Goal: Task Accomplishment & Management: Manage account settings

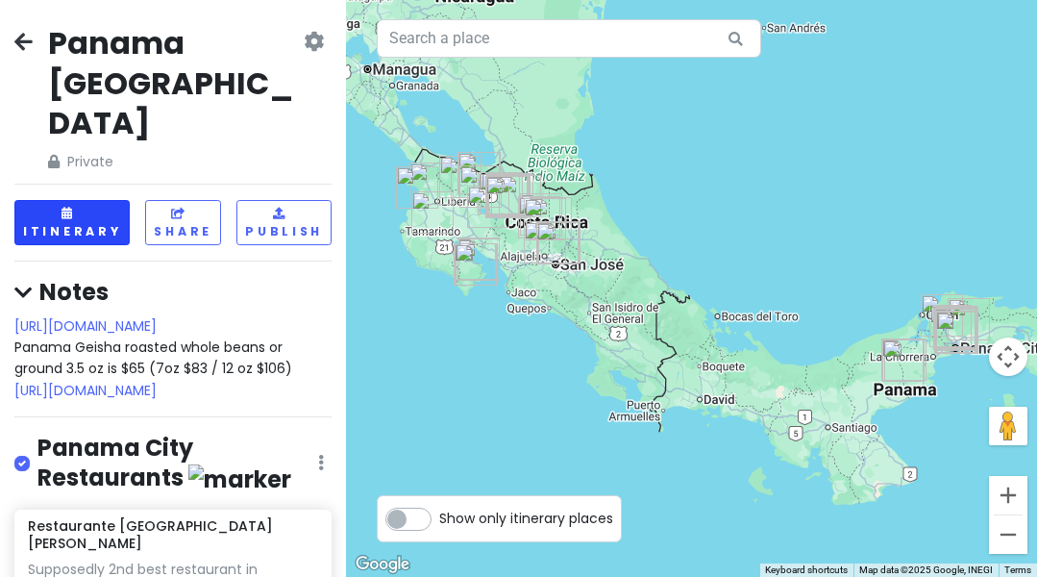
click at [77, 200] on button "Itinerary" at bounding box center [71, 222] width 115 height 45
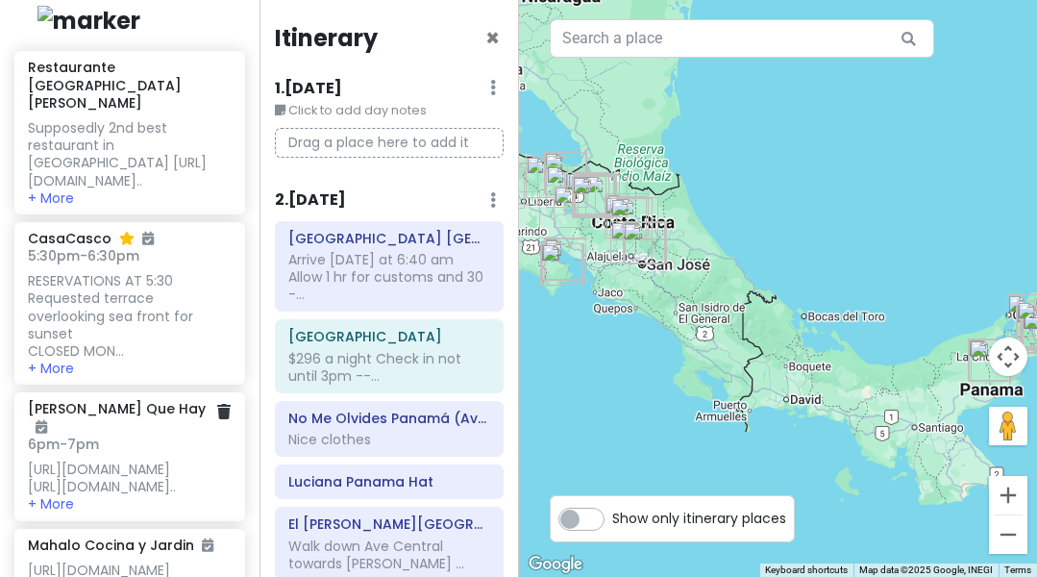
scroll to position [549, 0]
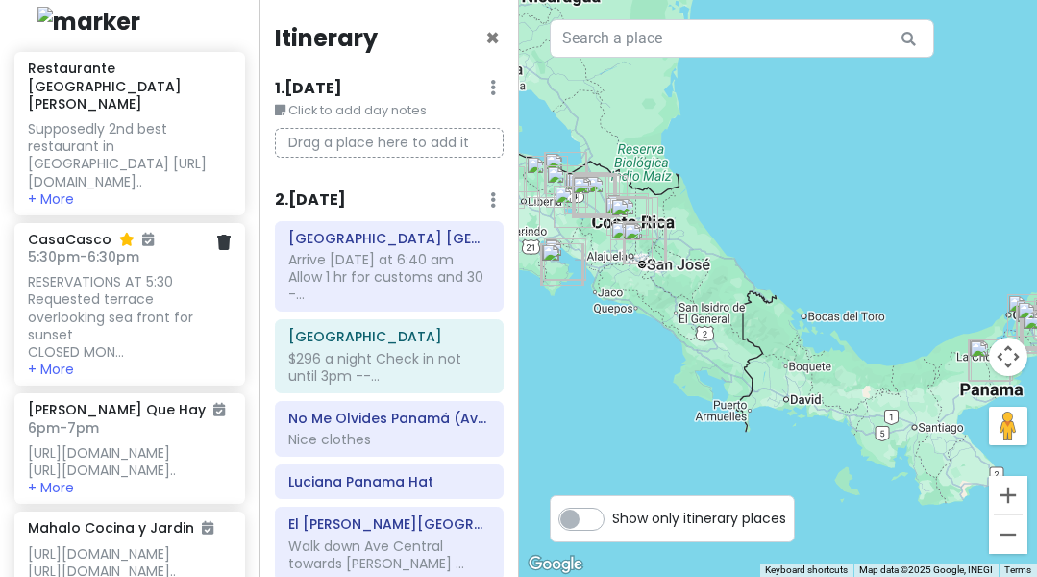
click at [159, 279] on div "RESERVATIONS AT 5:30 Requested terrace overlooking sea front for sunset CLOSED …" at bounding box center [129, 316] width 203 height 87
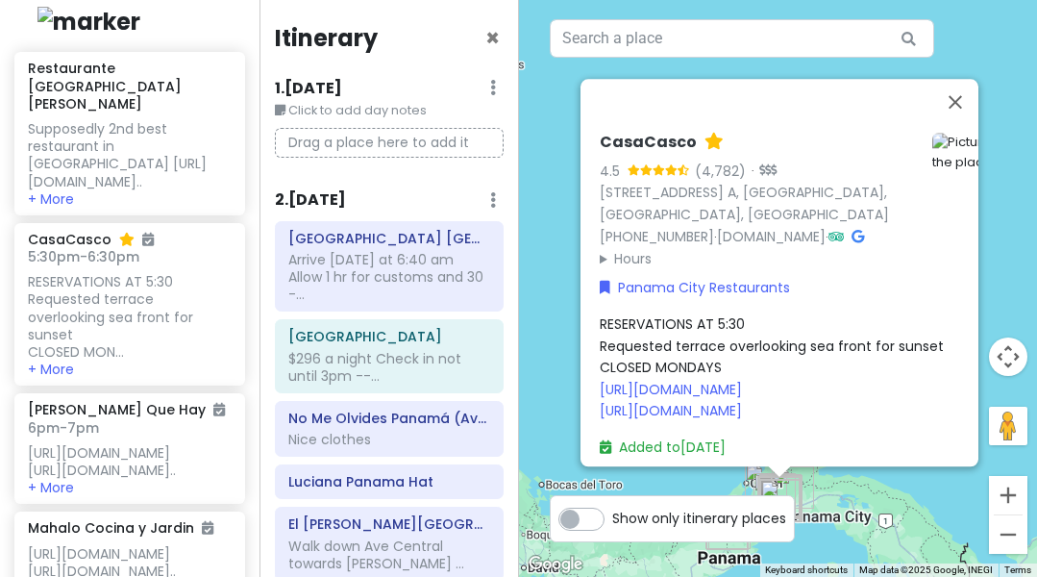
click at [753, 314] on div "RESERVATIONS AT 5:30 Requested terrace overlooking sea front for sunset CLOSED …" at bounding box center [804, 368] width 408 height 108
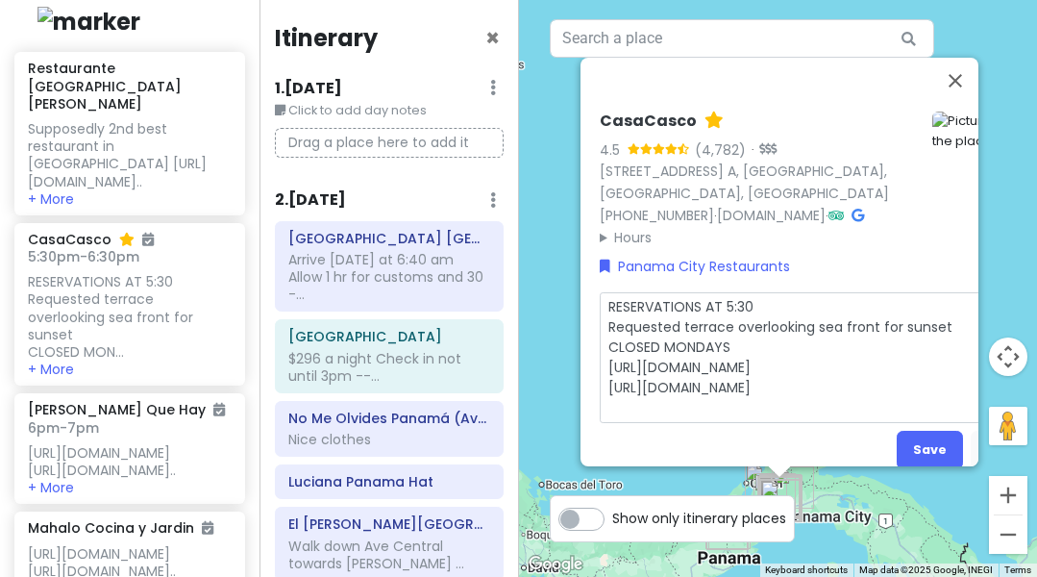
drag, startPoint x: 768, startPoint y: 307, endPoint x: 730, endPoint y: 305, distance: 38.5
click at [730, 305] on textarea "RESERVATIONS AT 5:30 Requested terrace overlooking sea front for sunset CLOSED …" at bounding box center [804, 357] width 408 height 131
type textarea "x"
type textarea "RESERVATIONS AT 7 Requested terrace overlooking sea front for sunset CLOSED MON…"
type textarea "x"
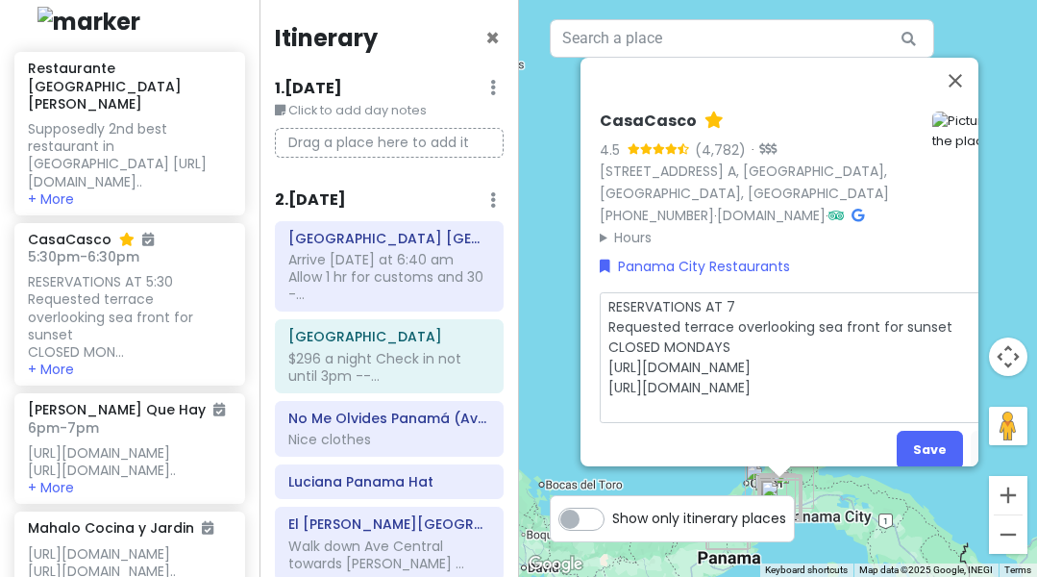
type textarea "RESERVATIONS AT 7: Requested terrace overlooking sea front for sunset CLOSED MO…"
type textarea "x"
type textarea "RESERVATIONS AT 7:0 Requested terrace overlooking sea front for sunset CLOSED M…"
type textarea "x"
type textarea "RESERVATIONS AT 7:00 Requested terrace overlooking sea front for sunset CLOSED …"
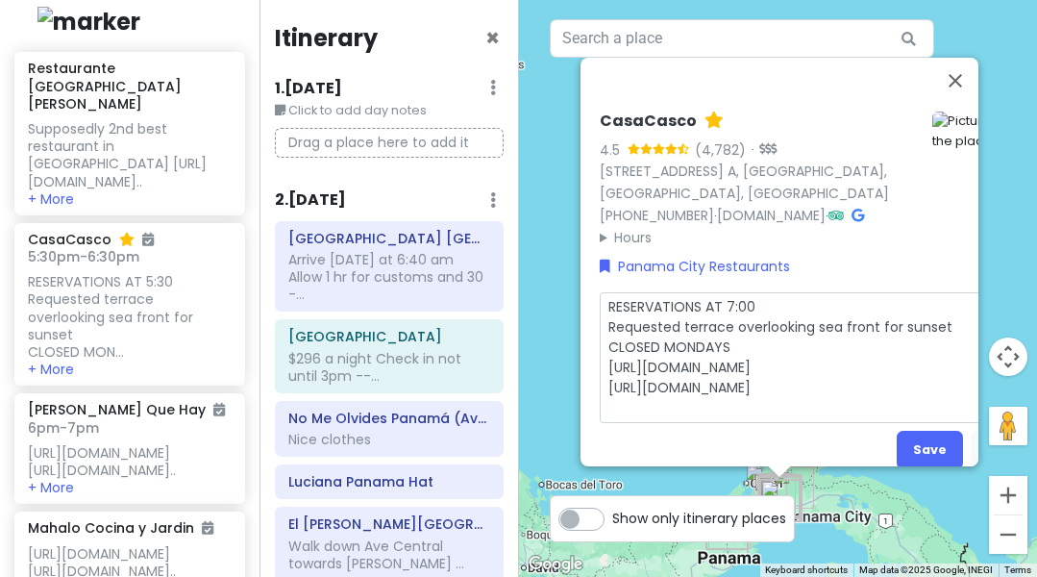
drag, startPoint x: 741, startPoint y: 341, endPoint x: 609, endPoint y: 320, distance: 133.4
click at [609, 320] on textarea "RESERVATIONS AT 7:00 Requested terrace overlooking sea front for sunset CLOSED …" at bounding box center [804, 357] width 408 height 131
type textarea "x"
type textarea "RESERVATIONS AT 7:00 T [URL][DOMAIN_NAME] [URL][DOMAIN_NAME]"
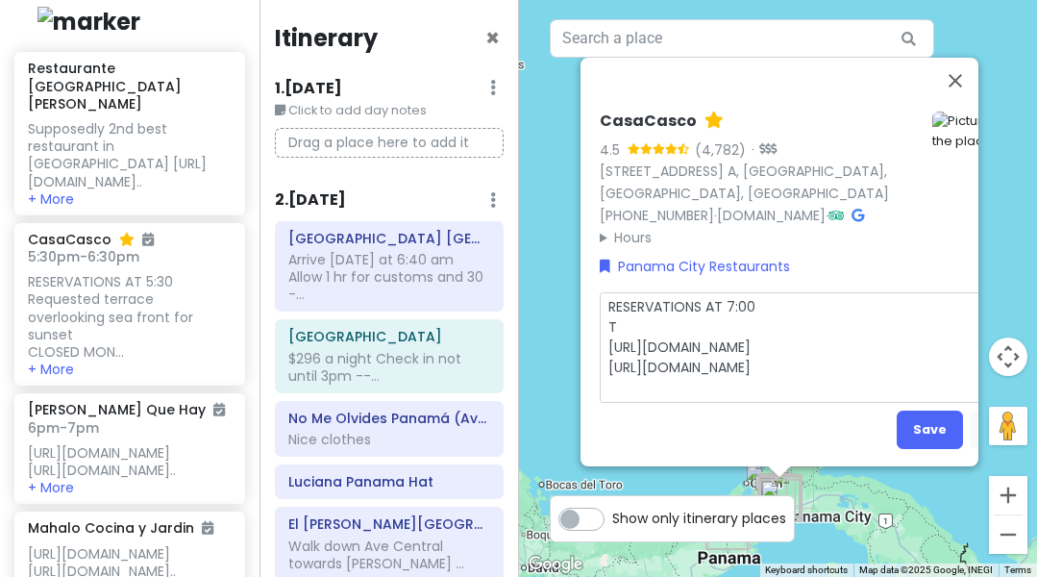
type textarea "x"
type textarea "RESERVATIONS AT 7:00 Te [URL][DOMAIN_NAME] [URL][DOMAIN_NAME]"
type textarea "x"
type textarea "RESERVATIONS AT 7:00 Ter [URL][DOMAIN_NAME] [URL][DOMAIN_NAME]"
type textarea "x"
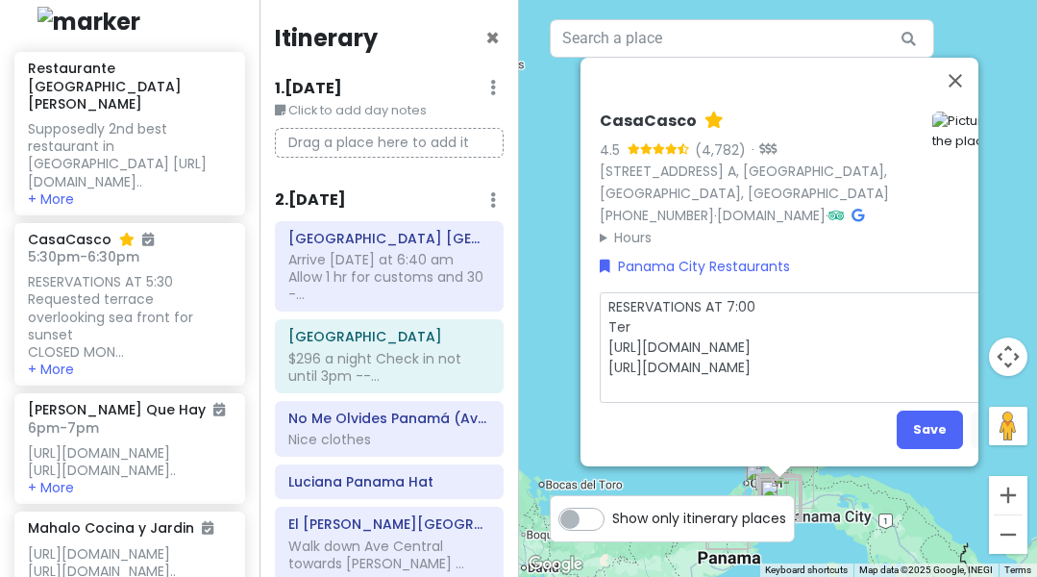
type textarea "RESERVATIONS AT 7:00 Terr [URL][DOMAIN_NAME] [URL][DOMAIN_NAME]"
type textarea "x"
type textarea "RESERVATIONS AT 7:00 Terra [URL][DOMAIN_NAME] [URL][DOMAIN_NAME]"
type textarea "x"
type textarea "RESERVATIONS AT 7:00 Terraz [URL][DOMAIN_NAME] [URL][DOMAIN_NAME]"
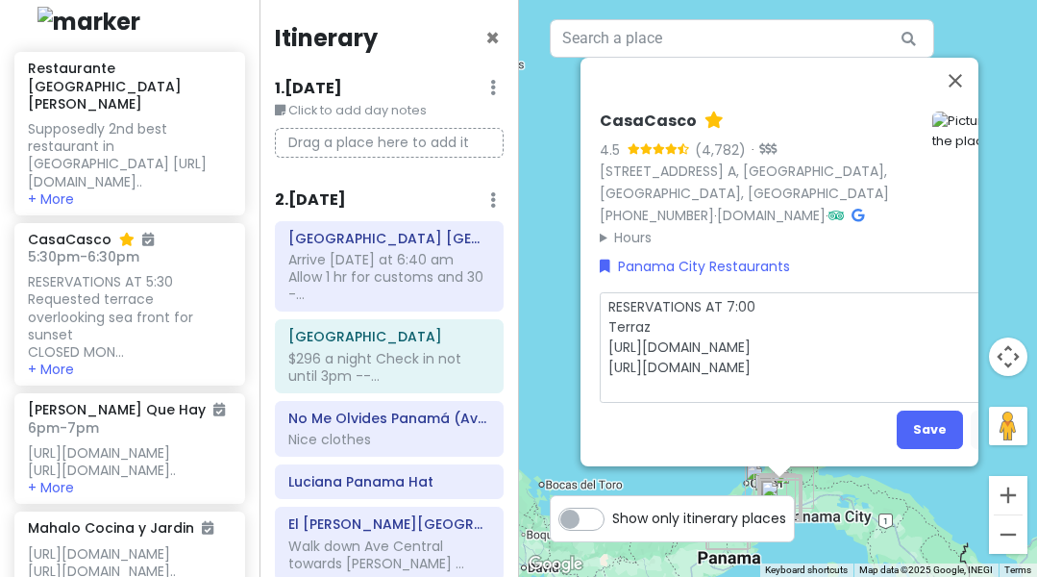
type textarea "x"
type textarea "RESERVATIONS AT 7:00 Terraza [URL][DOMAIN_NAME] [URL][DOMAIN_NAME]"
type textarea "x"
type textarea "RESERVATIONS AT 7:00 Terraza [URL][DOMAIN_NAME] [URL][DOMAIN_NAME]"
type textarea "x"
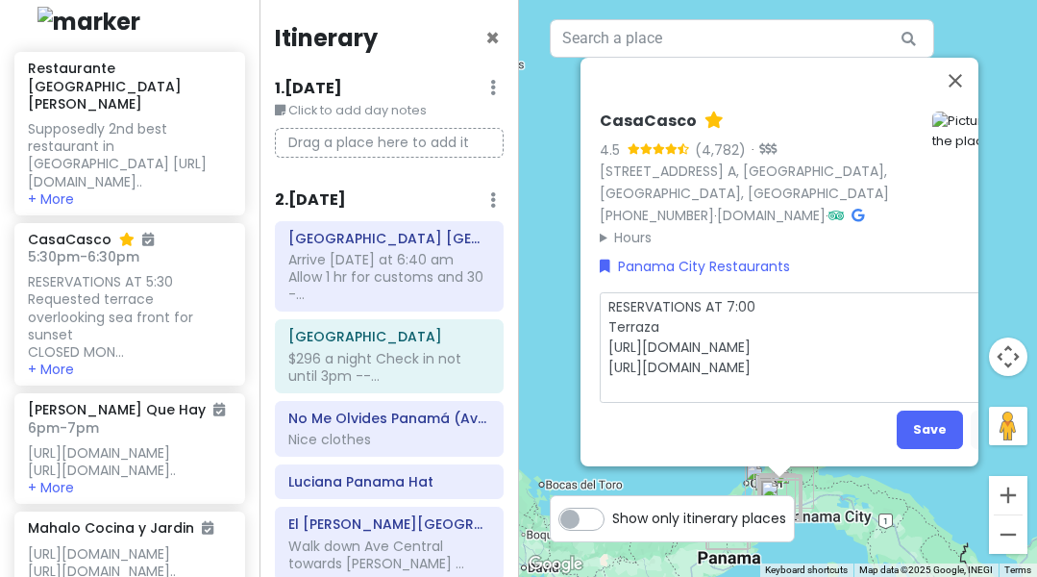
type textarea "RESERVATIONS AT 7:00 Terraza R [URL][DOMAIN_NAME] [URL][DOMAIN_NAME]"
type textarea "x"
type textarea "RESERVATIONS AT 7:00 Terraza Ro [URL][DOMAIN_NAME] [URL][DOMAIN_NAME]"
type textarea "x"
type textarea "RESERVATIONS AT 7:00 Terraza Roo [URL][DOMAIN_NAME] [URL][DOMAIN_NAME]"
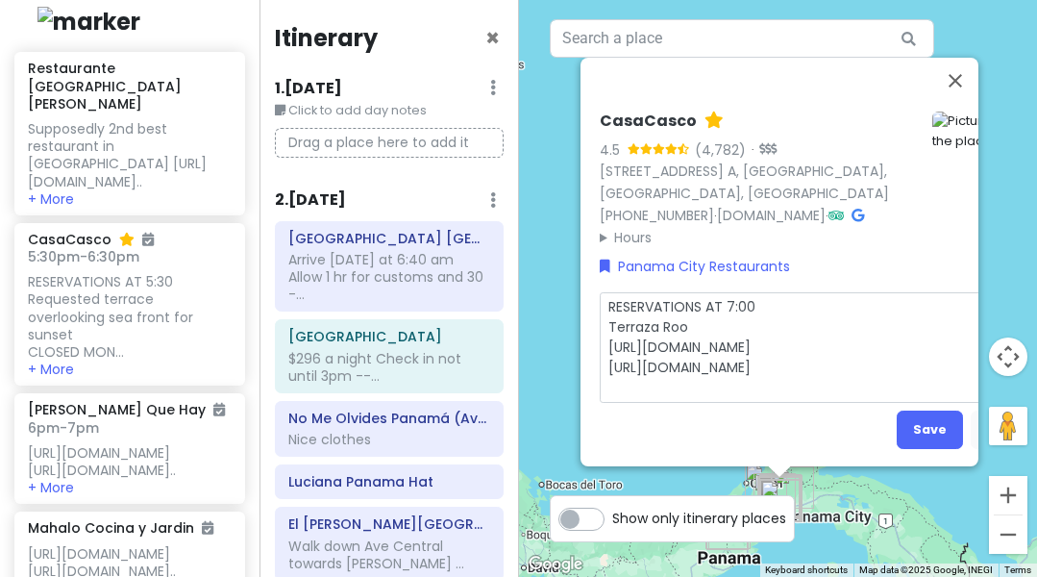
type textarea "x"
type textarea "RESERVATIONS AT 7:00 Terraza Roof [URL][DOMAIN_NAME] [URL][DOMAIN_NAME]"
type textarea "x"
type textarea "RESERVATIONS AT 7:00 Terraza Rooft [URL][DOMAIN_NAME] [URL][DOMAIN_NAME]"
type textarea "x"
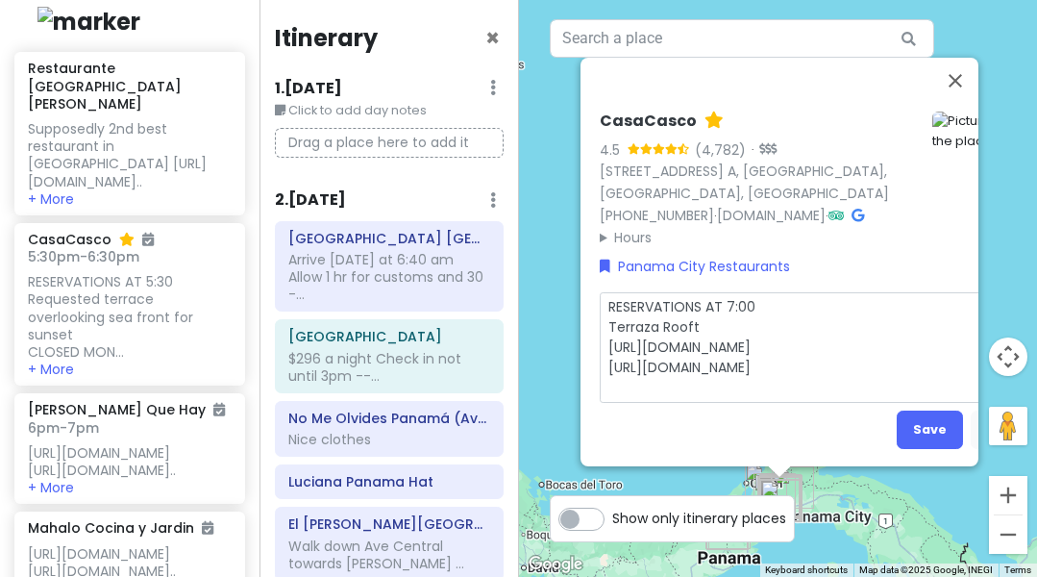
type textarea "RESERVATIONS AT 7:00 Terraza Roofto [URL][DOMAIN_NAME] [URL][DOMAIN_NAME]"
type textarea "x"
type textarea "RESERVATIONS AT 7:00 Terraza Rooftop [URL][DOMAIN_NAME] [URL][DOMAIN_NAME]"
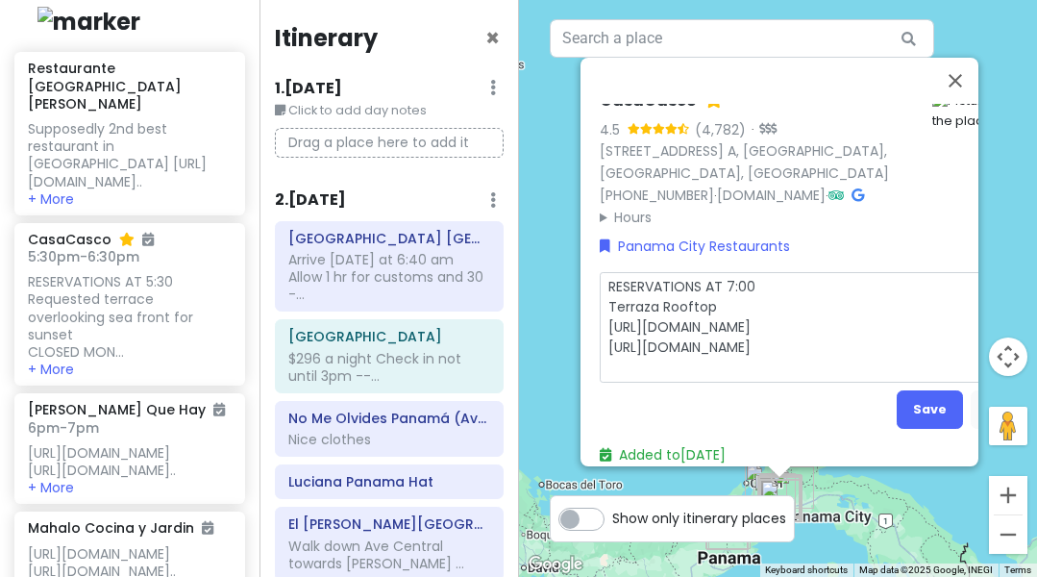
scroll to position [27, 0]
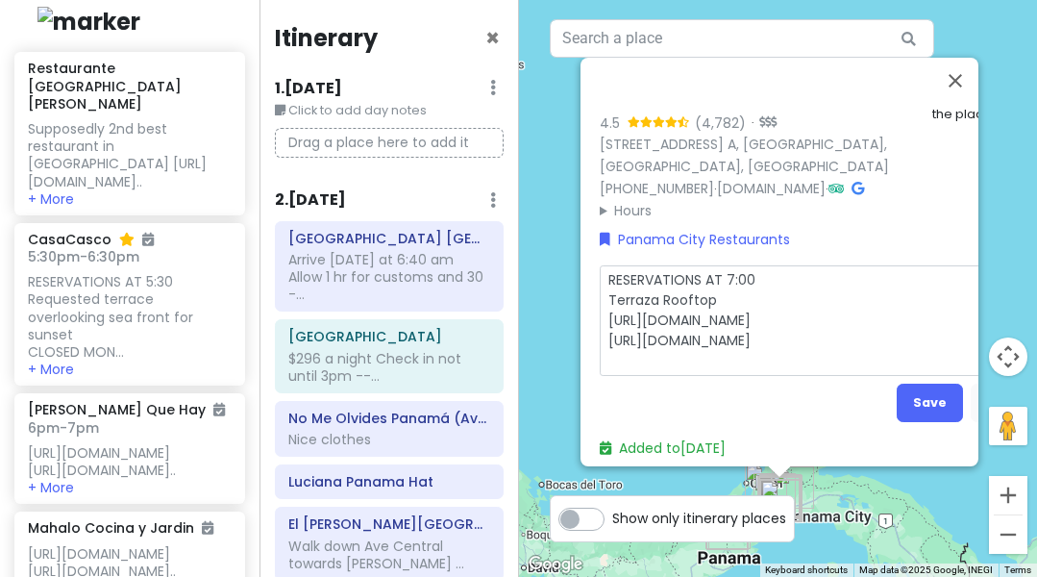
drag, startPoint x: 815, startPoint y: 360, endPoint x: 606, endPoint y: 335, distance: 211.0
click at [606, 335] on textarea "RESERVATIONS AT 7:00 Terraza Rooftop [URL][DOMAIN_NAME] [URL][DOMAIN_NAME]" at bounding box center [804, 320] width 408 height 111
type textarea "x"
type textarea "RESERVATIONS AT 7:00 Terraza Rooftop [URL][DOMAIN_NAME]"
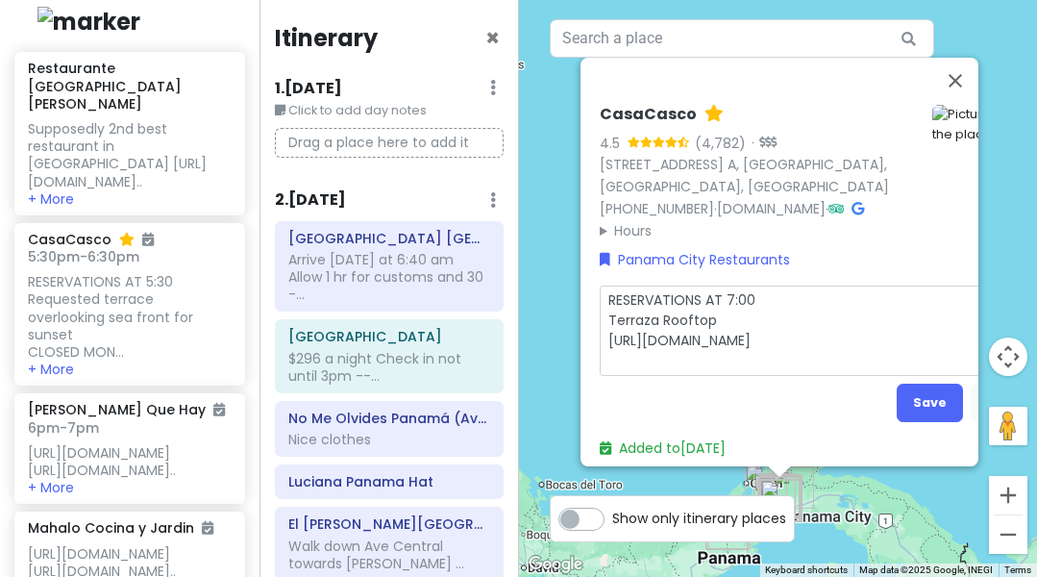
scroll to position [14, 0]
drag, startPoint x: 900, startPoint y: 332, endPoint x: 605, endPoint y: 331, distance: 295.1
click at [605, 331] on textarea "RESERVATIONS AT 7:00 Terraza Rooftop [URL][DOMAIN_NAME]" at bounding box center [804, 331] width 408 height 90
type textarea "x"
type textarea "RESERVATIONS AT 7:00 Terraza Rooftop"
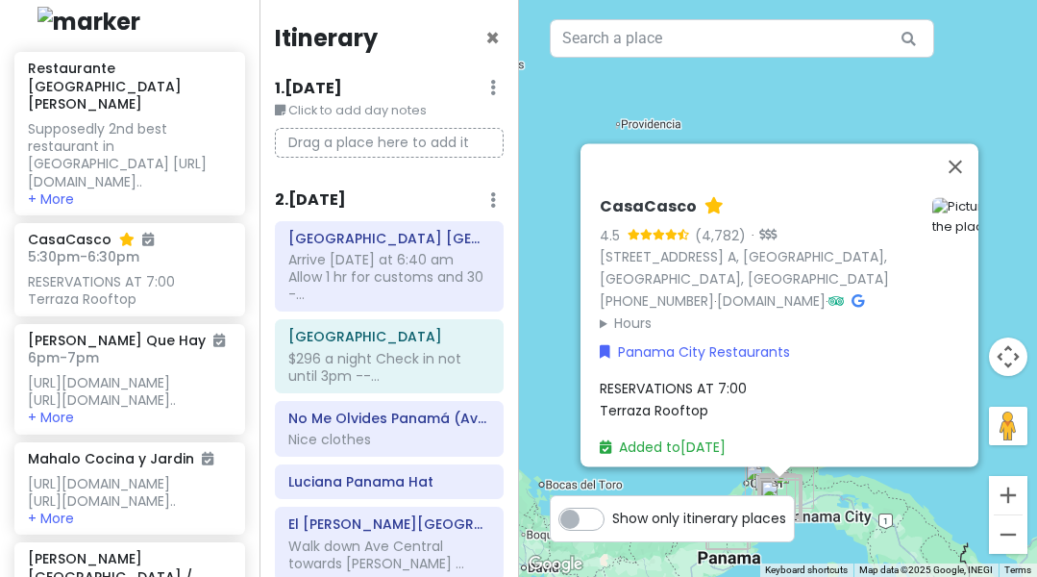
scroll to position [0, 0]
click at [777, 396] on div "RESERVATIONS AT 7:00 Terraza Rooftop" at bounding box center [804, 400] width 408 height 43
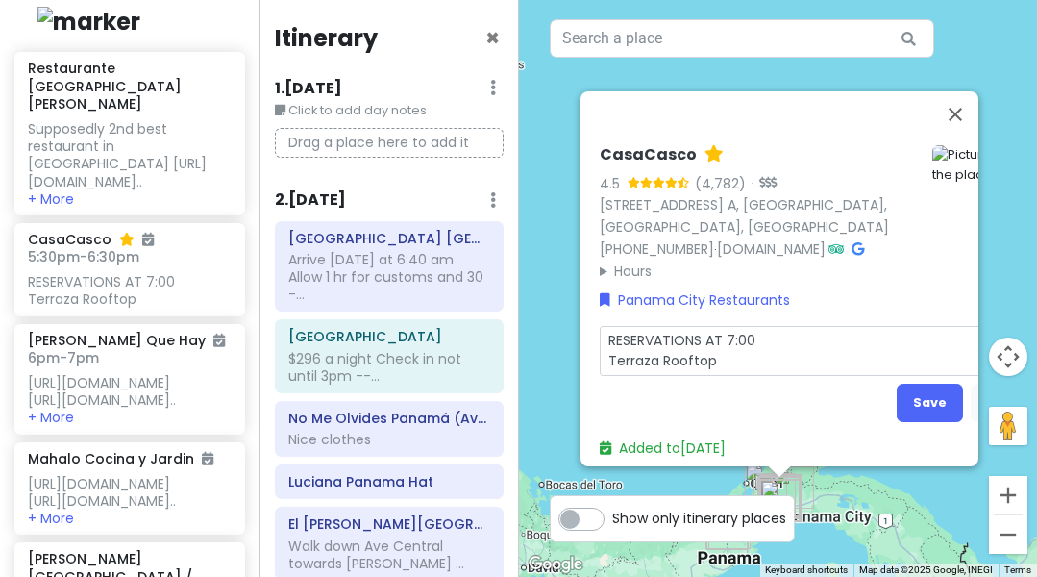
click at [733, 352] on textarea "RESERVATIONS AT 7:00 Terraza Rooftop" at bounding box center [804, 351] width 408 height 50
type textarea "x"
type textarea "RESERVATIONS AT 7:00 Terraza Rooftop"
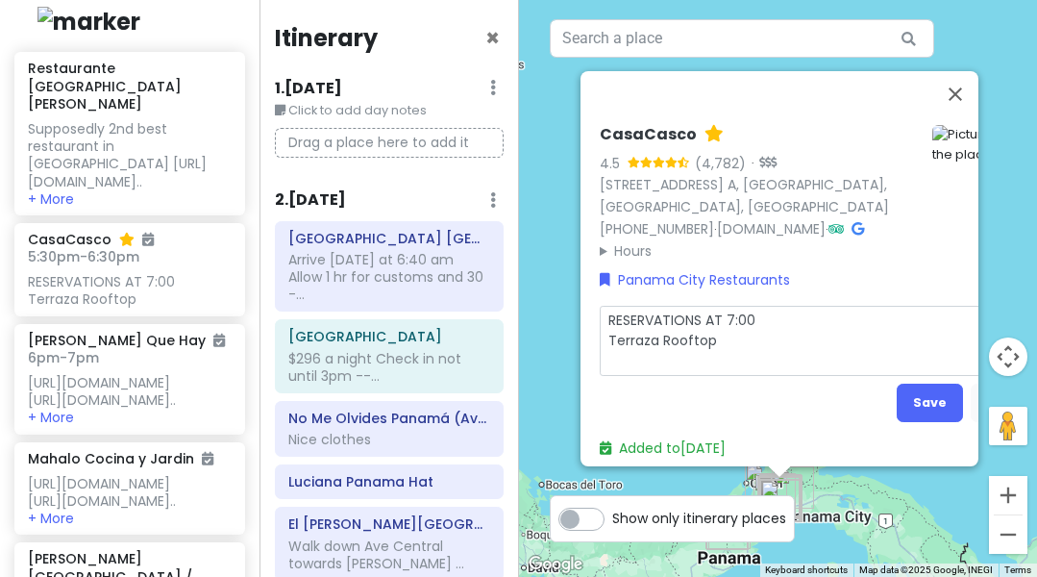
type textarea "x"
type textarea "RESERVATIONS AT 7:00 Terraza Rooftop [URL][DOMAIN_NAME]"
click at [744, 328] on textarea "RESERVATIONS AT 7:00 Terraza Rooftop [URL][DOMAIN_NAME]" at bounding box center [804, 341] width 408 height 70
type textarea "x"
type textarea "RESERVATIONS AT 7:00 Terraza Rooftop [URL][DOMAIN_NAME]"
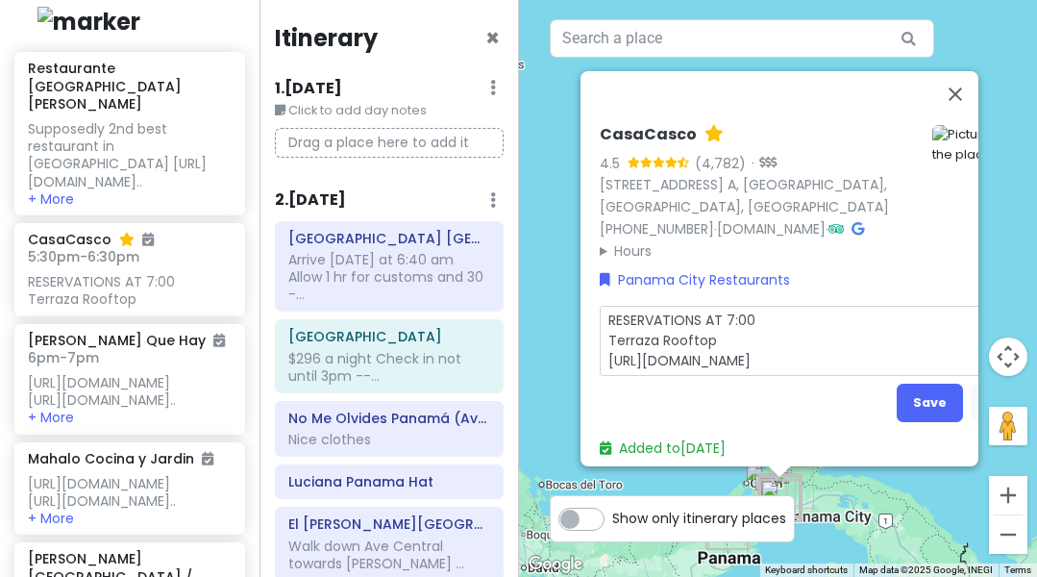
type textarea "x"
type textarea "RESERVATIONS AT 7:00 Terraza Rooftop 0 [URL][DOMAIN_NAME]"
type textarea "x"
type textarea "RESERVATIONS AT 7:00 Terraza Rooftop 00 [URL][DOMAIN_NAME]"
type textarea "x"
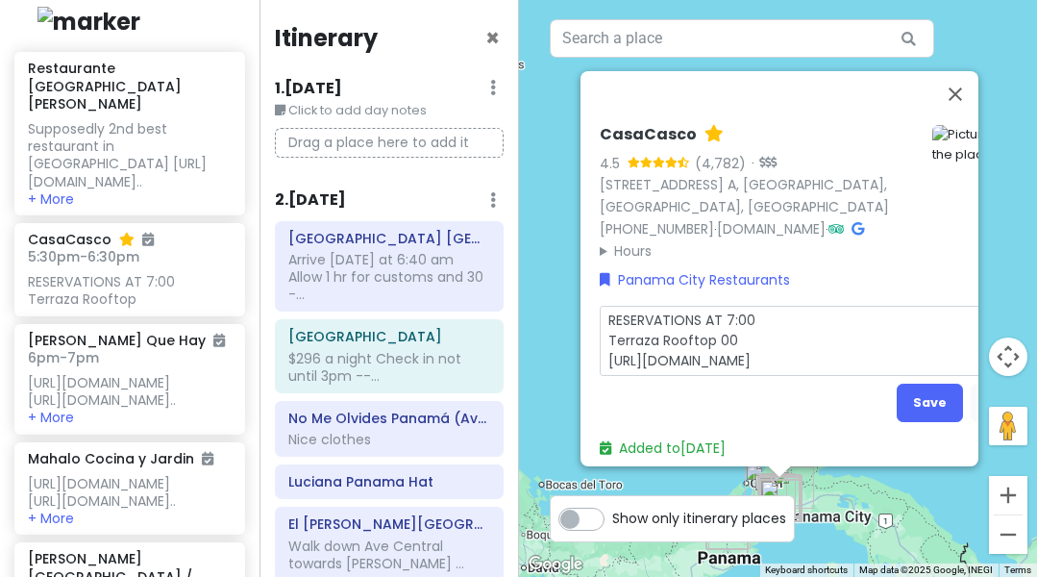
type textarea "RESERVATIONS AT 7:00 Terraza Rooftop 00 [URL][DOMAIN_NAME]"
type textarea "x"
type textarea "RESERVATIONS AT 7:00 Terraza Rooftop 00 [URL][DOMAIN_NAME]"
type textarea "x"
type textarea "RESERVATIONS AT 7:00 Terraza Rooftop 0 [URL][DOMAIN_NAME]"
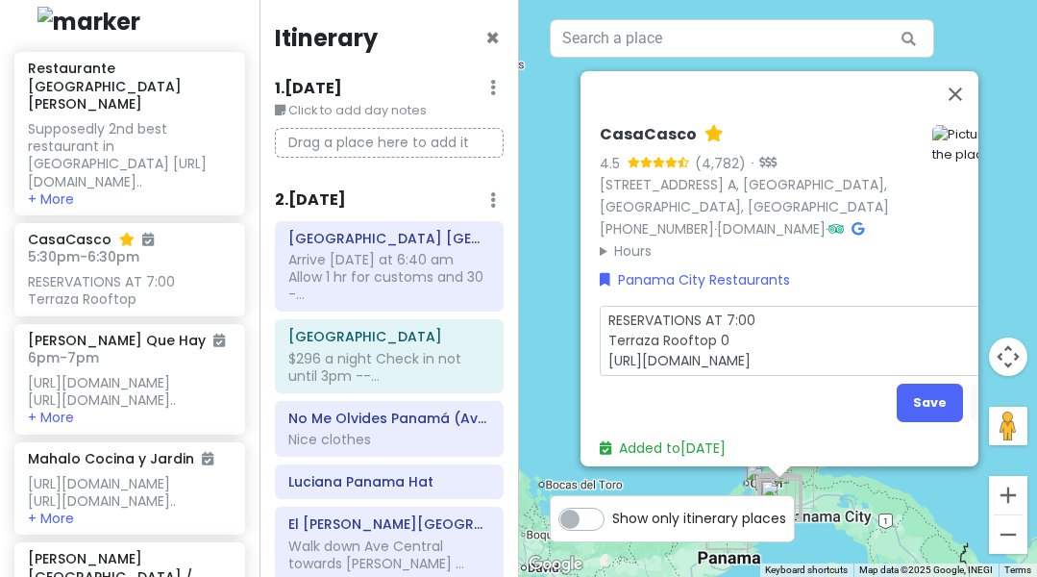
type textarea "x"
type textarea "RESERVATIONS AT 7:00 Terraza Rooftop [URL][DOMAIN_NAME]"
type textarea "x"
type textarea "RESERVATIONS AT 7:00 Terraza Rooftop - [URL][DOMAIN_NAME]"
type textarea "x"
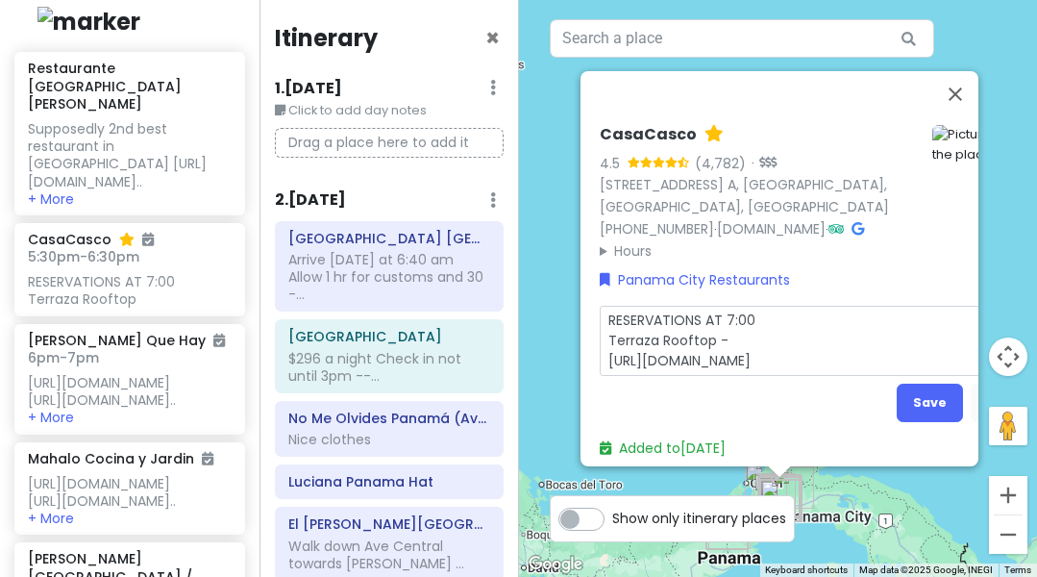
type textarea "RESERVATIONS AT 7:00 Terraza Rooftop -- [URL][DOMAIN_NAME]"
type textarea "x"
type textarea "RESERVATIONS AT 7:00 Terraza Rooftop -- [URL][DOMAIN_NAME]"
type textarea "x"
type textarea "RESERVATIONS AT 7:00 Terraza Rooftop -- s [URL][DOMAIN_NAME]"
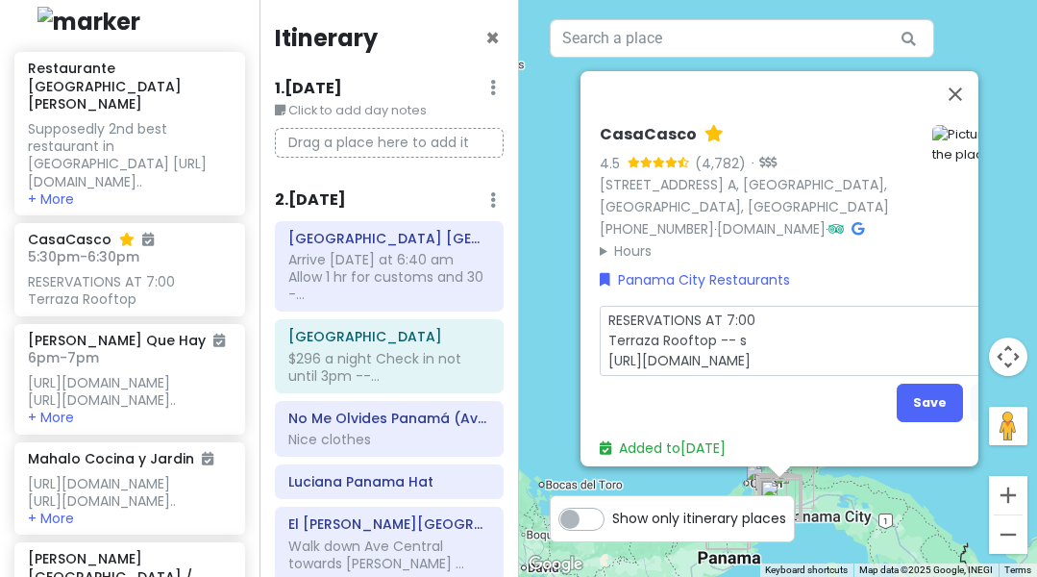
type textarea "x"
type textarea "RESERVATIONS AT 7:00 Terraza Rooftop -- sn [URL][DOMAIN_NAME]"
type textarea "x"
type textarea "RESERVATIONS AT 7:00 Terraza Rooftop -- sna [URL][DOMAIN_NAME]"
type textarea "x"
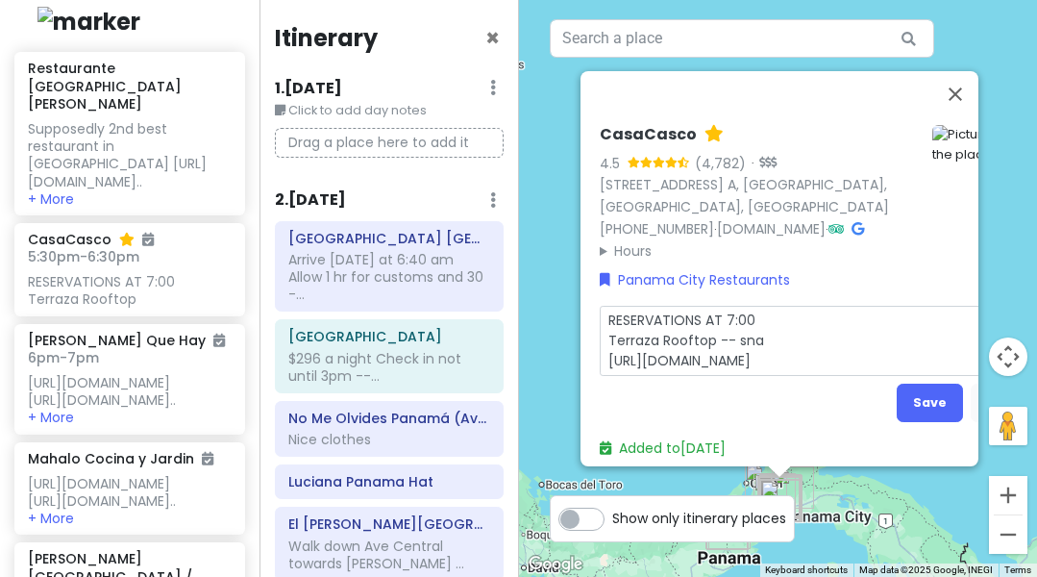
type textarea "RESERVATIONS AT 7:00 Terraza Rooftop -- snac [URL][DOMAIN_NAME]"
type textarea "x"
type textarea "RESERVATIONS AT 7:00 Terraza Rooftop -- snack [URL][DOMAIN_NAME]"
type textarea "x"
type textarea "RESERVATIONS AT 7:00 Terraza Rooftop -- snacks [URL][DOMAIN_NAME]"
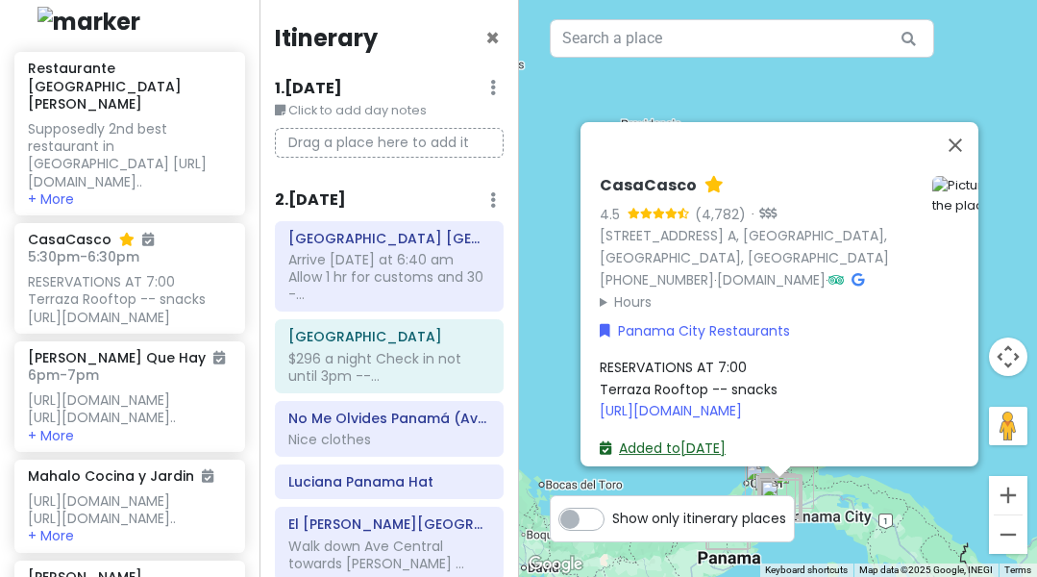
click at [698, 438] on link "Added to [DATE]" at bounding box center [663, 447] width 126 height 19
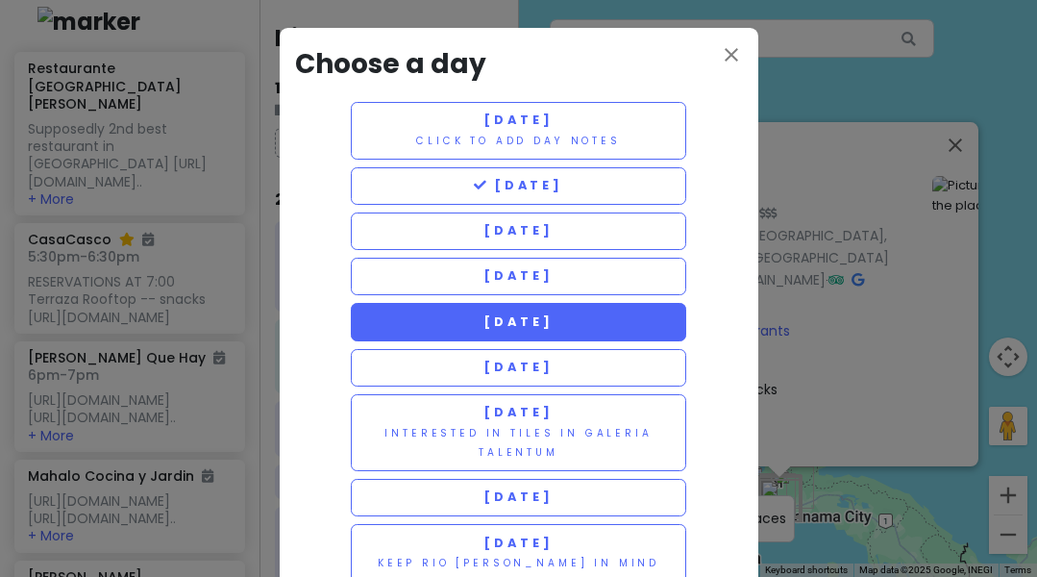
click at [520, 315] on span "[DATE]" at bounding box center [518, 321] width 69 height 16
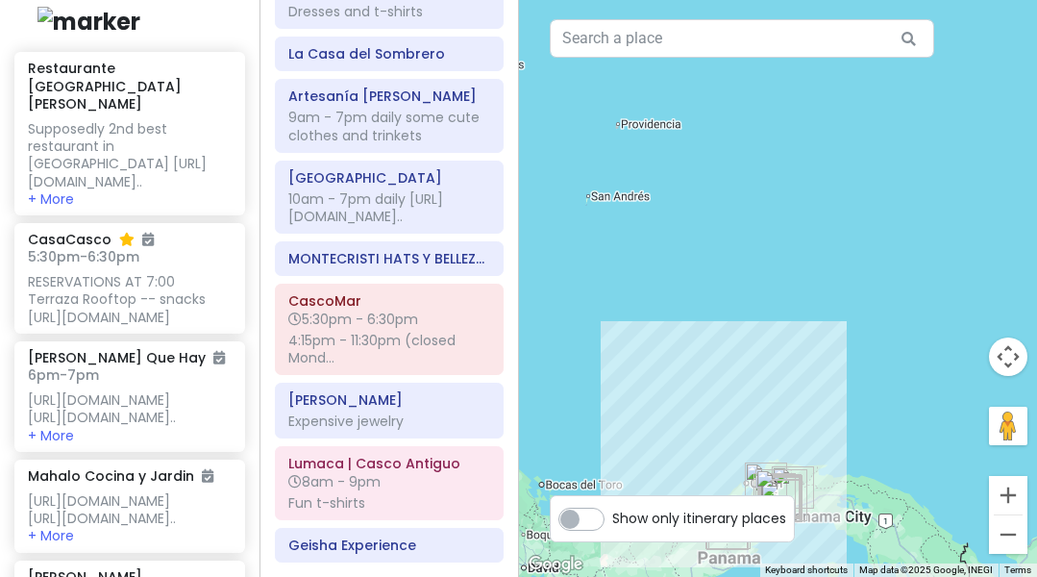
scroll to position [1793, 0]
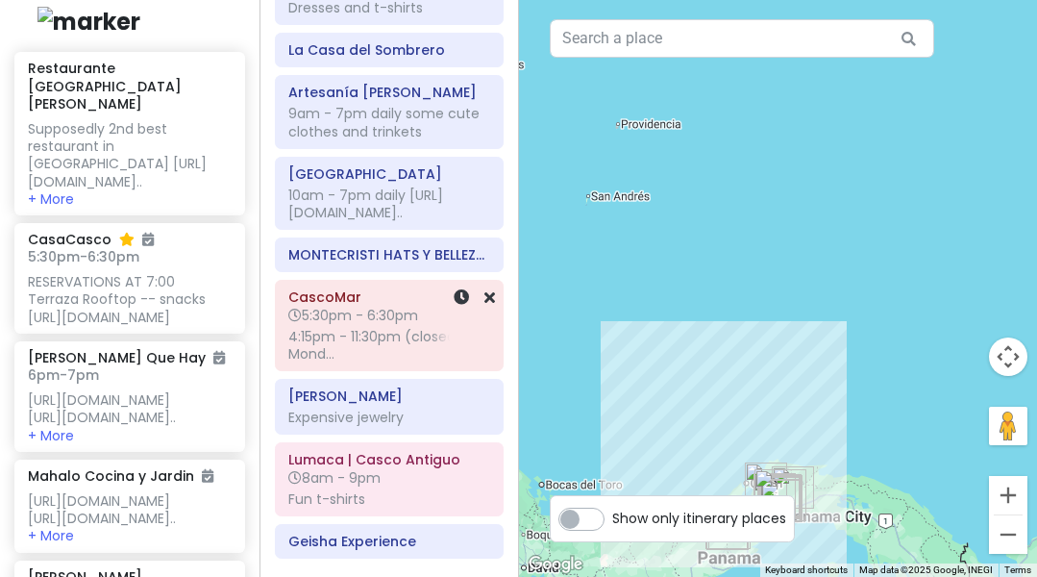
click at [368, 358] on div "4:15pm - 11:30pm (closed Mond..." at bounding box center [389, 345] width 202 height 35
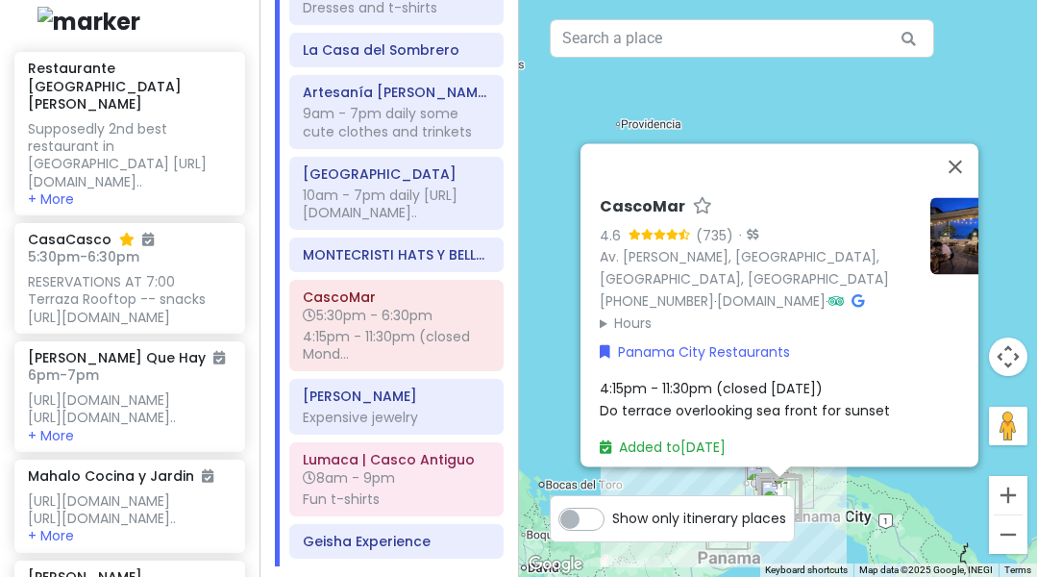
click at [839, 379] on div "4:15pm - 11:30pm (closed [DATE]) Do terrace overlooking sea front for sunset" at bounding box center [804, 400] width 408 height 43
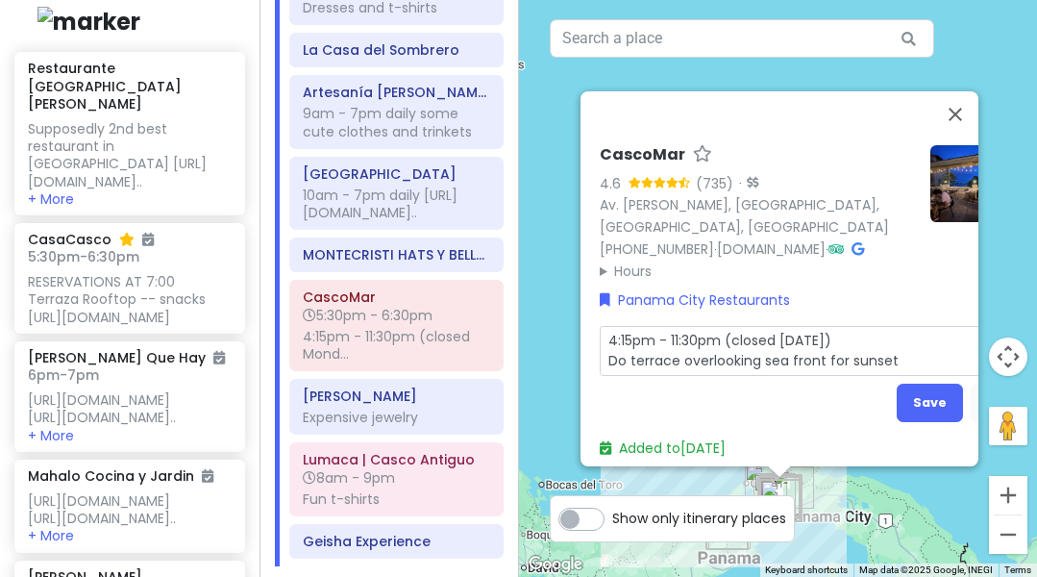
drag, startPoint x: 850, startPoint y: 329, endPoint x: 603, endPoint y: 332, distance: 247.1
click at [599, 335] on div "CascoMar 4.6 (735) · Av. [PERSON_NAME], [GEOGRAPHIC_DATA], [GEOGRAPHIC_DATA], […" at bounding box center [803, 301] width 423 height 329
type textarea "x"
type textarea "Do terrace overlooking sea front for sunset"
type textarea "x"
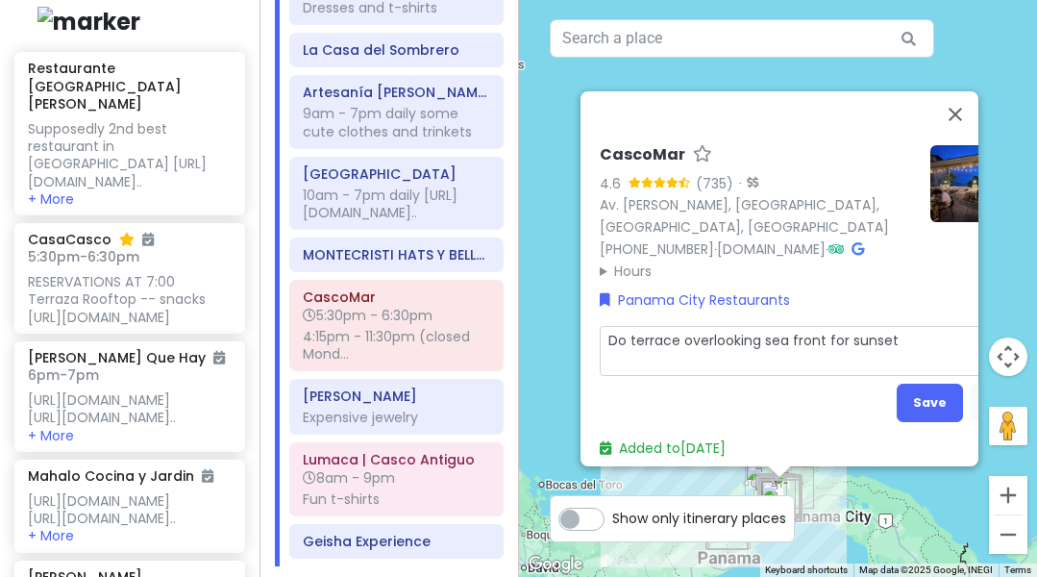
type textarea "R Do terrace overlooking sea front for sunset"
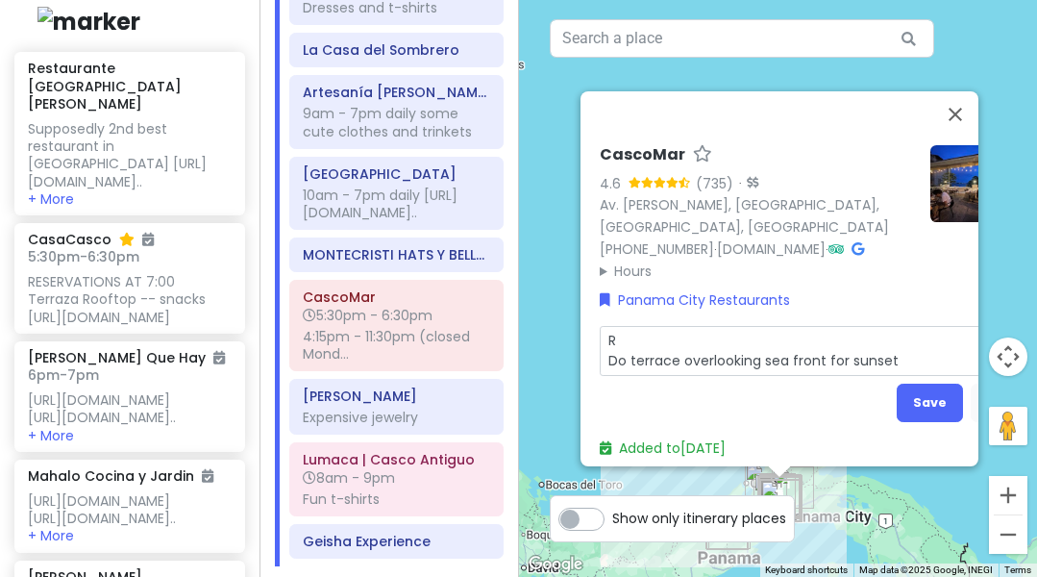
type textarea "x"
type textarea "Re Do terrace overlooking sea front for sunset"
type textarea "x"
type textarea "Res Do terrace overlooking sea front for sunset"
type textarea "x"
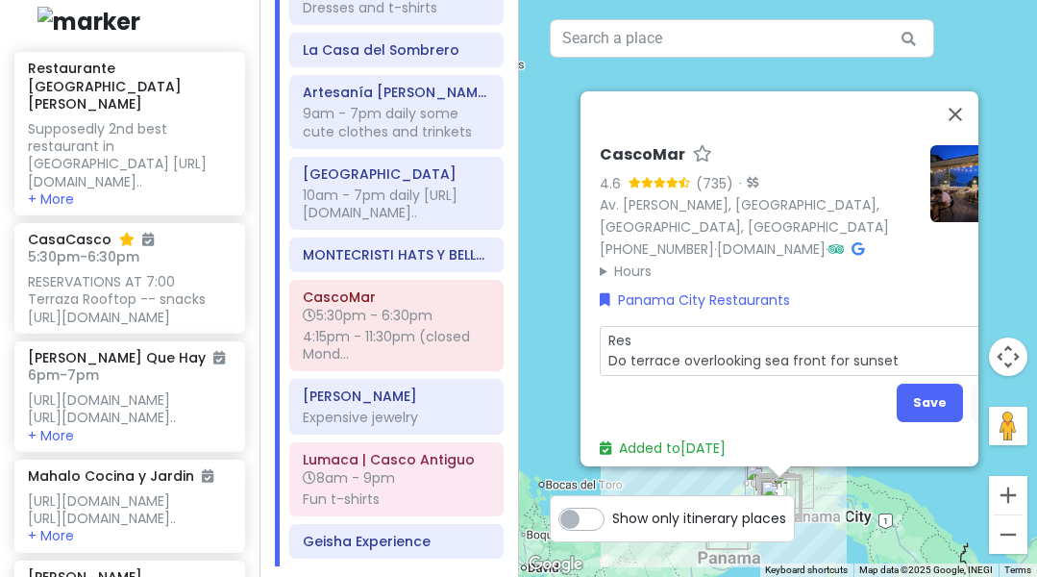
type textarea "Rese Do terrace overlooking sea front for sunset"
type textarea "x"
type textarea "[PERSON_NAME] Do terrace overlooking sea front for sunset"
type textarea "x"
type textarea "Reserv Do terrace overlooking sea front for sunset"
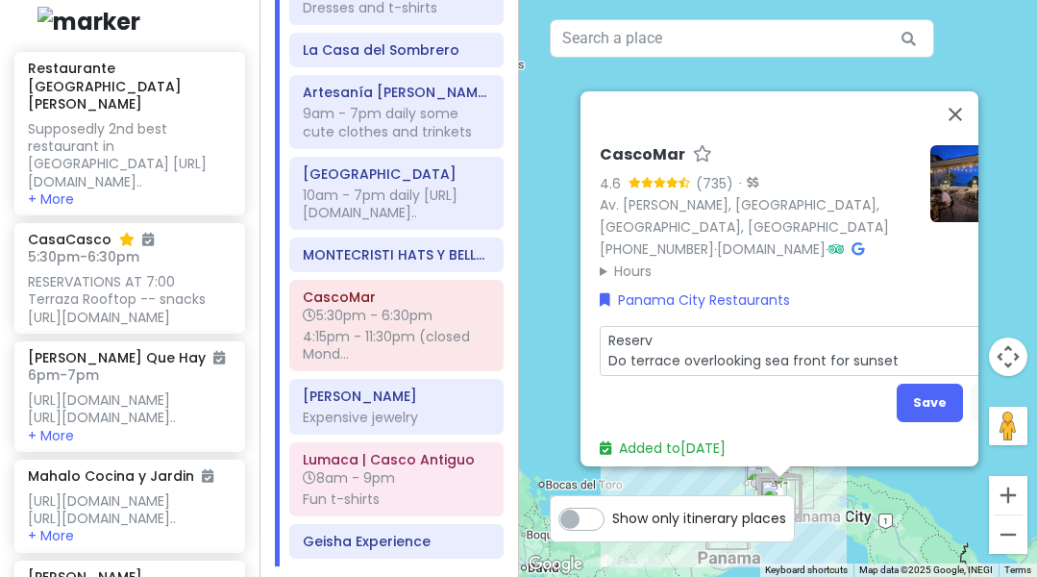
type textarea "x"
type textarea "Reserva Do terrace overlooking sea front for sunset"
type textarea "x"
type textarea "Reservat Do terrace overlooking sea front for sunset"
type textarea "x"
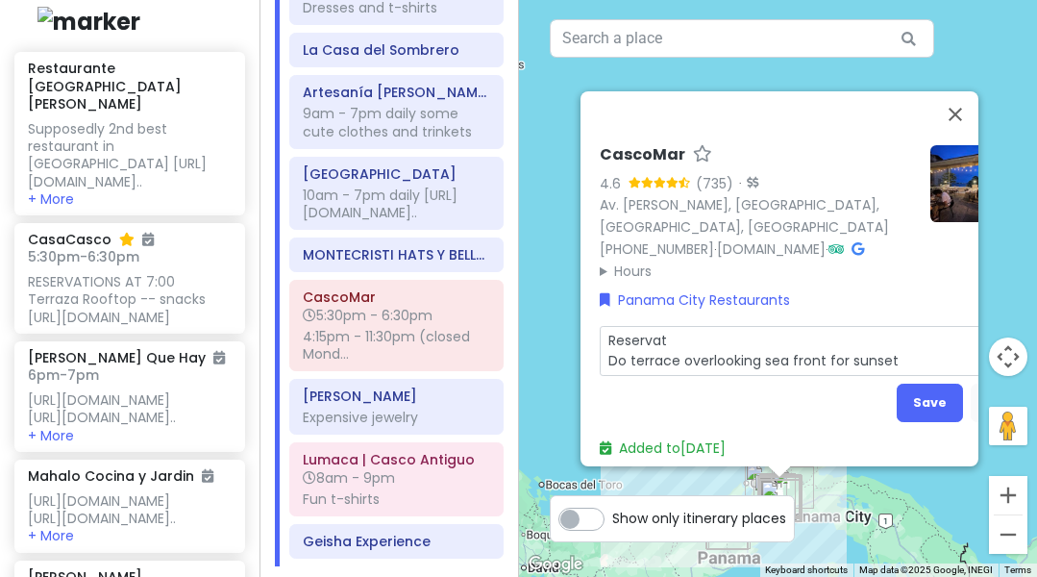
type textarea "Reservati Do terrace overlooking sea front for sunset"
type textarea "x"
type textarea "Reservatio Do terrace overlooking sea front for sunset"
type textarea "x"
type textarea "Reservation Do terrace overlooking sea front for sunset"
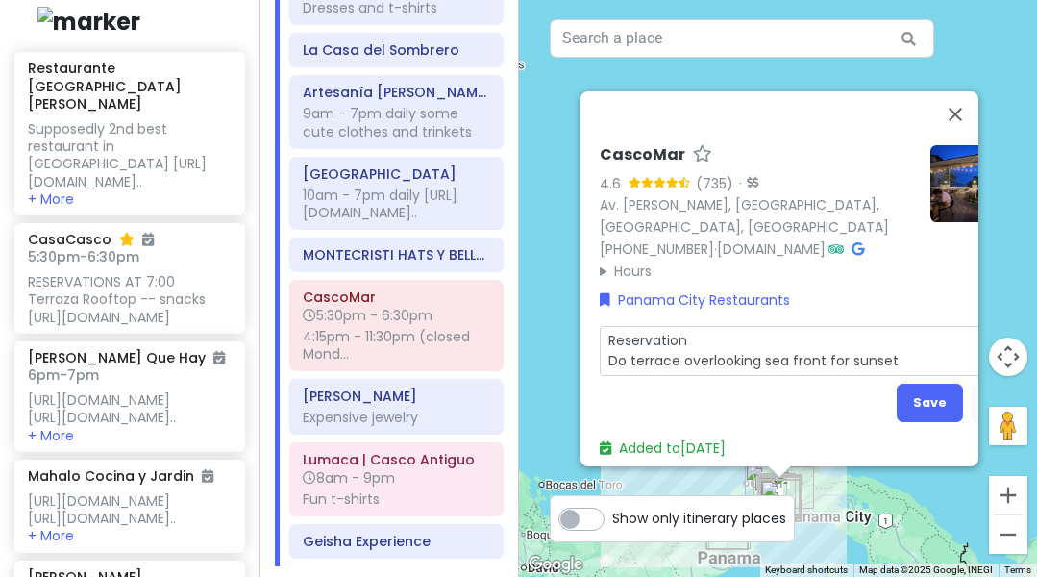
type textarea "x"
type textarea "Reservations Do terrace overlooking sea front for sunset"
type textarea "x"
type textarea "Reservations Do terrace overlooking sea front for sunset"
type textarea "x"
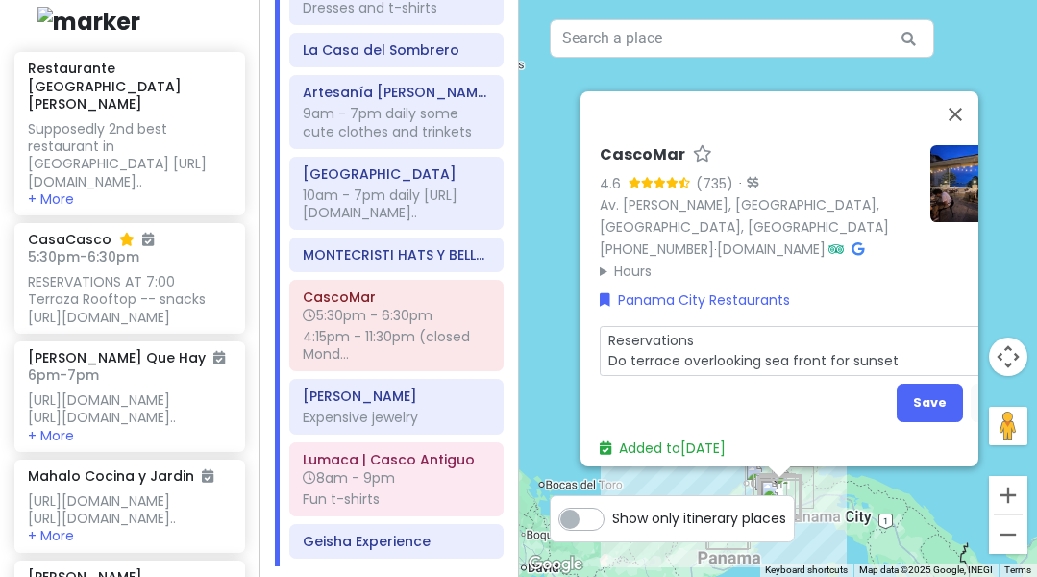
type textarea "Reservations f Do terrace overlooking sea front for sunset"
type textarea "x"
type textarea "Reservations fo Do terrace overlooking sea front for sunset"
type textarea "x"
type textarea "Reservations for Do terrace overlooking sea front for sunset"
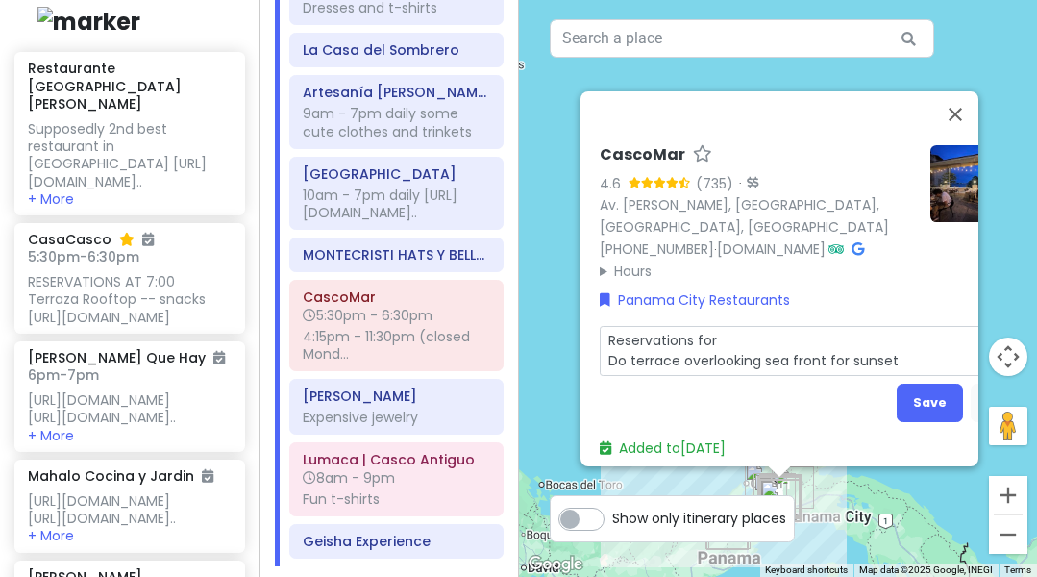
type textarea "x"
type textarea "Reservations for Do terrace overlooking sea front for sunset"
type textarea "x"
type textarea "Reservations for 5 Do terrace overlooking sea front for sunset"
type textarea "x"
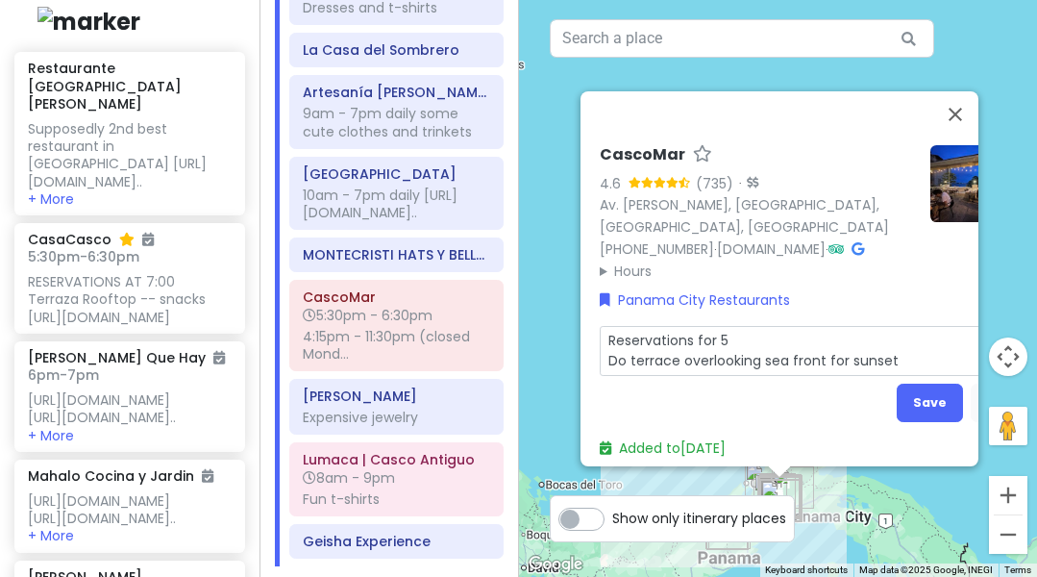
type textarea "Reservations for 5: Do terrace overlooking sea front for sunset"
type textarea "x"
type textarea "Reservations for 5:5 Do terrace overlooking sea front for sunset"
type textarea "x"
type textarea "Reservations for 5:50 Do terrace overlooking sea front for sunset"
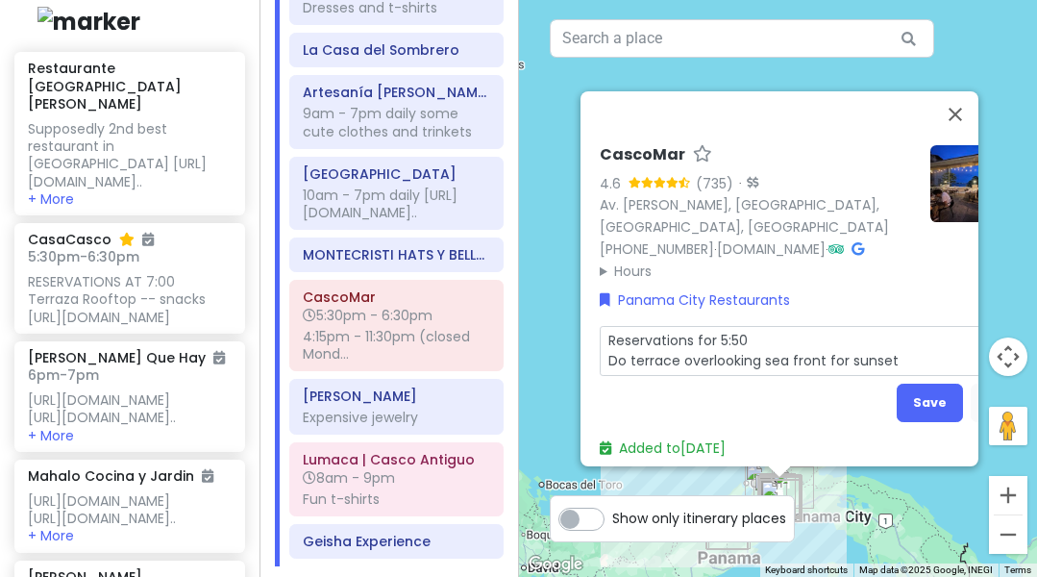
type textarea "x"
type textarea "Reservations for 5:5 Do terrace overlooking sea front for sunset"
type textarea "x"
type textarea "Reservations for 5: Do terrace overlooking sea front for sunset"
type textarea "x"
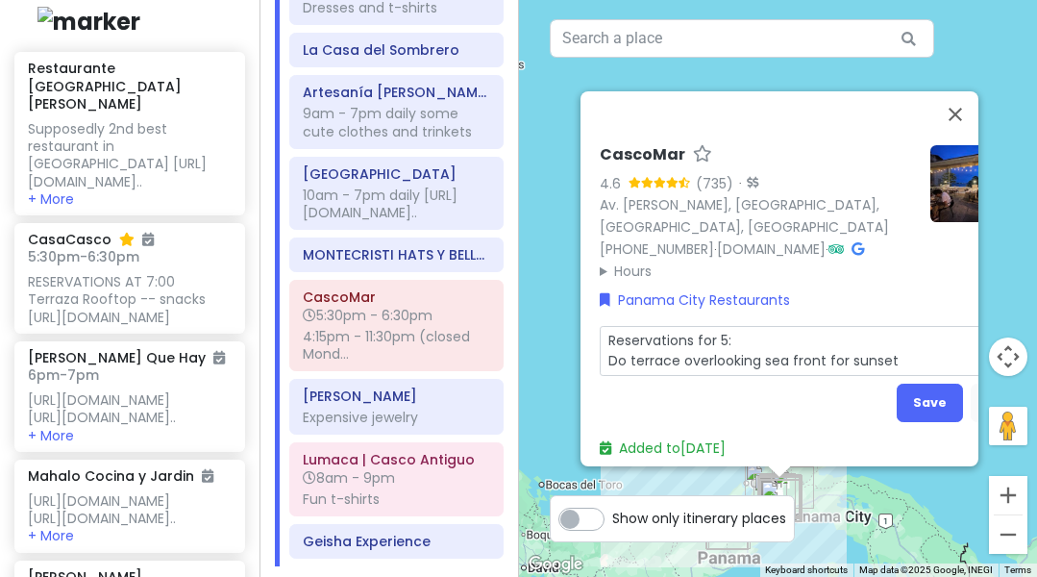
type textarea "Reservations for 5:3 Do terrace overlooking sea front for sunset"
type textarea "x"
type textarea "Reservations for 5:30 Do terrace overlooking sea front for sunset"
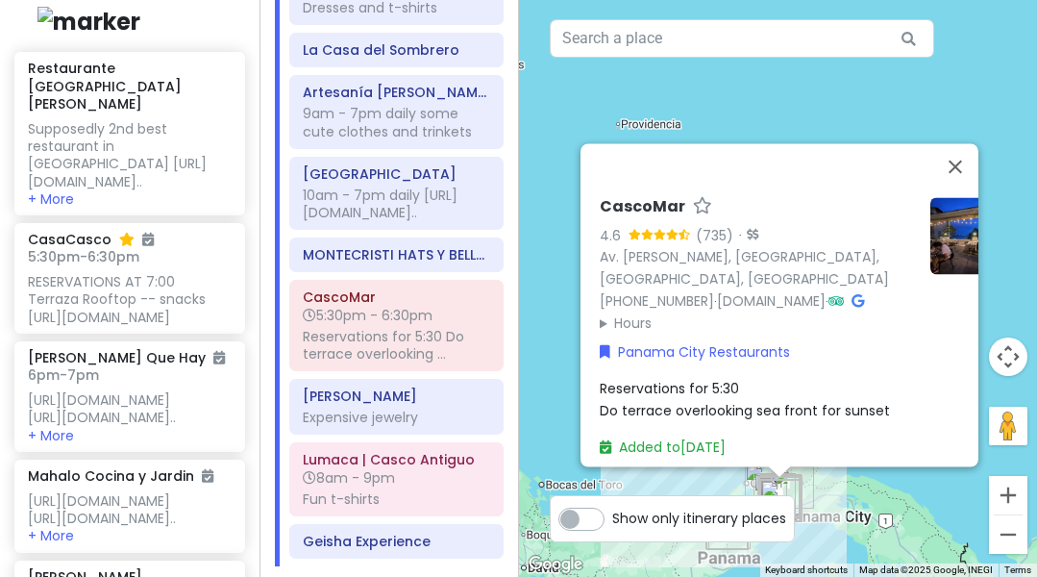
click at [903, 399] on div "Reservations for 5:30 Do terrace overlooking sea front for sunset" at bounding box center [804, 400] width 408 height 43
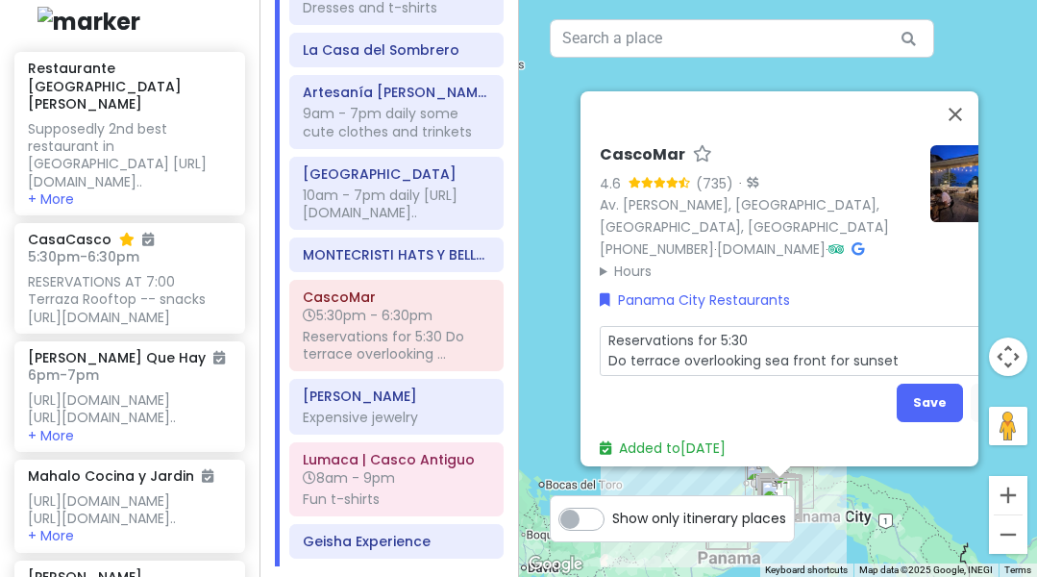
click at [902, 340] on textarea "Reservations for 5:30 Do terrace overlooking sea front for sunset" at bounding box center [804, 351] width 408 height 50
type textarea "x"
type textarea "Reservations for 5:30 Do terrace overlooking sea front for sunset"
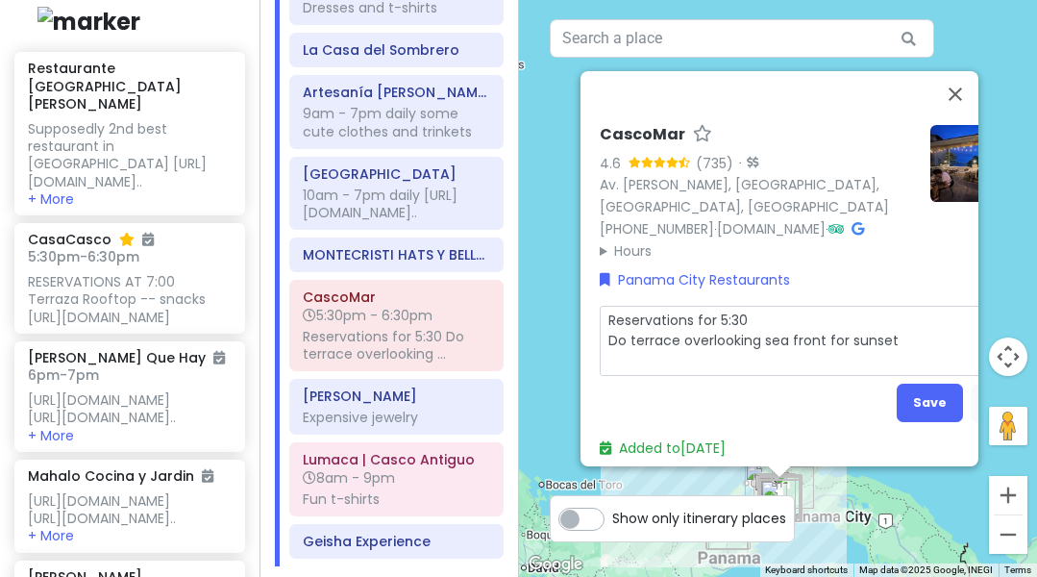
type textarea "x"
type textarea "Reservations for 5:30 Do terrace overlooking sea front for sunset [URL][DOMAIN_…"
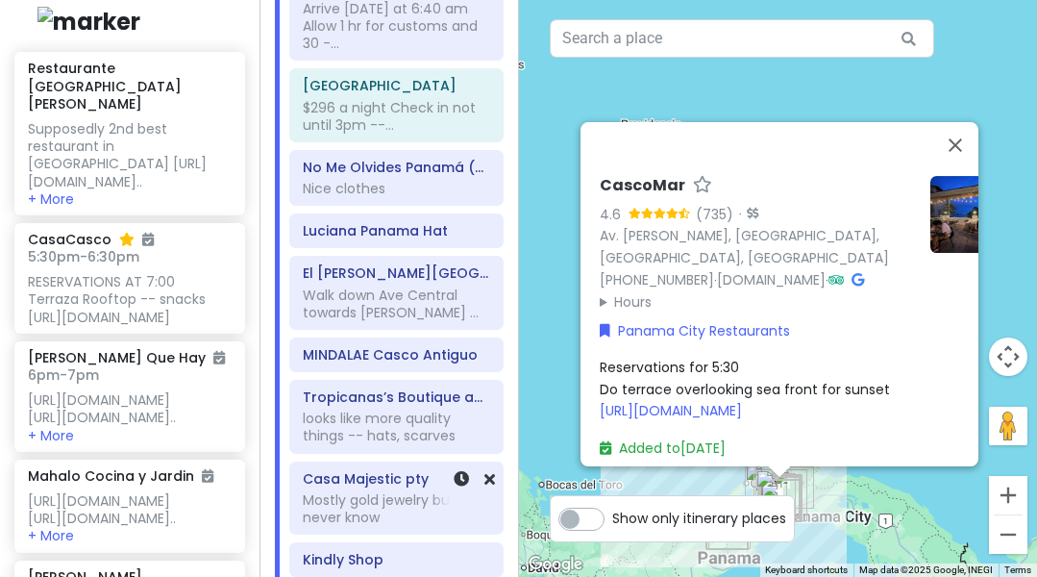
scroll to position [249, 0]
click at [956, 122] on button "Close" at bounding box center [955, 145] width 46 height 46
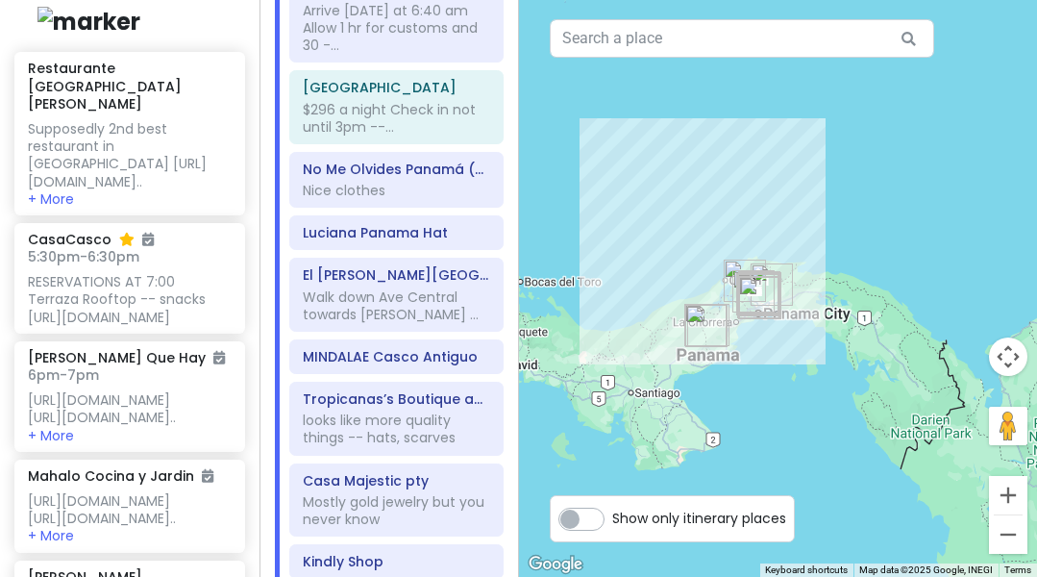
drag, startPoint x: 849, startPoint y: 407, endPoint x: 832, endPoint y: 222, distance: 185.4
click at [832, 222] on div at bounding box center [778, 288] width 519 height 577
click at [1004, 491] on button "Zoom in" at bounding box center [1008, 495] width 38 height 38
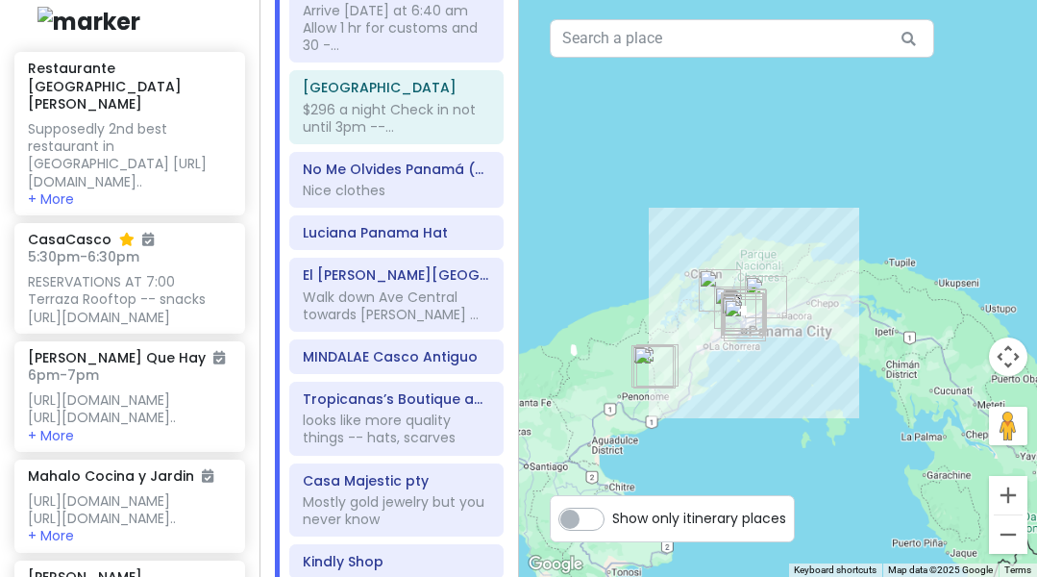
click at [1004, 491] on button "Zoom in" at bounding box center [1008, 495] width 38 height 38
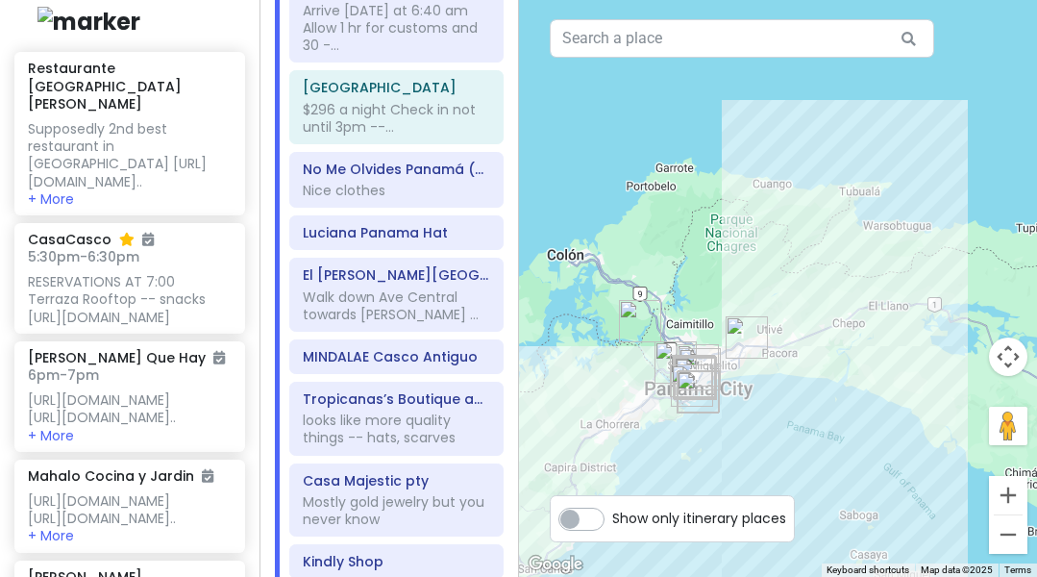
click at [1004, 491] on button "Zoom in" at bounding box center [1008, 495] width 38 height 38
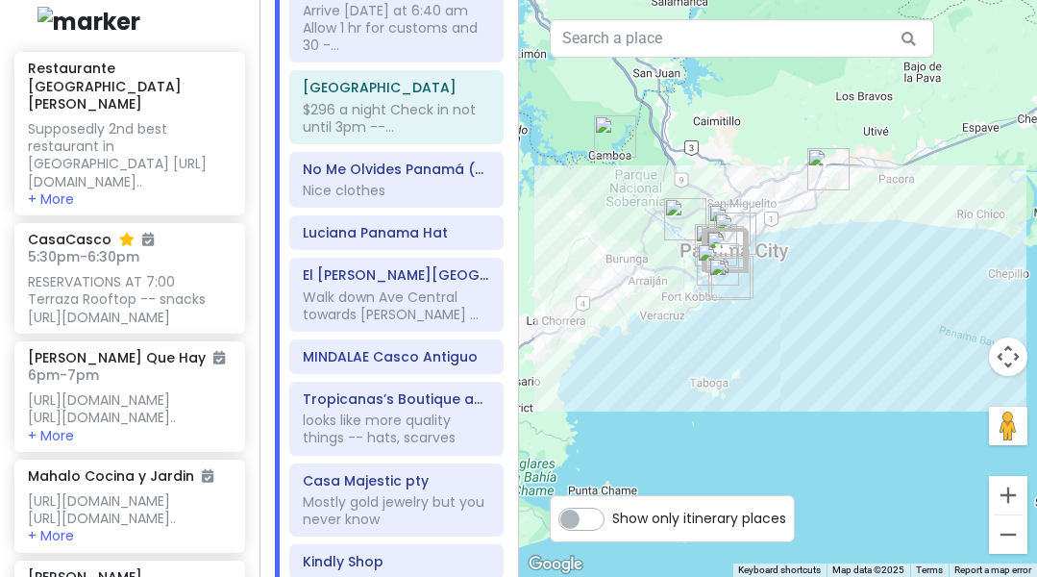
drag, startPoint x: 788, startPoint y: 469, endPoint x: 902, endPoint y: 225, distance: 269.2
click at [902, 225] on div at bounding box center [778, 288] width 519 height 577
click at [1008, 493] on button "Zoom in" at bounding box center [1008, 495] width 38 height 38
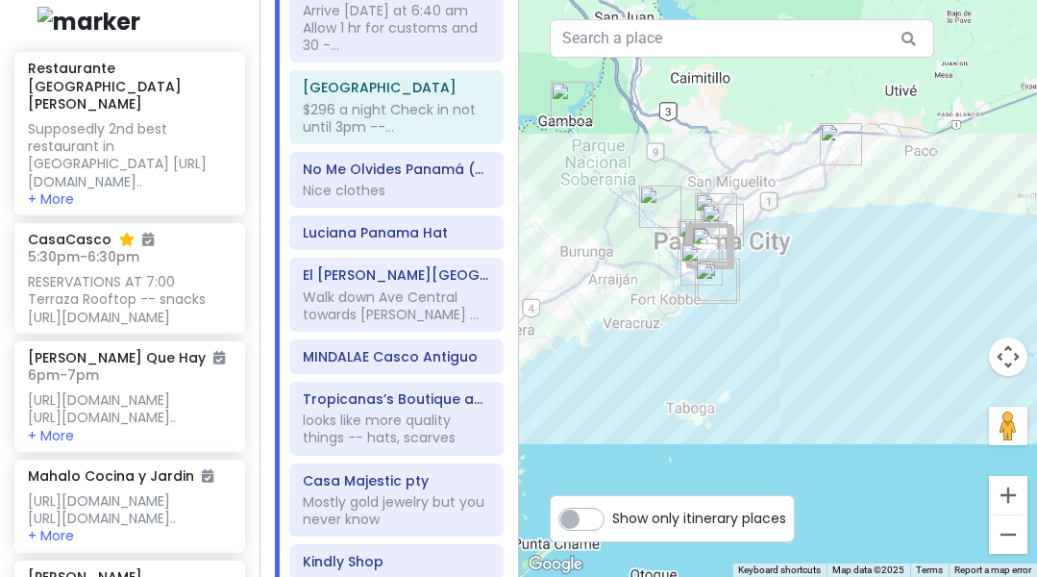
click at [1008, 493] on button "Zoom in" at bounding box center [1008, 495] width 38 height 38
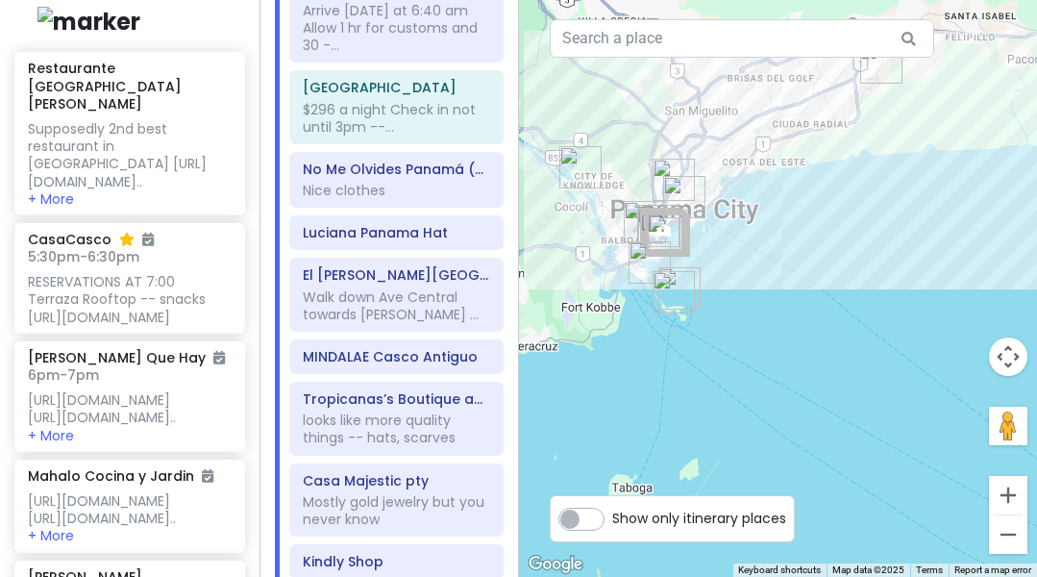
click at [1008, 493] on button "Zoom in" at bounding box center [1008, 495] width 38 height 38
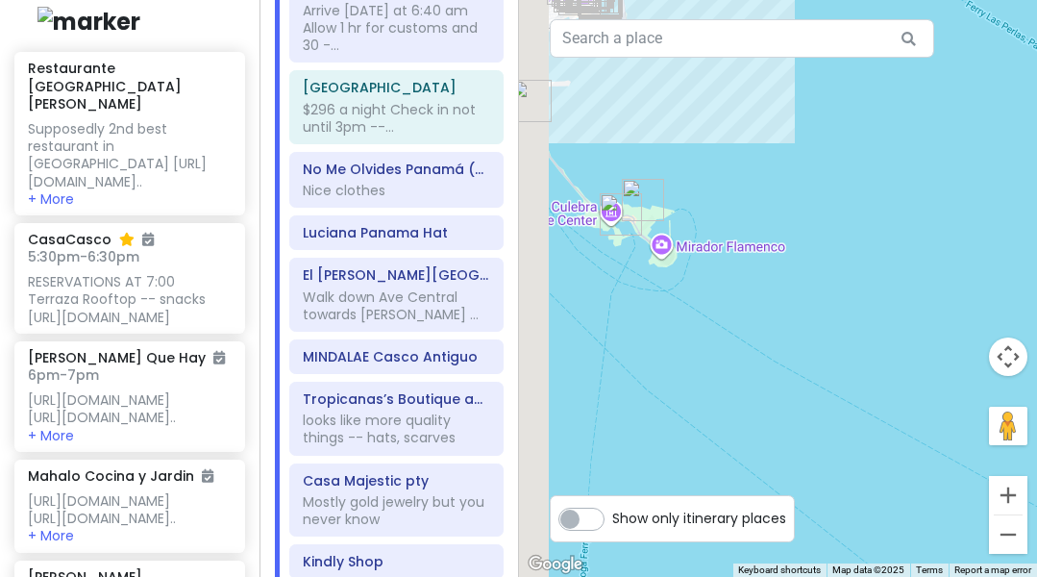
drag, startPoint x: 699, startPoint y: 426, endPoint x: 958, endPoint y: 273, distance: 301.2
click at [958, 273] on div at bounding box center [778, 288] width 519 height 577
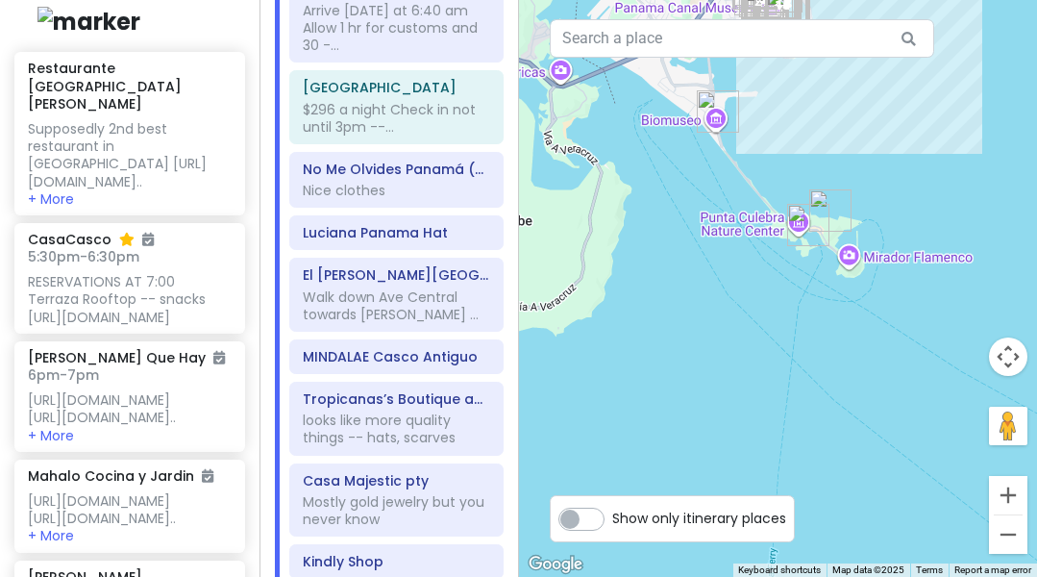
drag, startPoint x: 761, startPoint y: 333, endPoint x: 863, endPoint y: 369, distance: 108.2
click at [863, 369] on div at bounding box center [778, 288] width 519 height 577
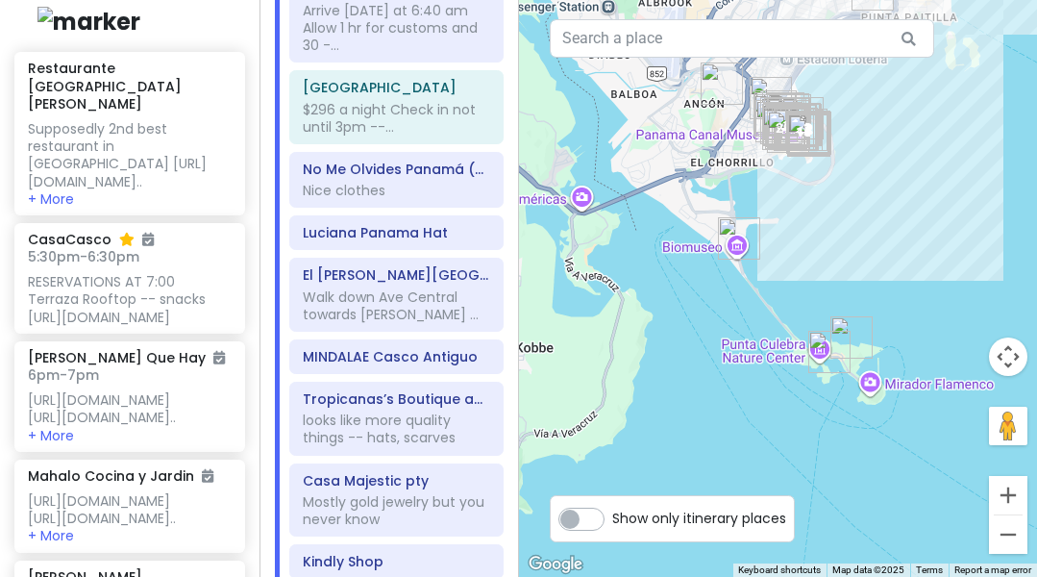
drag, startPoint x: 720, startPoint y: 312, endPoint x: 734, endPoint y: 446, distance: 134.4
click at [734, 446] on div at bounding box center [778, 288] width 519 height 577
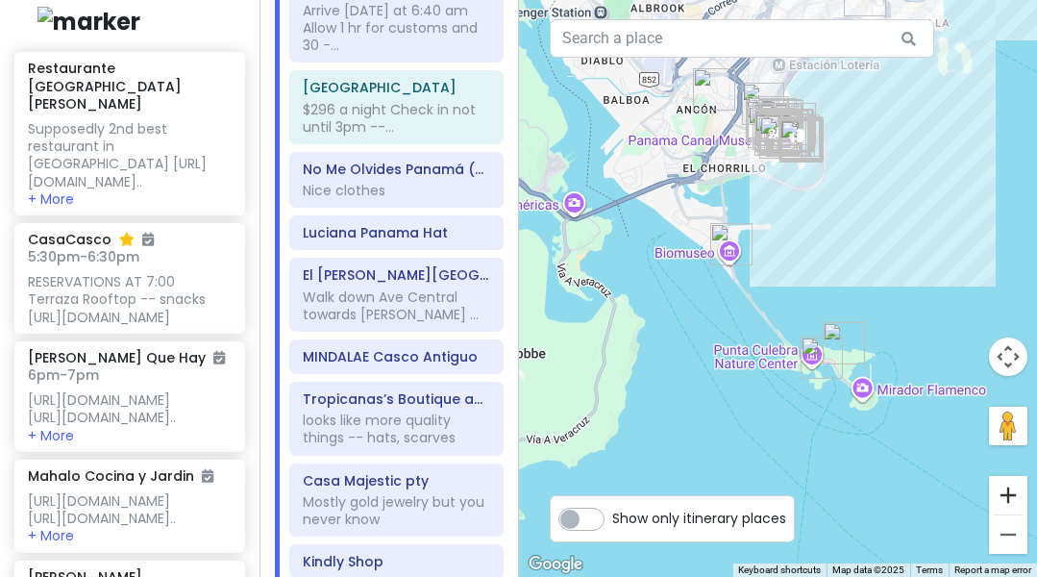
click at [1011, 495] on button "Zoom in" at bounding box center [1008, 495] width 38 height 38
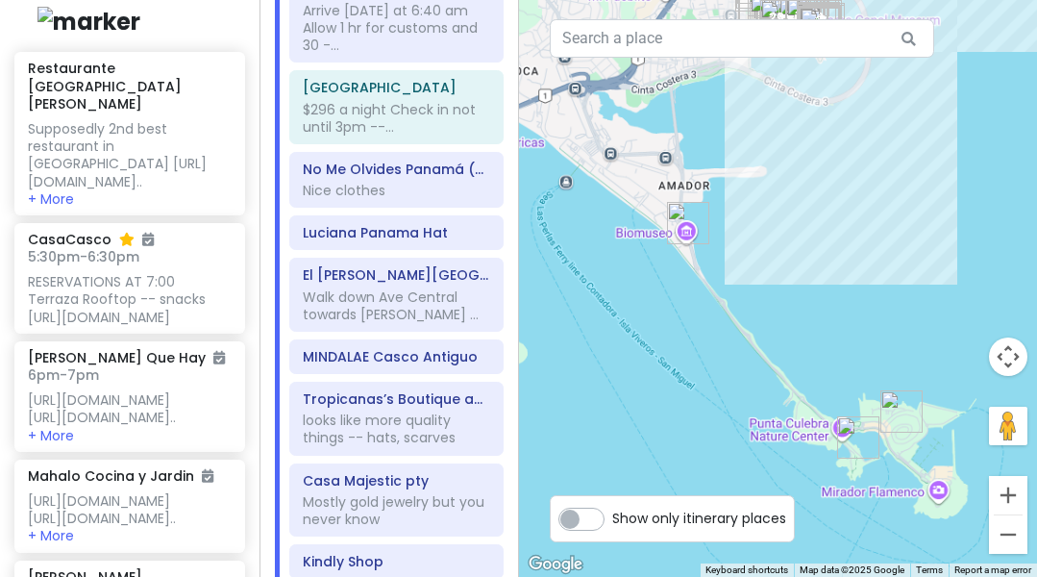
click at [1011, 495] on button "Zoom in" at bounding box center [1008, 495] width 38 height 38
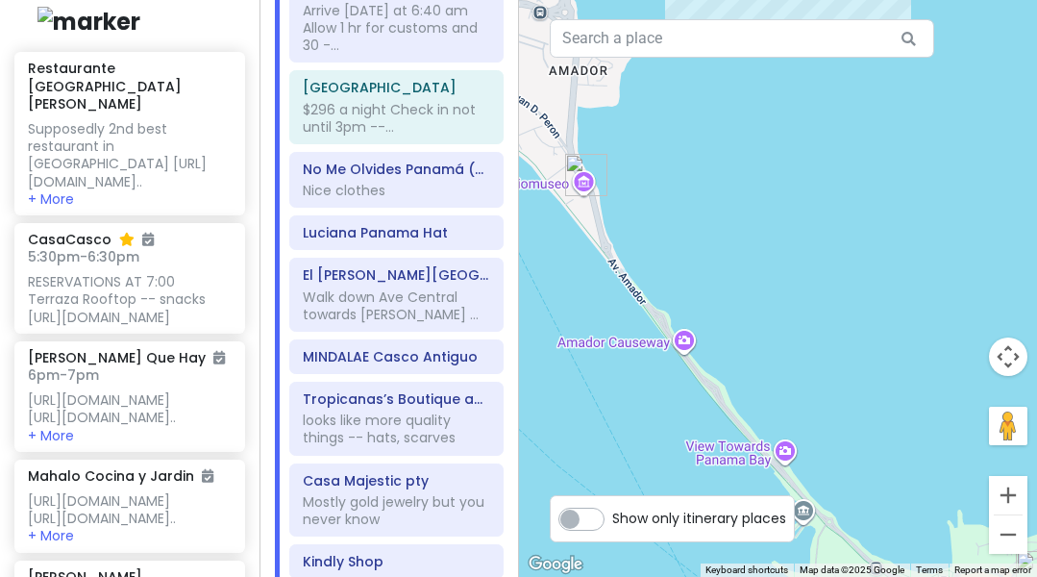
drag, startPoint x: 879, startPoint y: 254, endPoint x: 865, endPoint y: 456, distance: 202.3
click at [865, 456] on div at bounding box center [778, 288] width 519 height 577
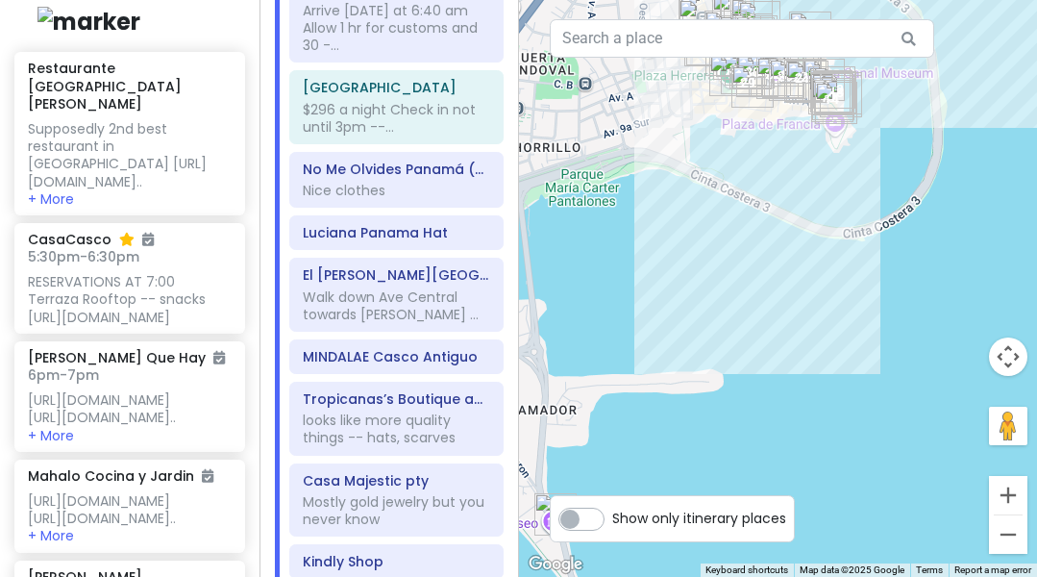
drag, startPoint x: 873, startPoint y: 362, endPoint x: 838, endPoint y: 510, distance: 152.0
click at [838, 510] on div at bounding box center [778, 288] width 519 height 577
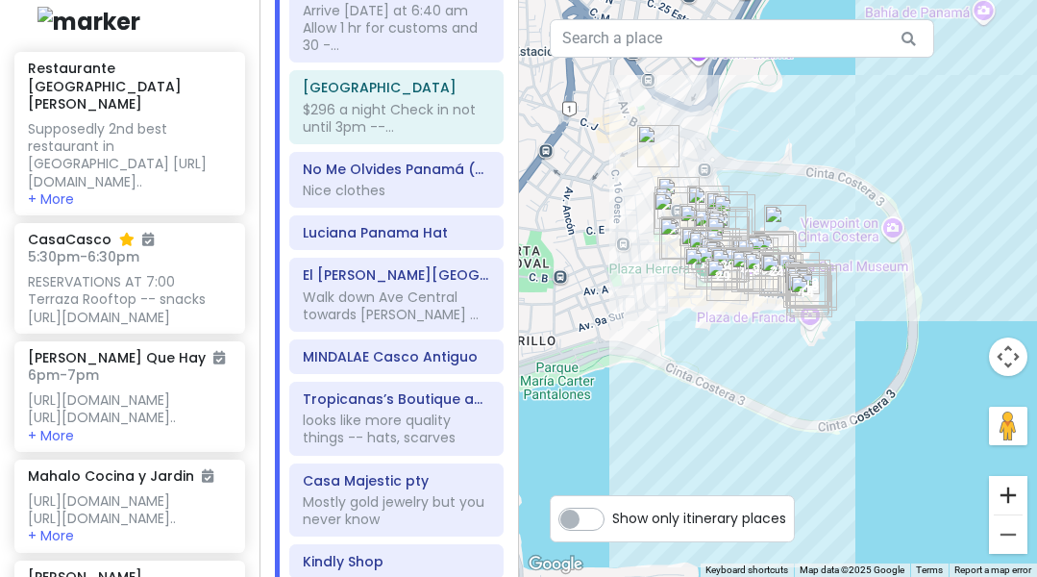
click at [1018, 493] on button "Zoom in" at bounding box center [1008, 495] width 38 height 38
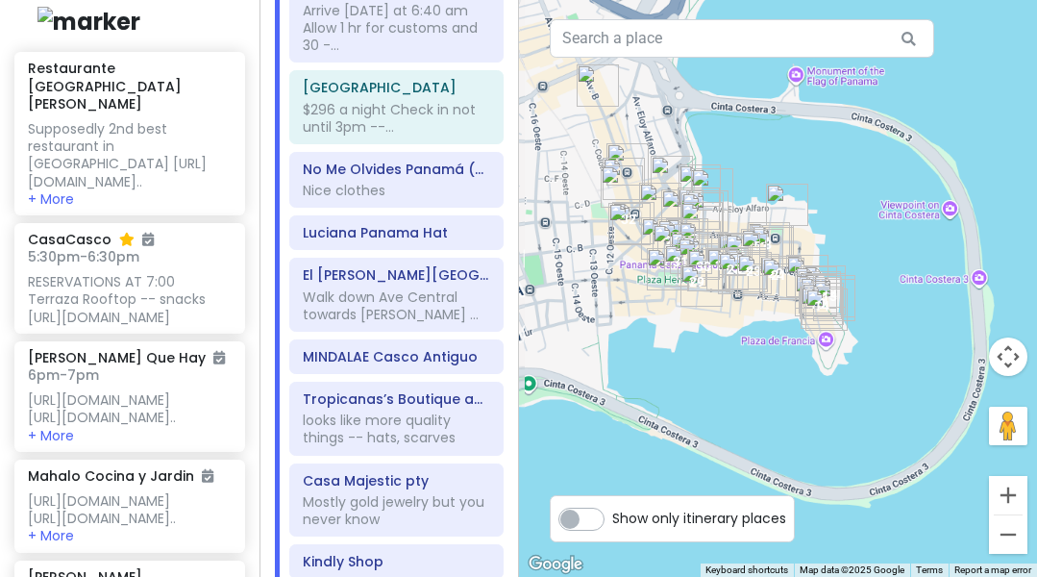
click at [1018, 493] on button "Zoom in" at bounding box center [1008, 495] width 38 height 38
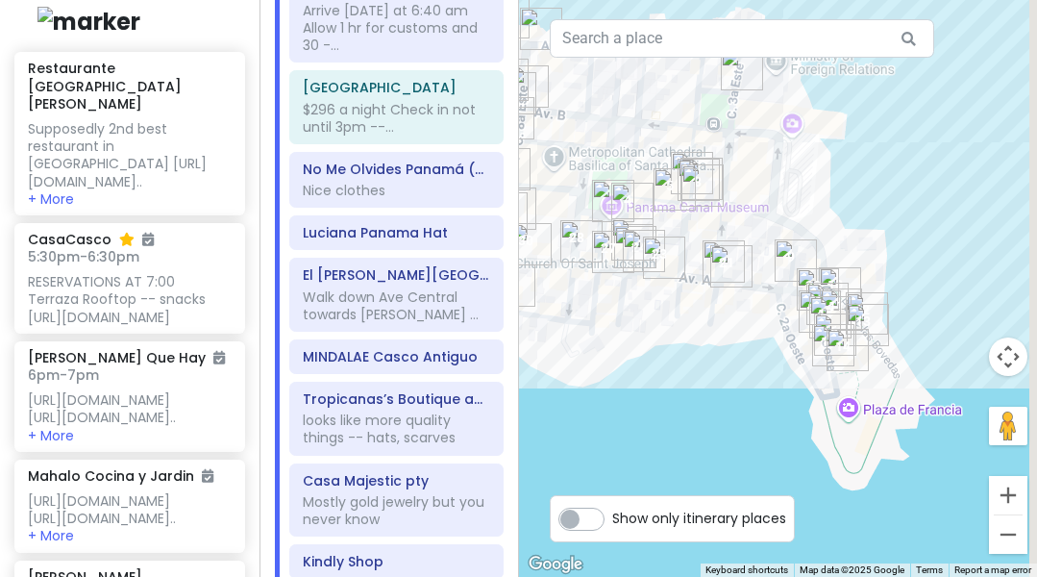
drag, startPoint x: 824, startPoint y: 494, endPoint x: 763, endPoint y: 460, distance: 69.3
click at [763, 460] on div at bounding box center [778, 288] width 519 height 577
click at [1007, 491] on button "Zoom in" at bounding box center [1008, 495] width 38 height 38
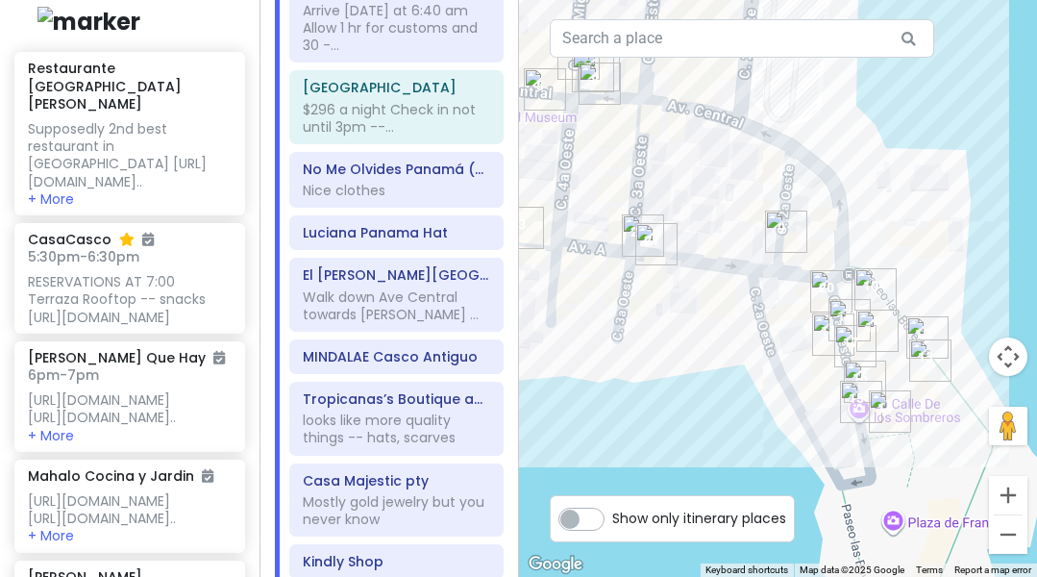
drag, startPoint x: 780, startPoint y: 467, endPoint x: 752, endPoint y: 444, distance: 36.2
click at [752, 444] on div at bounding box center [778, 288] width 519 height 577
click at [1006, 494] on button "Zoom in" at bounding box center [1008, 495] width 38 height 38
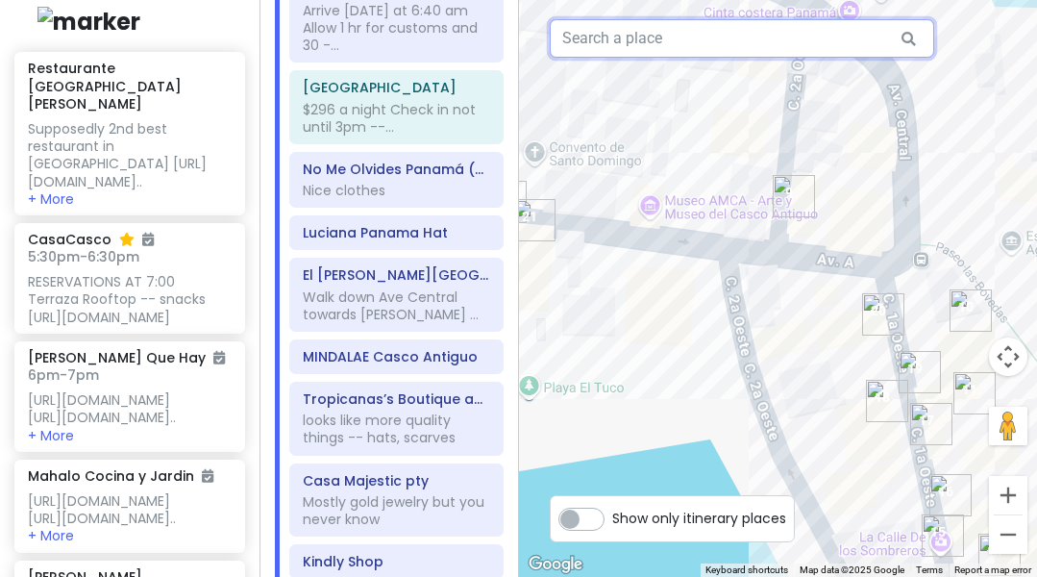
click at [585, 40] on input "text" at bounding box center [742, 38] width 385 height 38
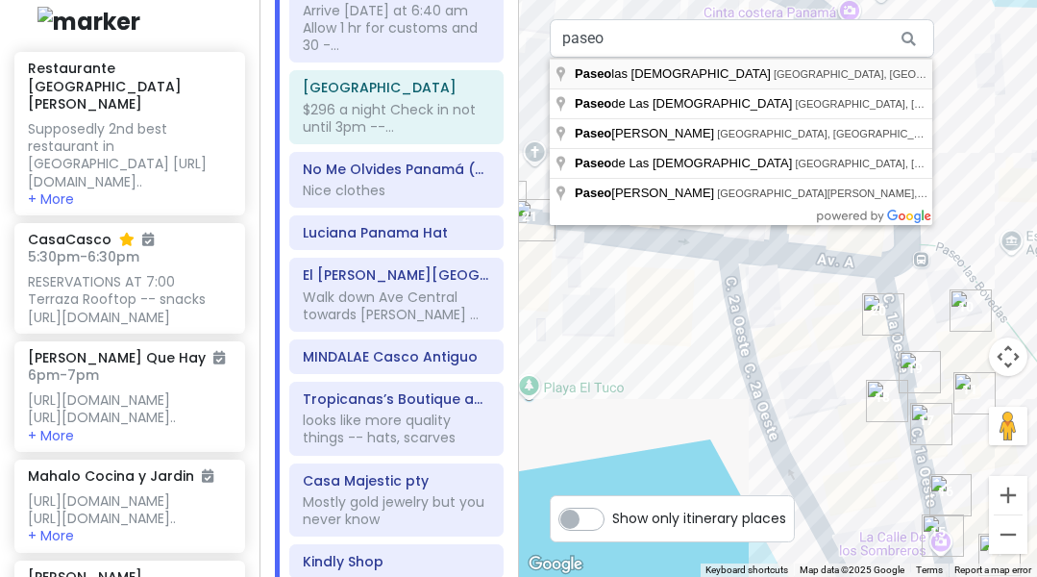
type input "Paseo las Bovedas, [GEOGRAPHIC_DATA], [GEOGRAPHIC_DATA]"
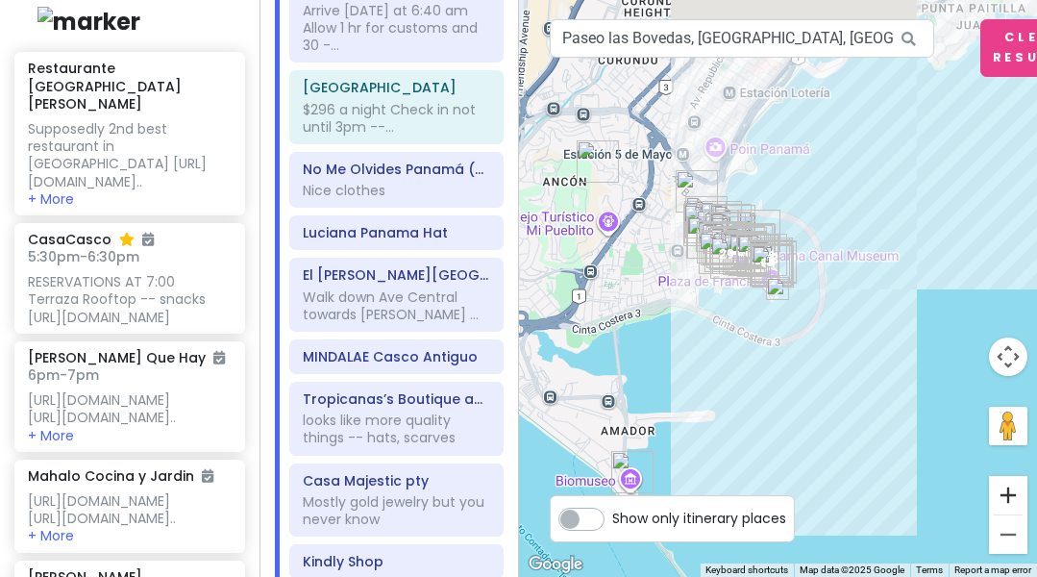
click at [1010, 493] on button "Zoom in" at bounding box center [1008, 495] width 38 height 38
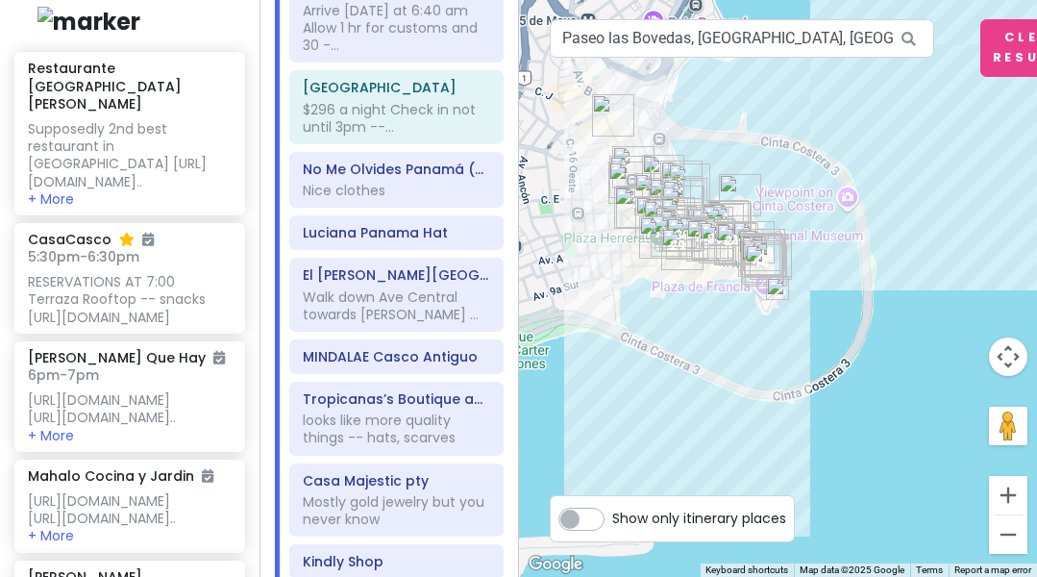
click at [1010, 493] on button "Zoom in" at bounding box center [1008, 495] width 38 height 38
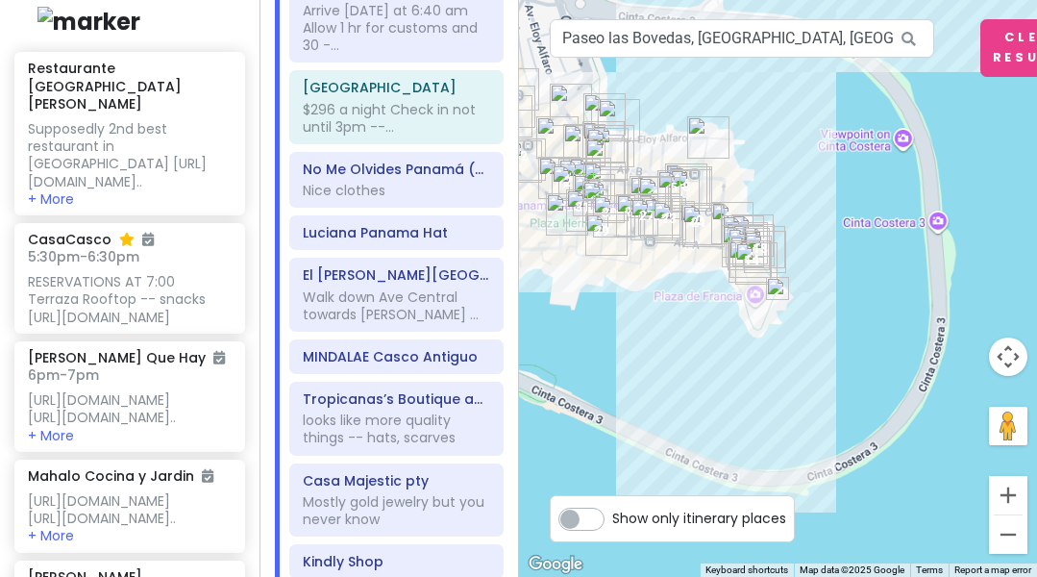
click at [1010, 493] on button "Zoom in" at bounding box center [1008, 495] width 38 height 38
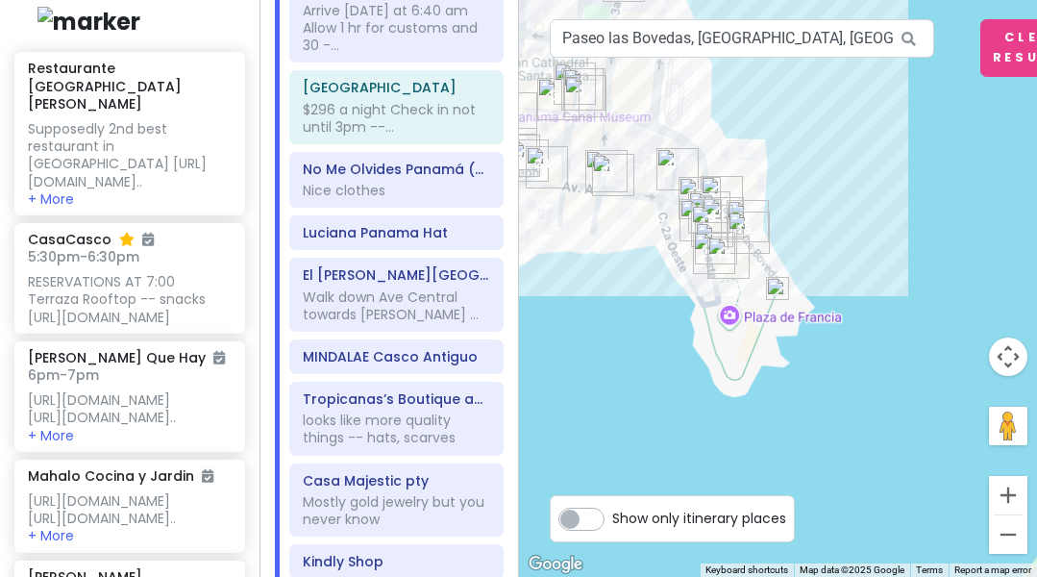
click at [1010, 493] on button "Zoom in" at bounding box center [1008, 495] width 38 height 38
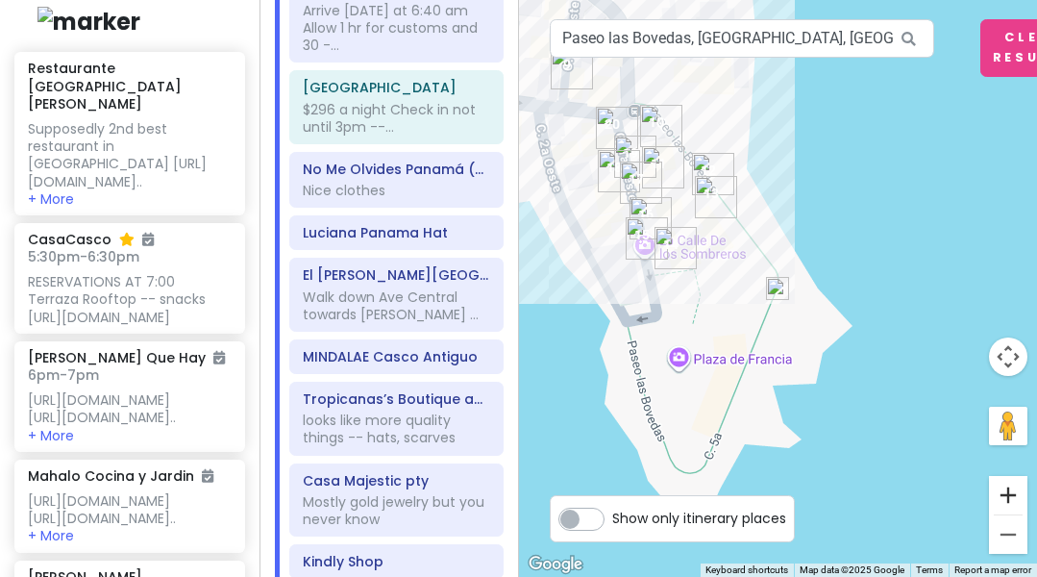
click at [1010, 493] on button "Zoom in" at bounding box center [1008, 495] width 38 height 38
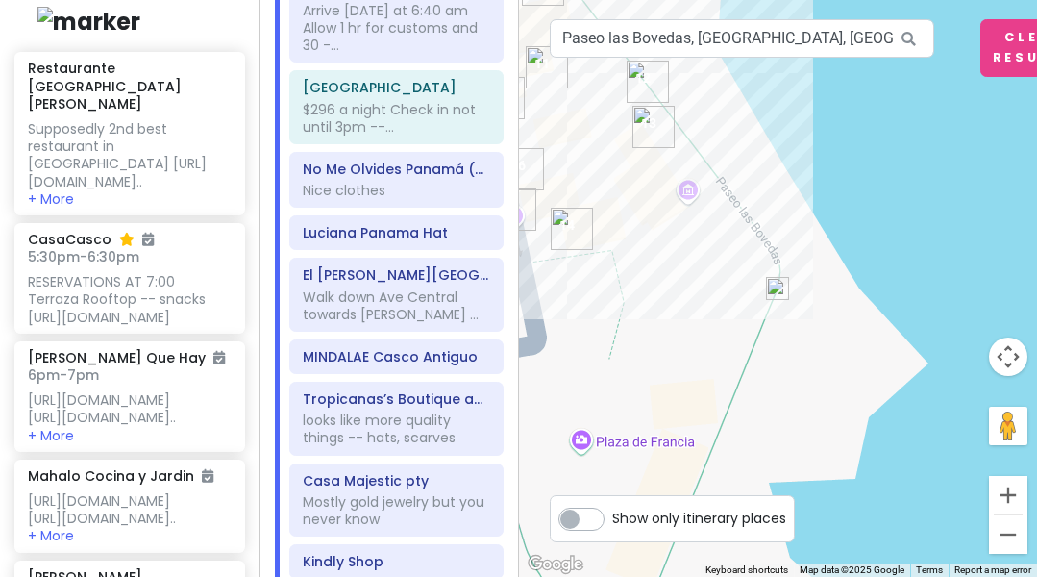
click at [781, 285] on img at bounding box center [777, 288] width 23 height 23
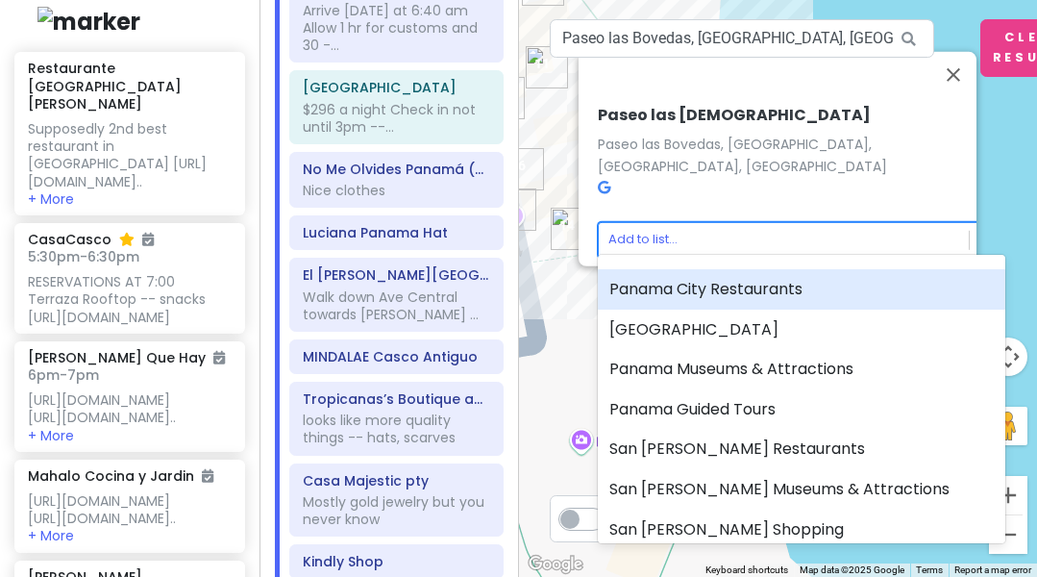
click at [638, 226] on body "[GEOGRAPHIC_DATA] [GEOGRAPHIC_DATA] Private Change Dates Make a Copy Delete Tri…" at bounding box center [518, 288] width 1037 height 577
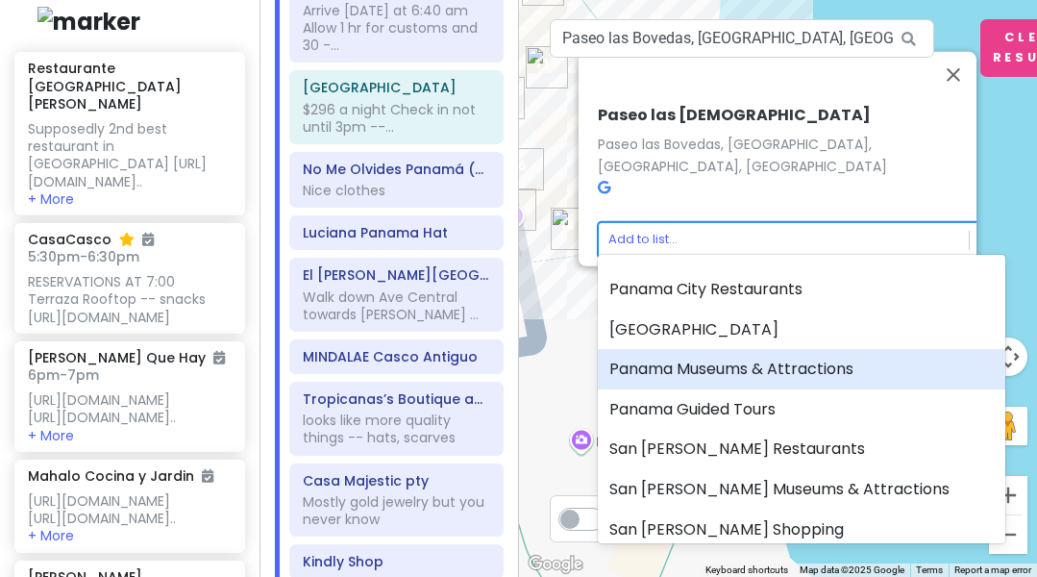
click at [683, 373] on div "Panama Museums & Attractions" at bounding box center [802, 369] width 408 height 40
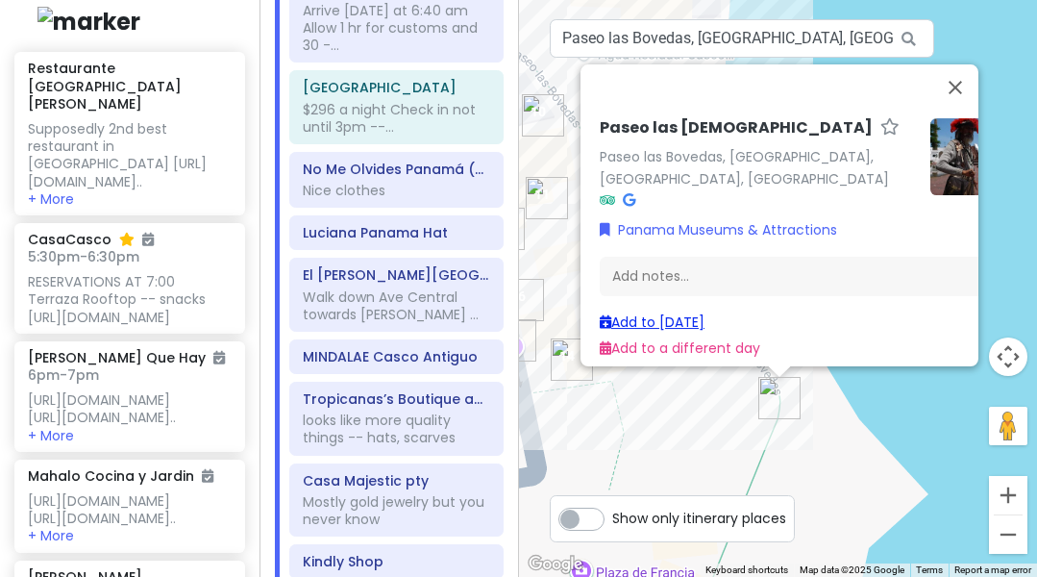
click at [669, 313] on link "Add to [DATE]" at bounding box center [652, 321] width 105 height 19
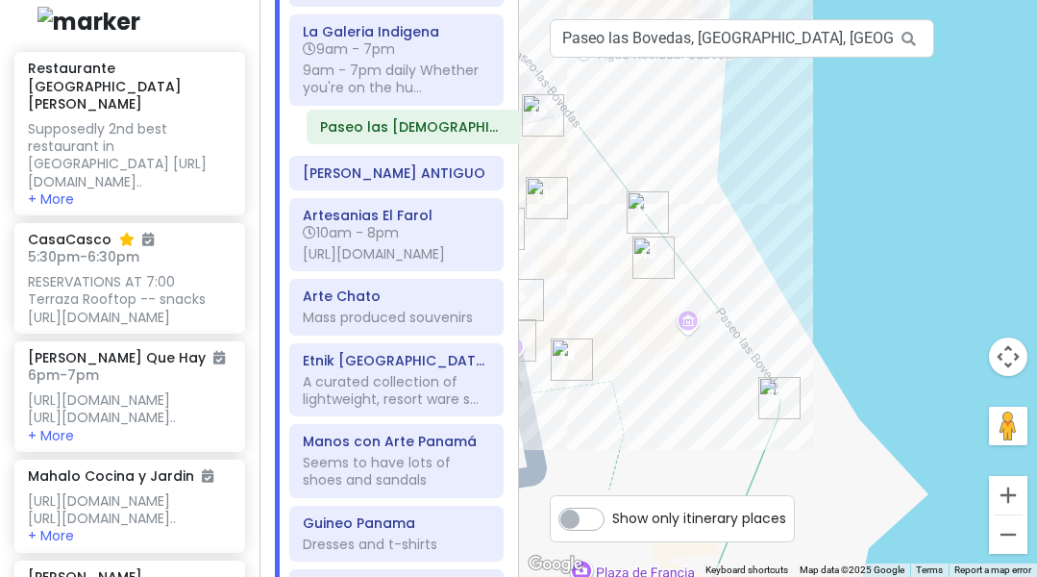
scroll to position [1296, 0]
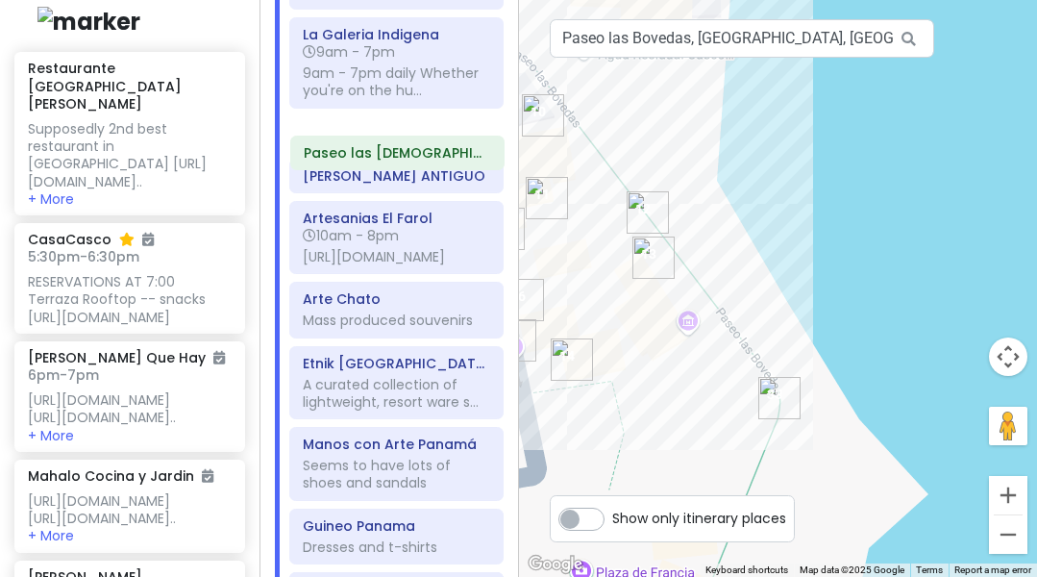
drag, startPoint x: 371, startPoint y: 382, endPoint x: 372, endPoint y: 156, distance: 225.9
click at [372, 156] on div "[GEOGRAPHIC_DATA] [GEOGRAPHIC_DATA] Arrive [DATE] at 6:40 am Allow 1 hr for cus…" at bounding box center [396, 15] width 243 height 2180
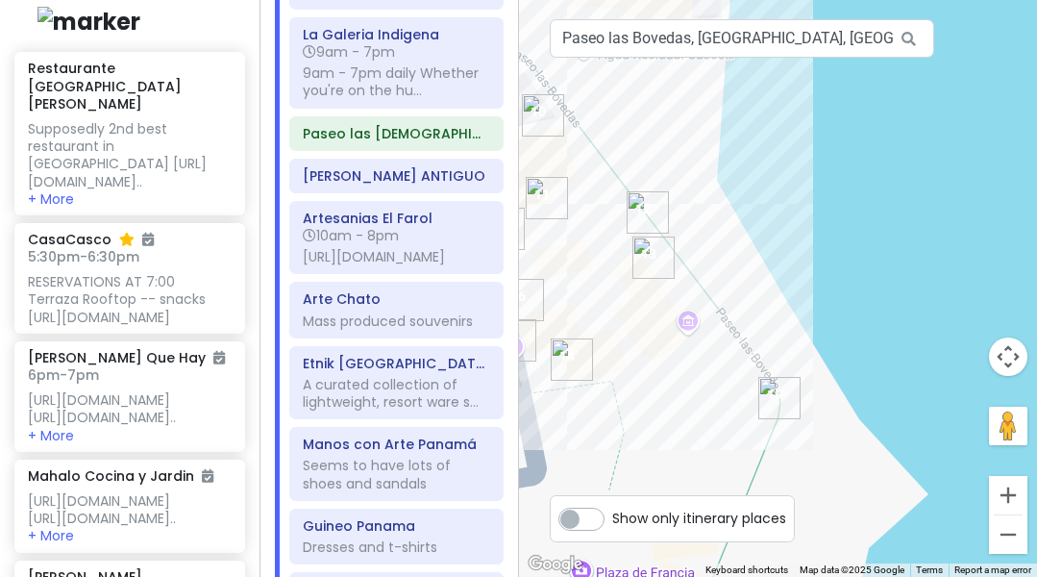
click at [650, 255] on img "Hecho a mano lau" at bounding box center [654, 257] width 42 height 42
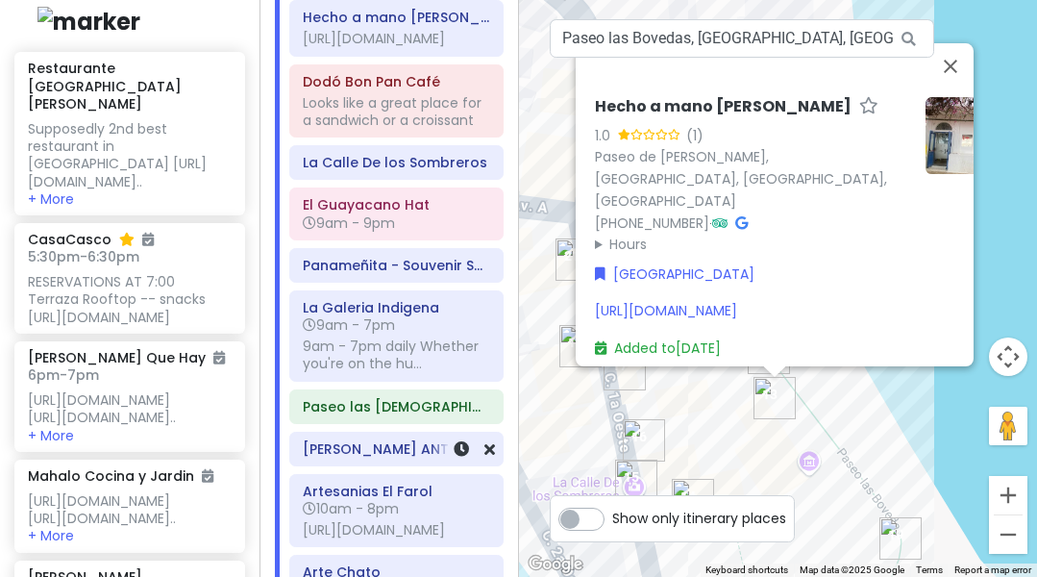
scroll to position [1025, 0]
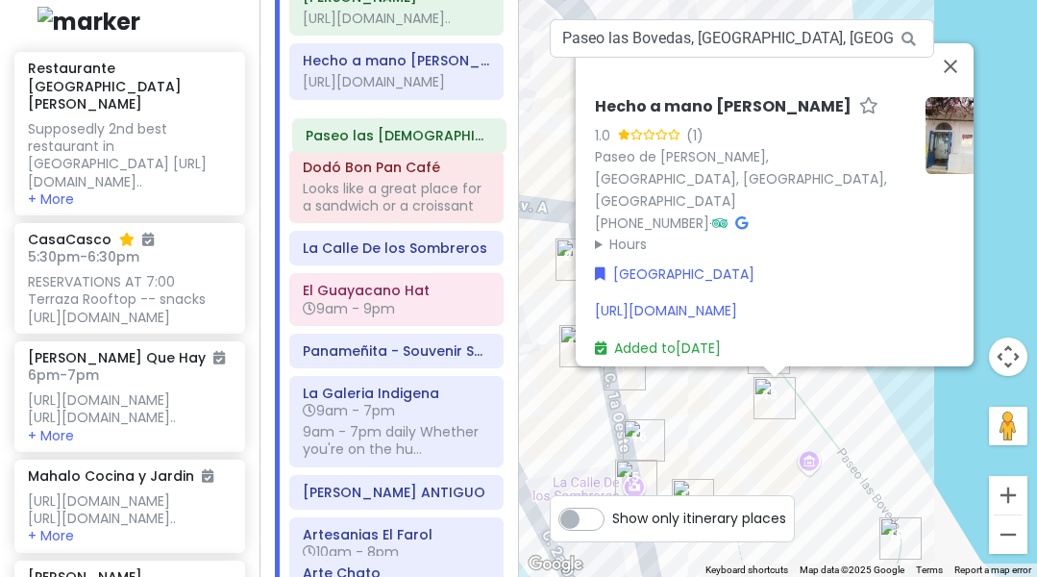
drag, startPoint x: 384, startPoint y: 435, endPoint x: 385, endPoint y: 140, distance: 294.2
click at [385, 140] on div "[GEOGRAPHIC_DATA] [GEOGRAPHIC_DATA] Arrive [DATE] at 6:40 am Allow 1 hr for cus…" at bounding box center [396, 332] width 243 height 2180
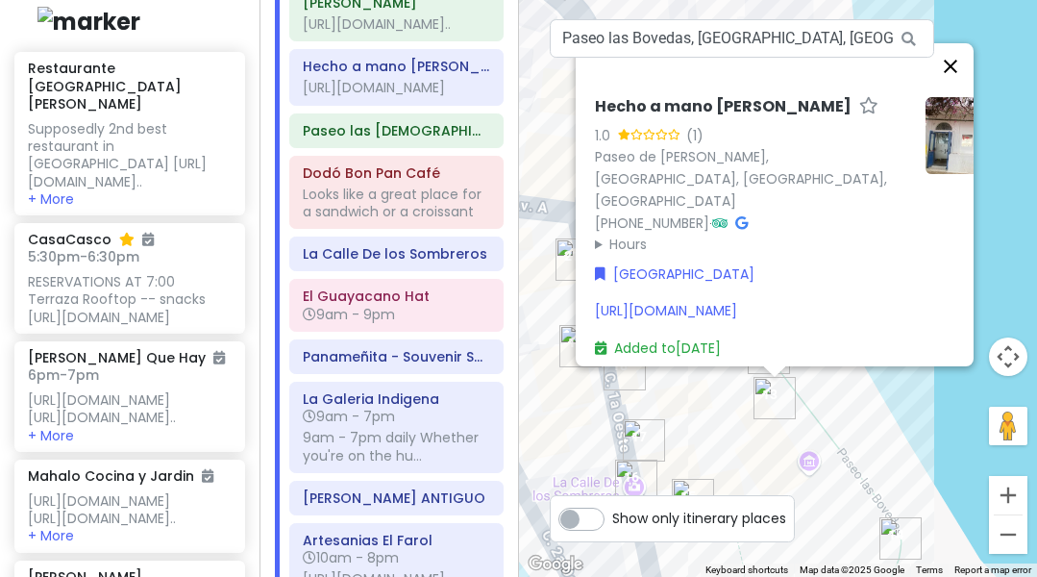
click at [949, 81] on button "Close" at bounding box center [951, 66] width 46 height 46
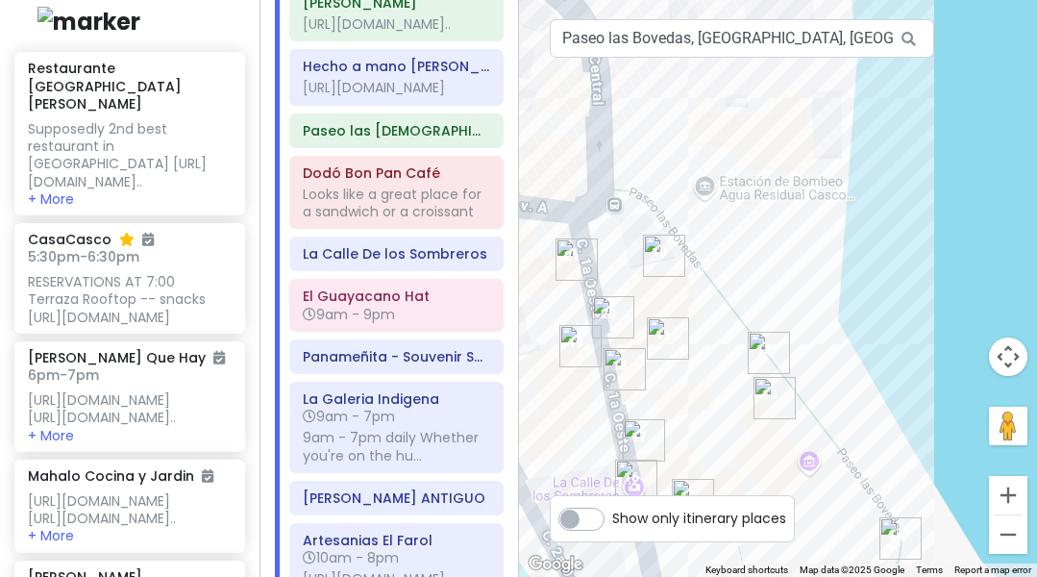
click at [989, 156] on div "To navigate, press the arrow keys." at bounding box center [778, 288] width 519 height 577
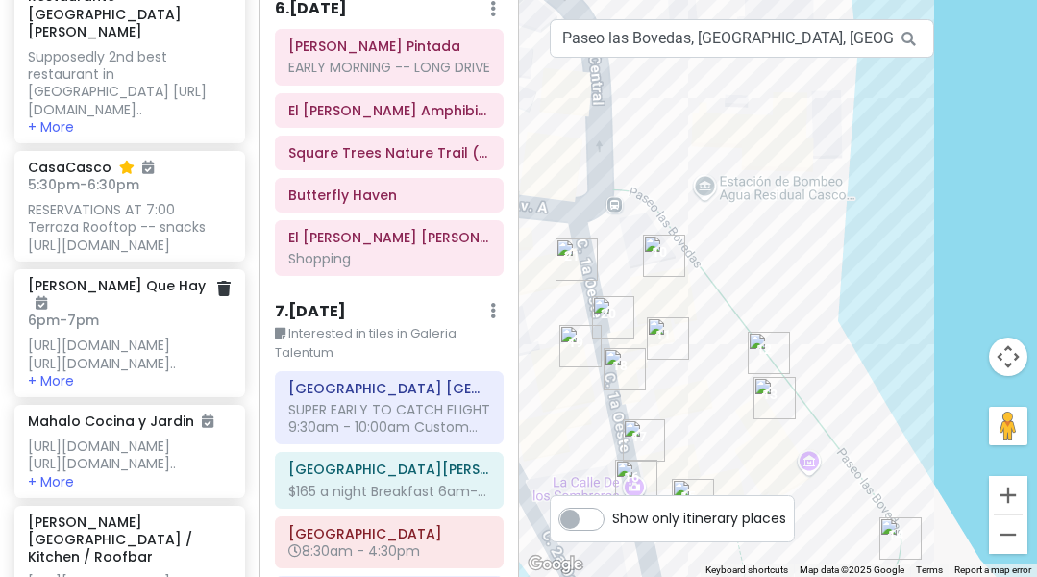
scroll to position [634, 0]
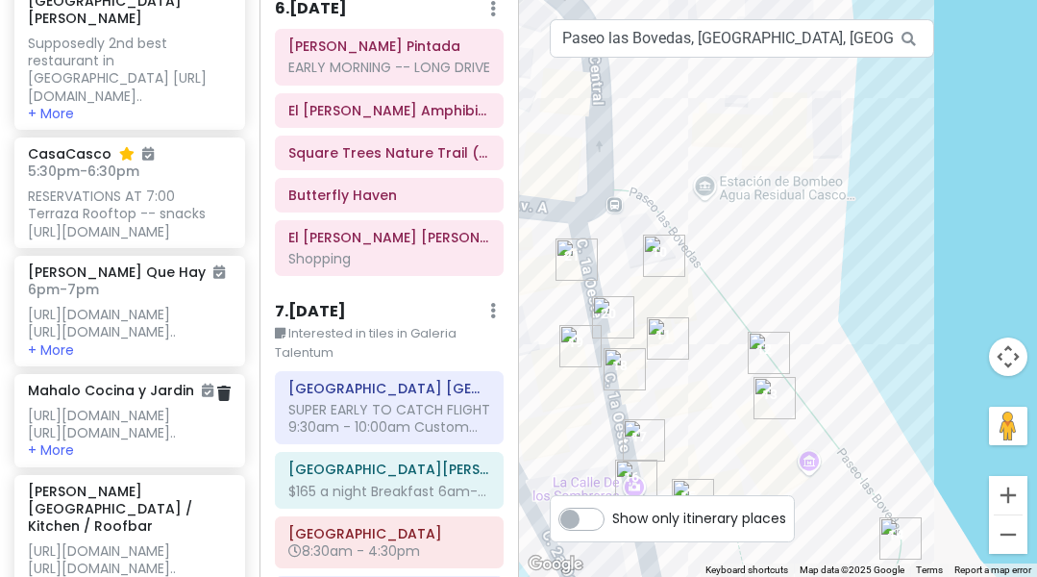
click at [117, 441] on div "[URL][DOMAIN_NAME] [URL][DOMAIN_NAME].." at bounding box center [129, 424] width 203 height 35
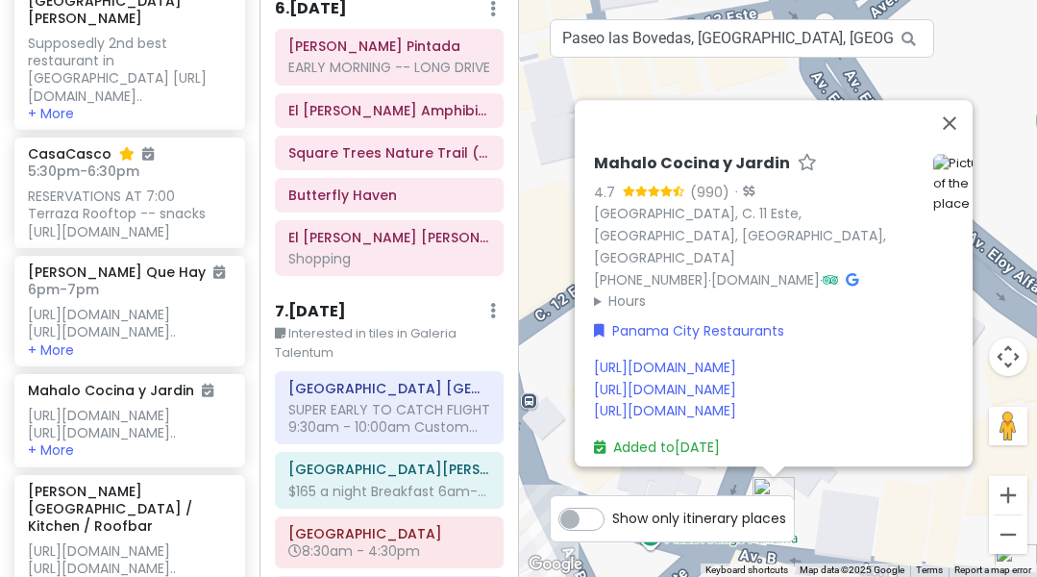
scroll to position [27, 0]
click at [682, 438] on link "Added to [DATE]" at bounding box center [657, 447] width 126 height 19
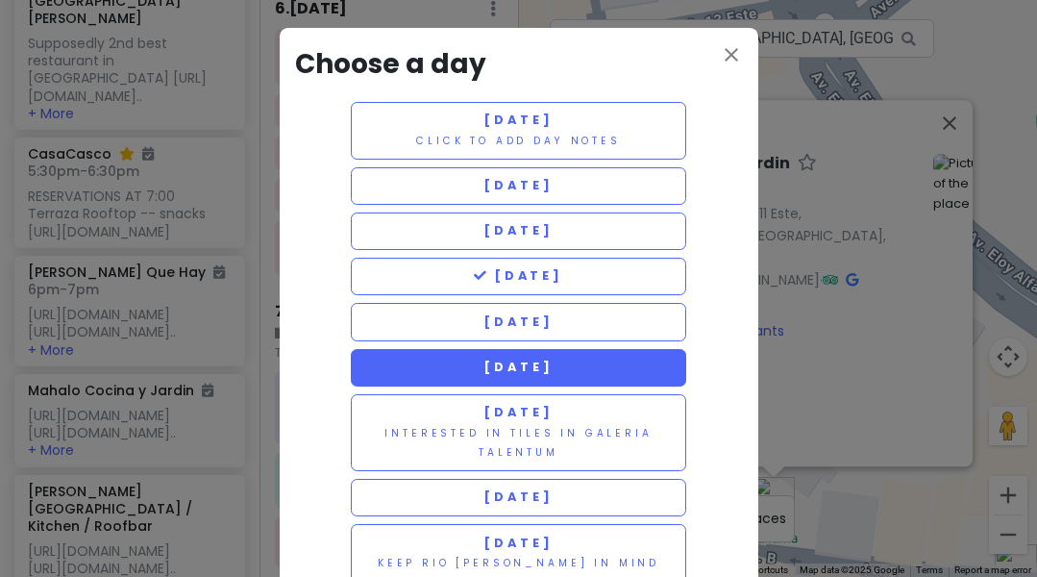
click at [531, 359] on span "[DATE]" at bounding box center [518, 367] width 69 height 16
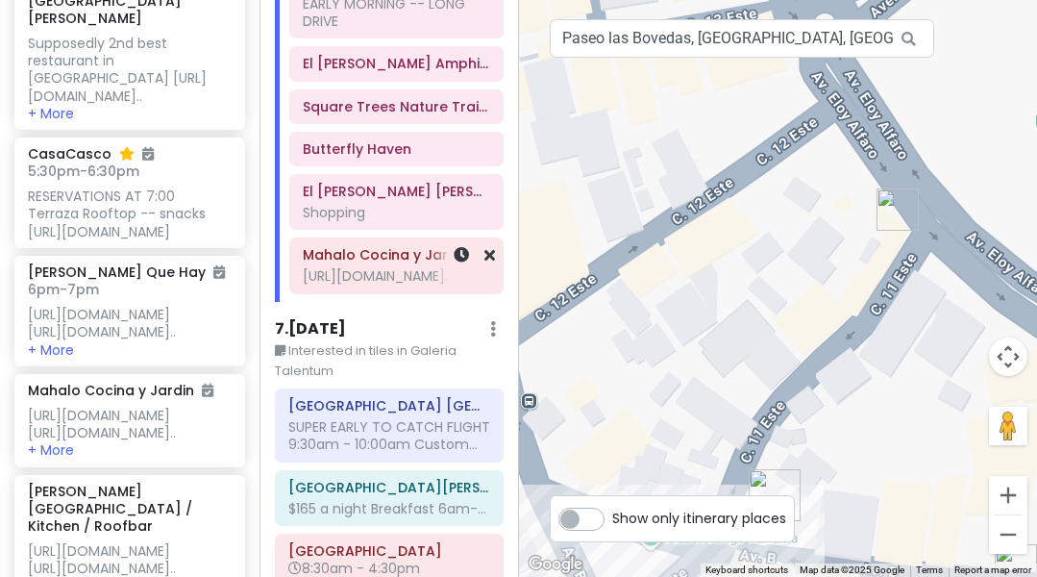
click at [406, 285] on div "[URL][DOMAIN_NAME].." at bounding box center [396, 275] width 187 height 17
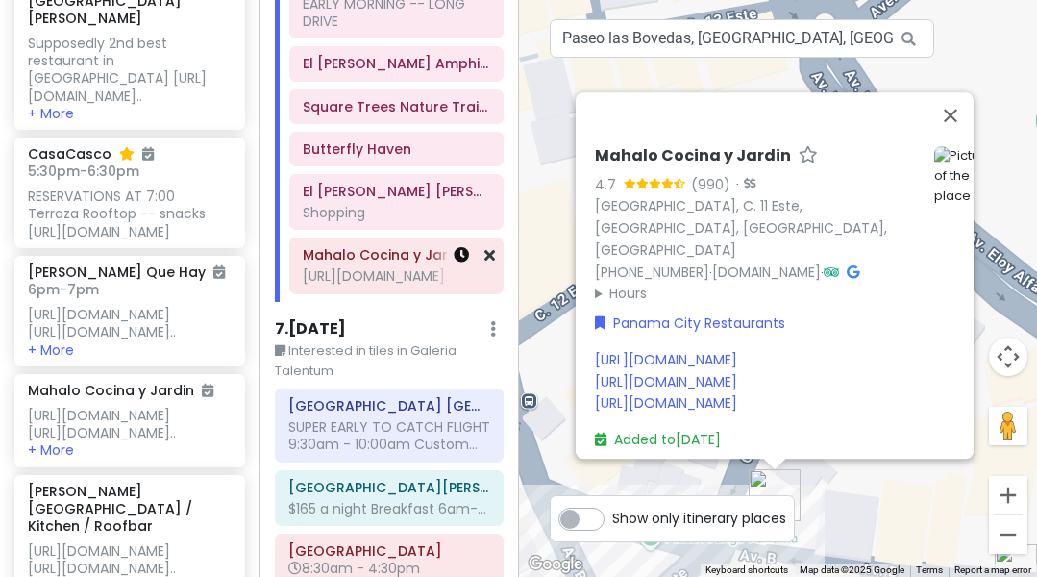
click at [462, 262] on icon at bounding box center [461, 254] width 15 height 15
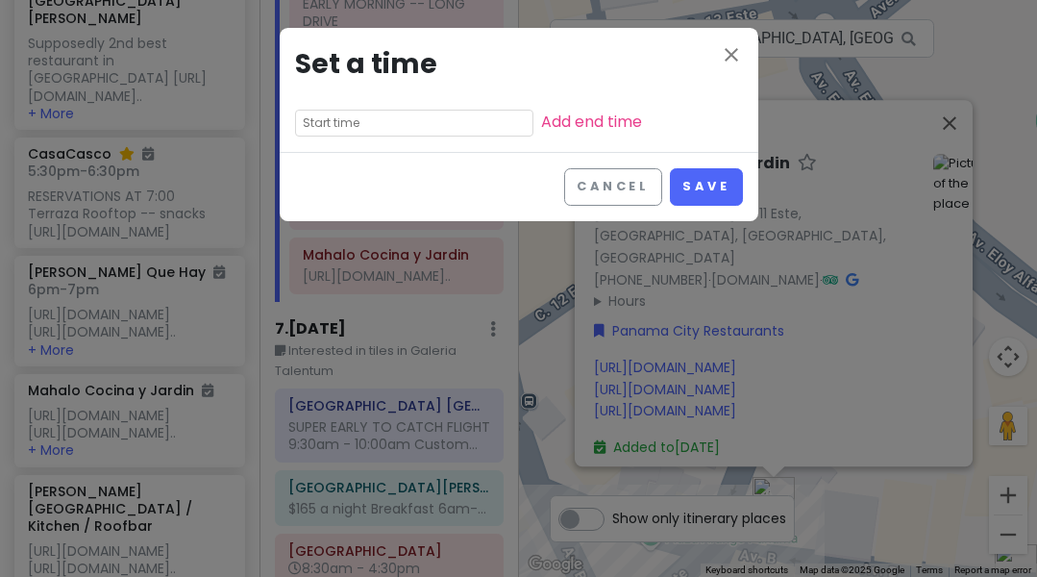
click at [474, 123] on input "text" at bounding box center [414, 123] width 238 height 27
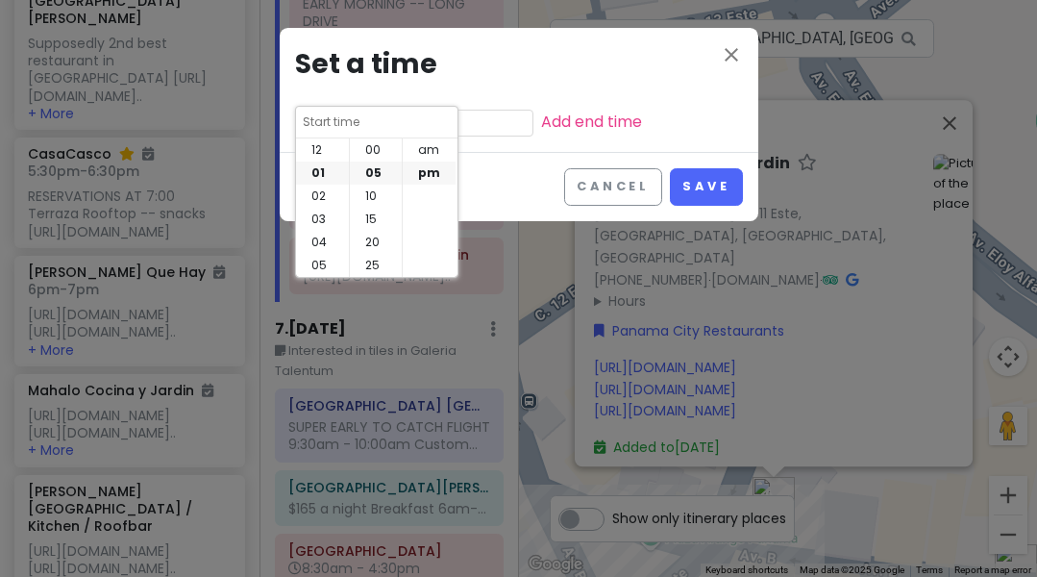
scroll to position [23, 0]
click at [325, 263] on li "06" at bounding box center [322, 265] width 53 height 23
type input "6:05 pm"
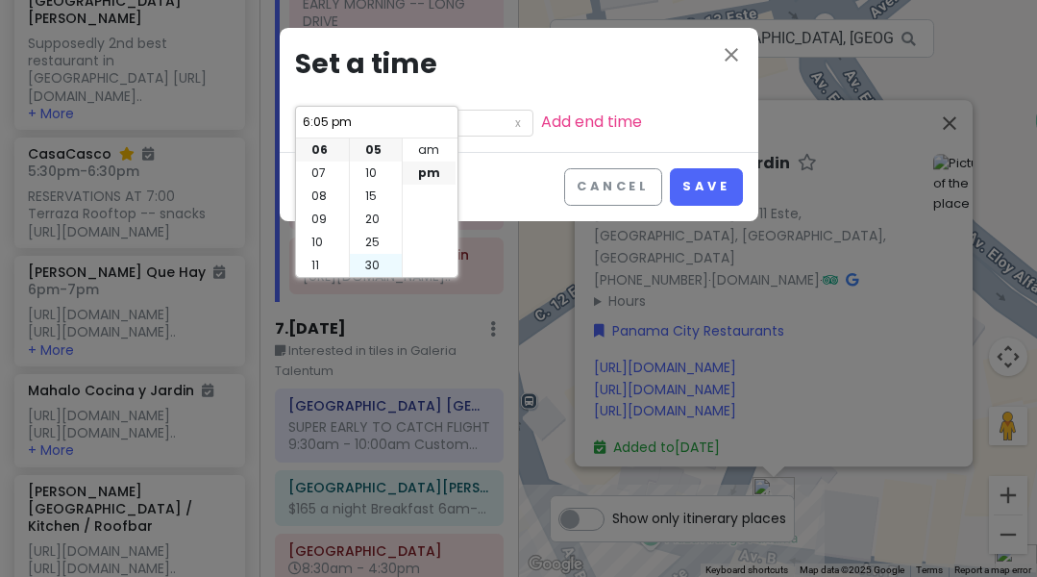
click at [372, 264] on li "30" at bounding box center [376, 265] width 52 height 23
type input "6:30 pm"
click at [431, 173] on li "pm" at bounding box center [429, 172] width 53 height 23
click at [702, 181] on button "Save" at bounding box center [706, 186] width 72 height 37
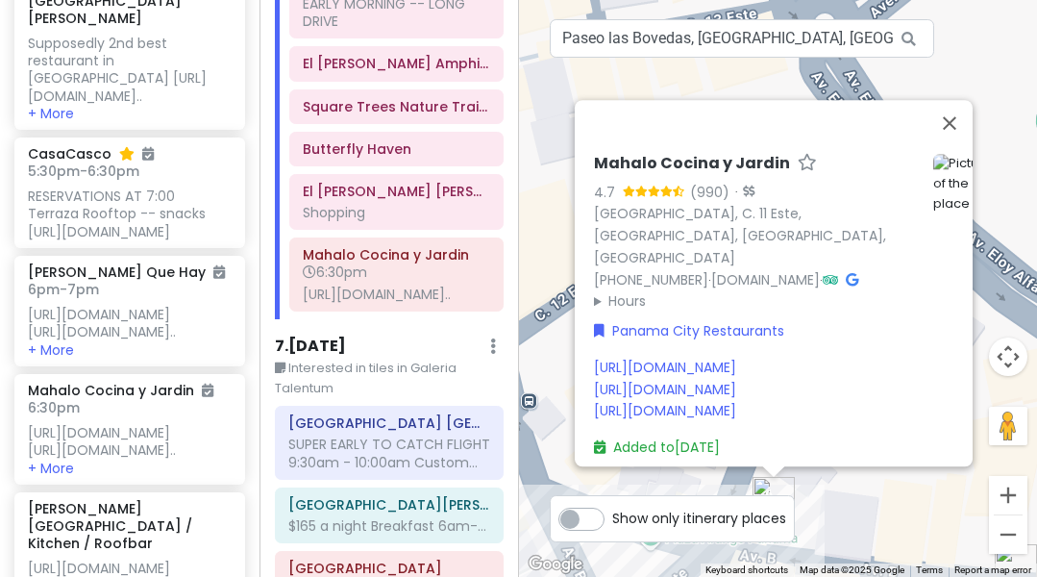
click at [813, 380] on div "[URL][DOMAIN_NAME] [URL][DOMAIN_NAME] [URL][DOMAIN_NAME]" at bounding box center [798, 389] width 408 height 64
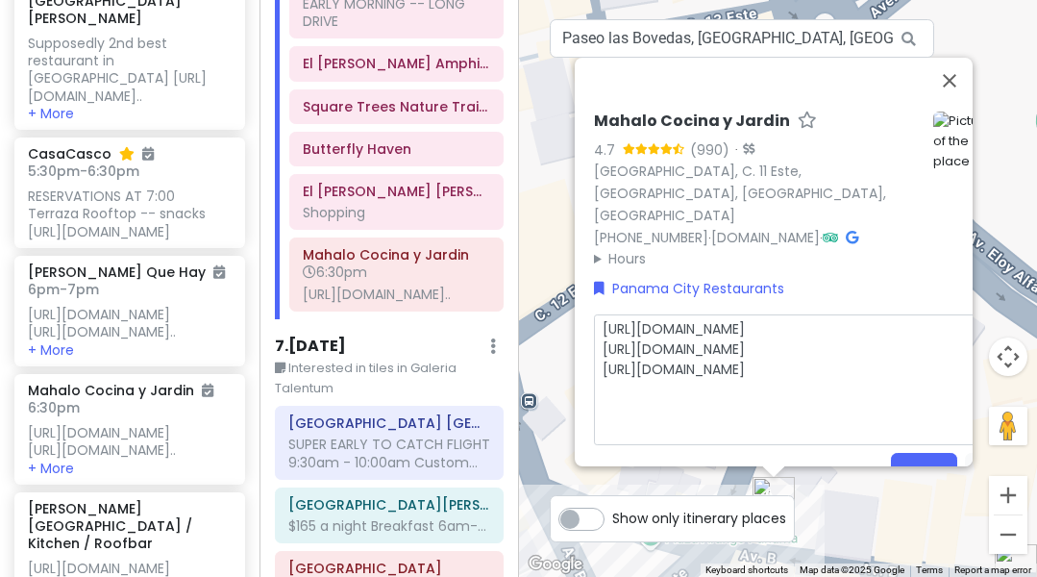
type textarea "x"
type textarea "Rhttps://[DOMAIN_NAME][URL] [URL][DOMAIN_NAME] [URL][DOMAIN_NAME]"
type textarea "x"
type textarea "[URL][DOMAIN_NAME] [URL][DOMAIN_NAME] [URL][DOMAIN_NAME]"
type textarea "x"
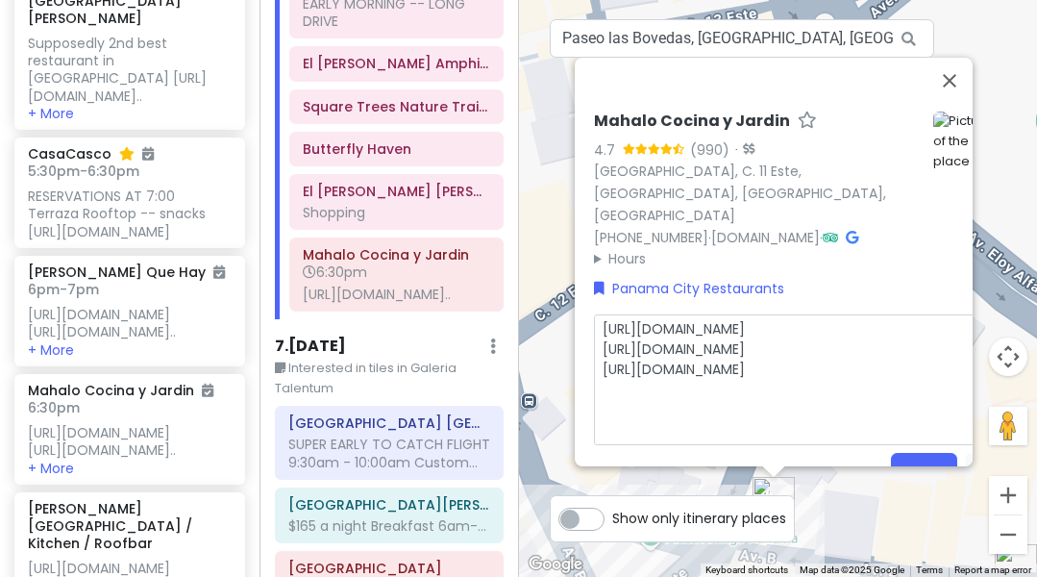
type textarea "Rhttps://[DOMAIN_NAME][URL] [URL][DOMAIN_NAME] [URL][DOMAIN_NAME]"
type textarea "x"
type textarea "REhttps://[DOMAIN_NAME][URL] [URL][DOMAIN_NAME] [URL][DOMAIN_NAME]"
type textarea "x"
type textarea "REShttps://[DOMAIN_NAME][URL] [URL][DOMAIN_NAME] [URL][DOMAIN_NAME]"
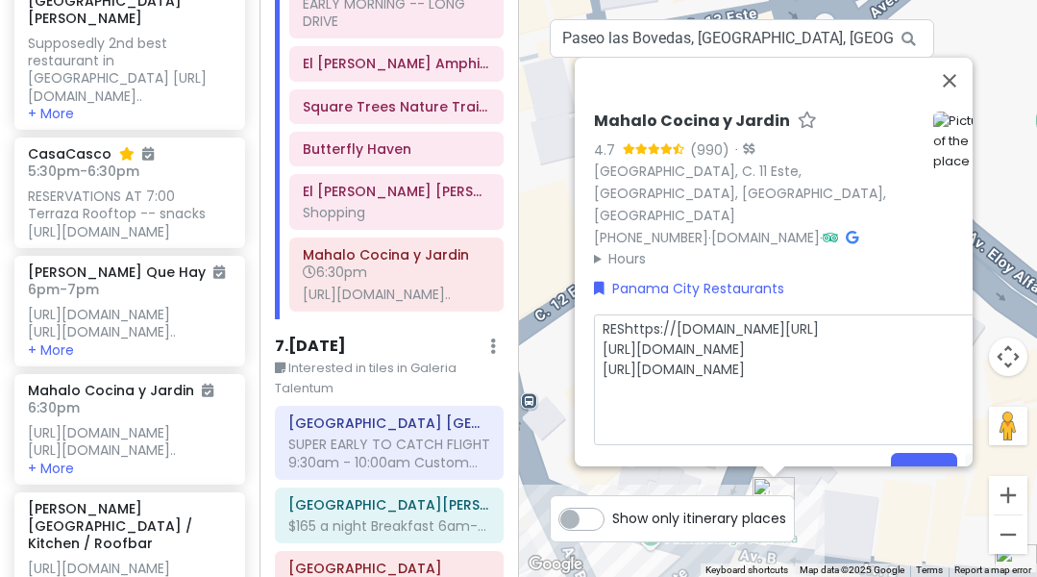
type textarea "x"
type textarea "RESEhttps://[DOMAIN_NAME][URL] [URL][DOMAIN_NAME] [URL][DOMAIN_NAME]"
type textarea "x"
type textarea "RESERhttps://[DOMAIN_NAME][URL] [URL][DOMAIN_NAME] [URL][DOMAIN_NAME]"
type textarea "x"
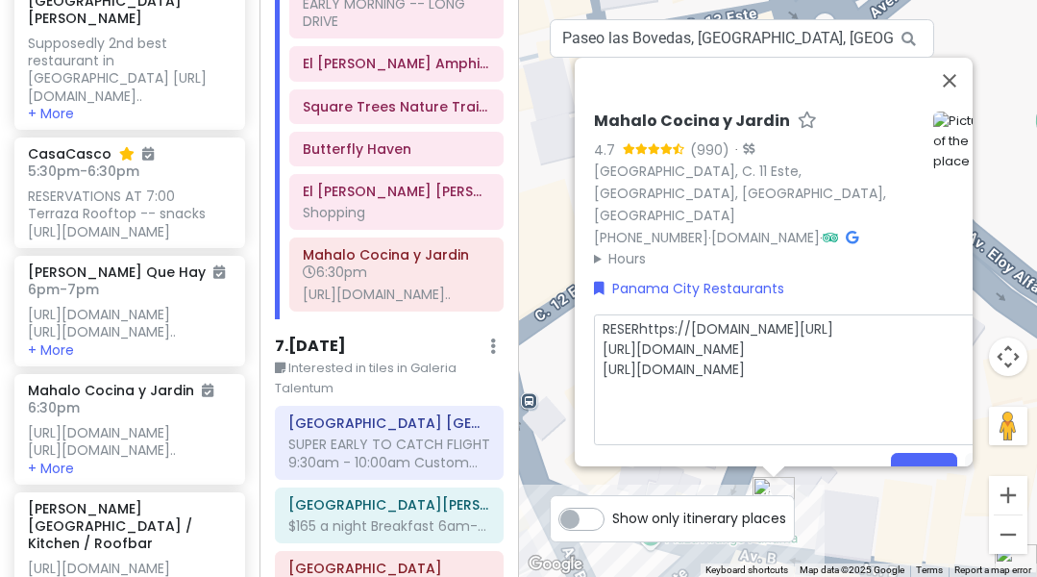
type textarea "RESERVhttps://[DOMAIN_NAME][URL] [URL][DOMAIN_NAME] [URL][DOMAIN_NAME]"
type textarea "x"
type textarea "RESERVAhttps://[DOMAIN_NAME][URL] [URL][DOMAIN_NAME] [URL][DOMAIN_NAME]"
type textarea "x"
type textarea "RESERVAThttps://[DOMAIN_NAME][URL] [URL][DOMAIN_NAME] [URL][DOMAIN_NAME]"
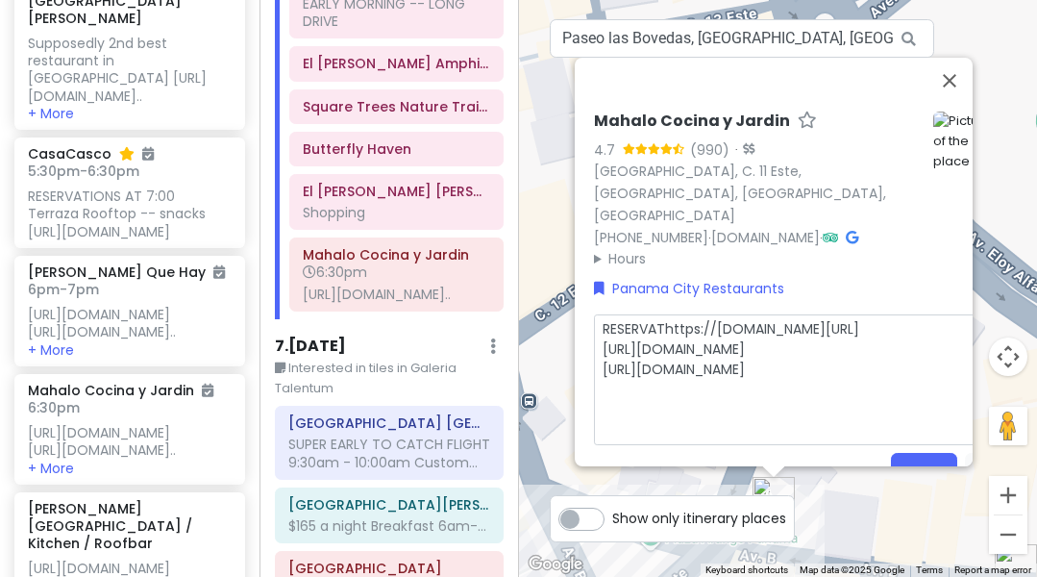
type textarea "x"
type textarea "RESERVATIhttps://[DOMAIN_NAME][URL] [URL][DOMAIN_NAME] [URL][DOMAIN_NAME]"
type textarea "x"
type textarea "RESERVATIOhttps://[DOMAIN_NAME][URL] [URL][DOMAIN_NAME] [URL][DOMAIN_NAME]"
type textarea "x"
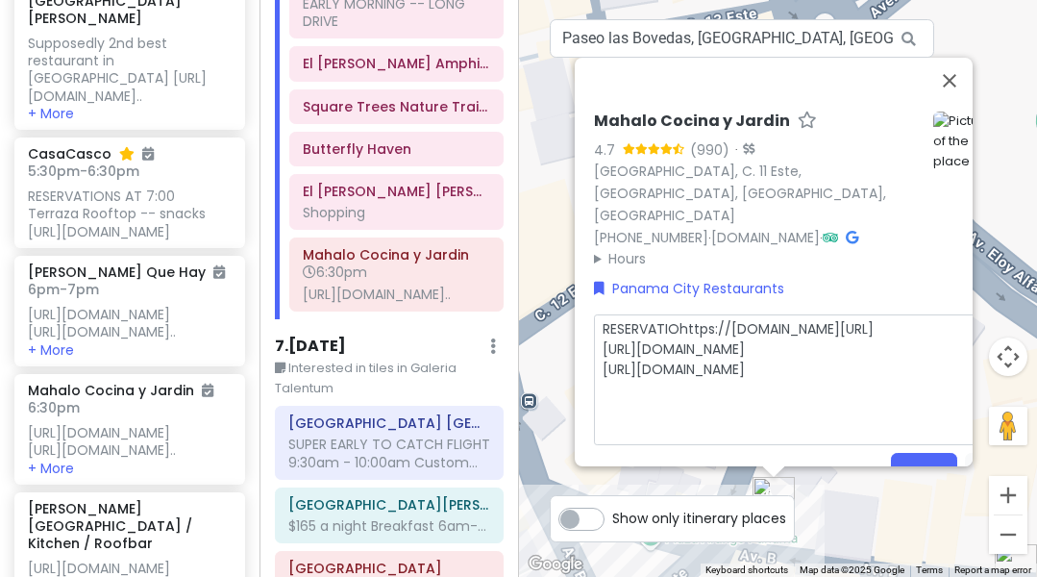
type textarea "RESERVATIONhttps://[DOMAIN_NAME][URL] [URL][DOMAIN_NAME] [URL][DOMAIN_NAME]"
type textarea "x"
type textarea "RESERVATIONShttps://[DOMAIN_NAME][URL] [URL][DOMAIN_NAME] [URL][DOMAIN_NAME]"
type textarea "x"
type textarea "RESERVATIONS [URL][DOMAIN_NAME] [URL][DOMAIN_NAME] [URL][DOMAIN_NAME]"
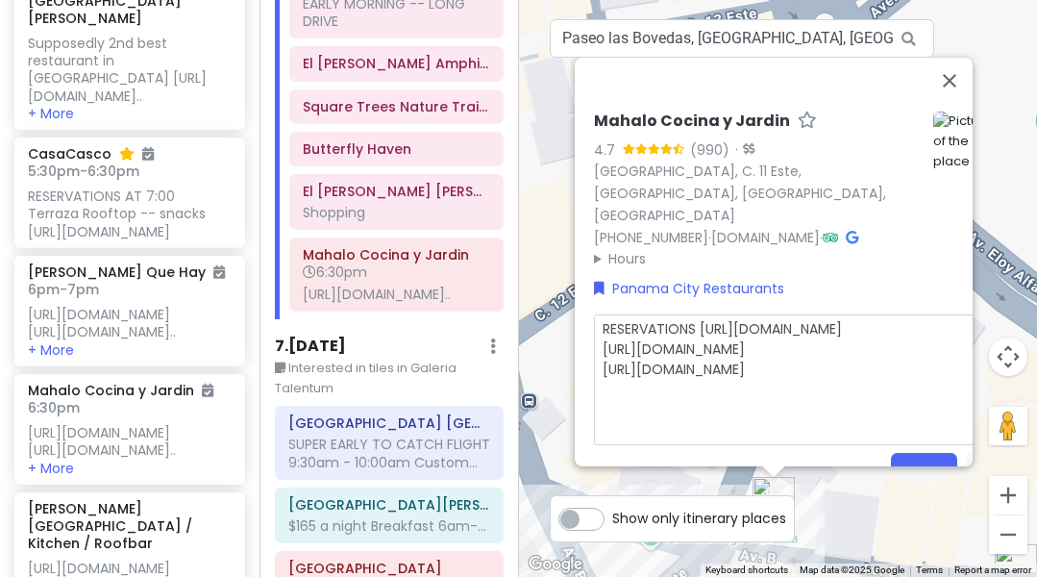
type textarea "x"
type textarea "RESERVATIONS 6[URL][DOMAIN_NAME] [URL][DOMAIN_NAME] [URL][DOMAIN_NAME]"
type textarea "x"
type textarea "RESERVATIONS 6:[URL][DOMAIN_NAME] [URL][DOMAIN_NAME] [URL][DOMAIN_NAME]"
type textarea "x"
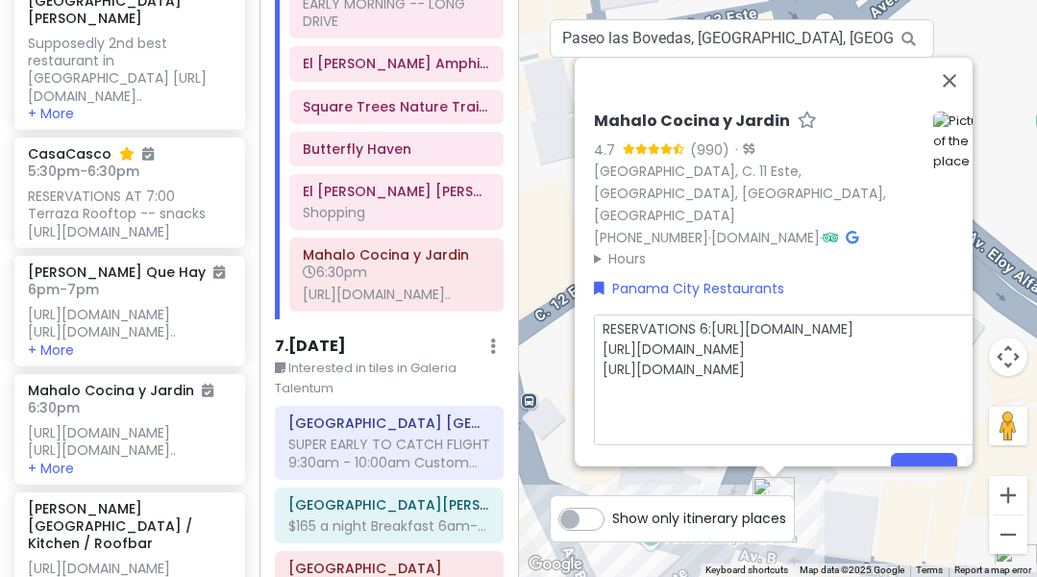
type textarea "RESERVATIONS 6:3[URL][DOMAIN_NAME] [URL][DOMAIN_NAME] [URL][DOMAIN_NAME]"
type textarea "x"
type textarea "RESERVATIONS 6:30[URL][DOMAIN_NAME] [URL][DOMAIN_NAME] [URL][DOMAIN_NAME]"
type textarea "x"
type textarea "RESERVATIONS 6:30Phttps://[DOMAIN_NAME][URL] [URL][DOMAIN_NAME] [URL][DOMAIN_NA…"
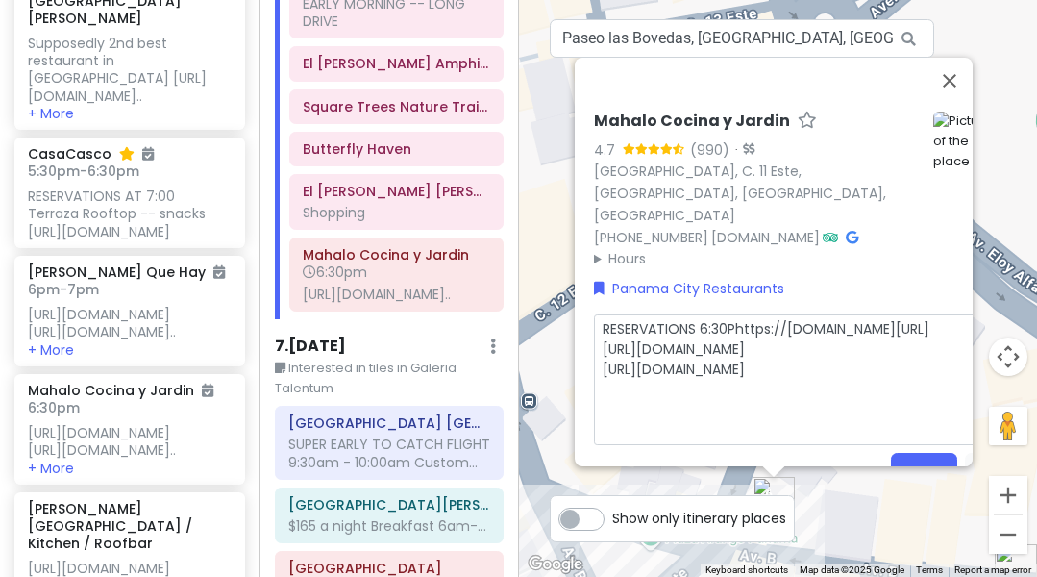
type textarea "x"
type textarea "RESERVATIONS 6:30PMhttps://[DOMAIN_NAME][URL] [URL][DOMAIN_NAME] [URL][DOMAIN_N…"
type textarea "x"
type textarea "RESERVATIONS 6:30PM [URL][DOMAIN_NAME] [URL][DOMAIN_NAME] [URL][DOMAIN_NAME]"
type textarea "x"
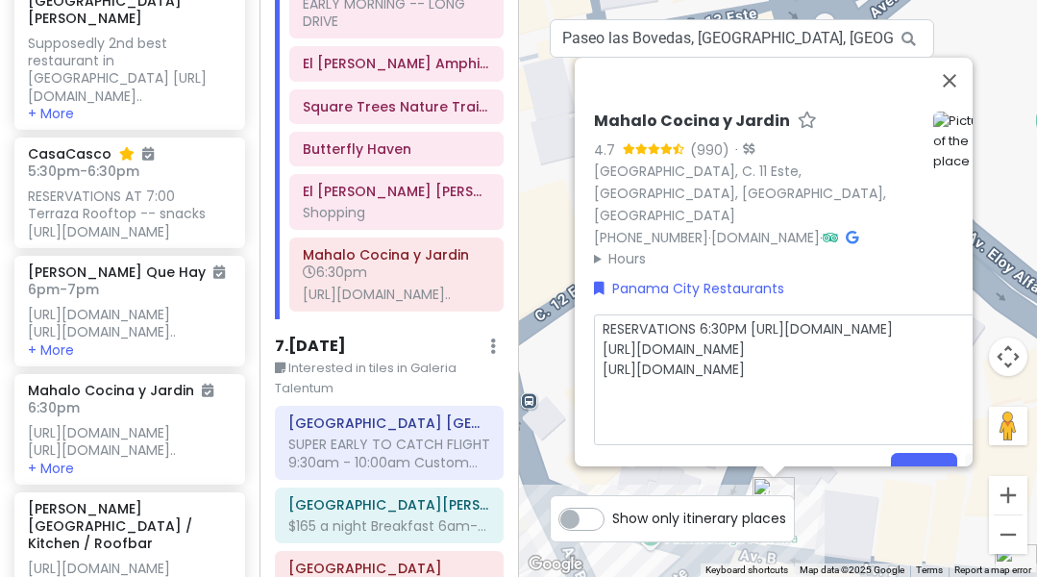
type textarea "RESERVATIONS 6:30PM [URL][DOMAIN_NAME] [URL][DOMAIN_NAME] [URL][DOMAIN_NAME]"
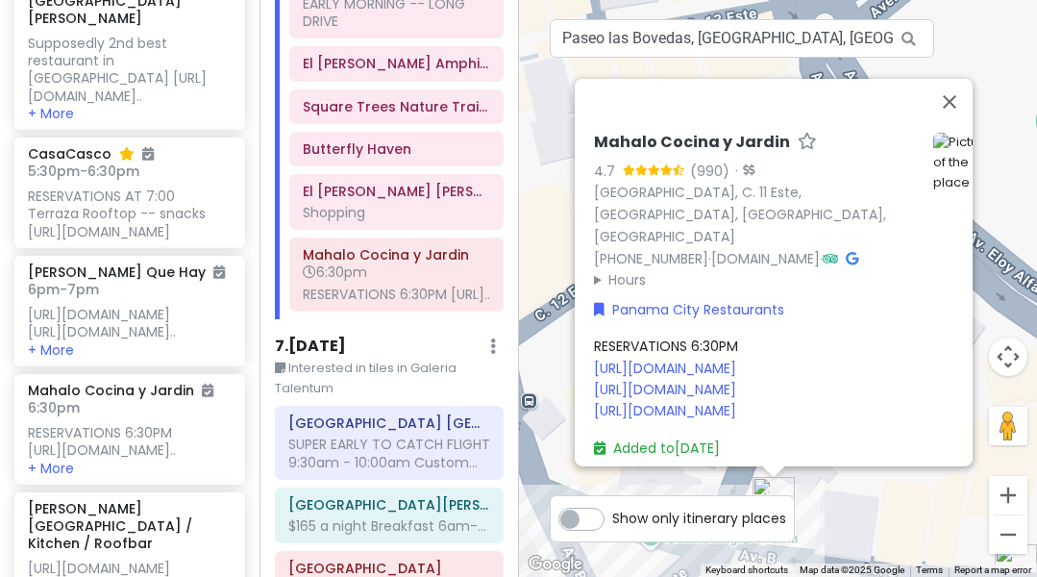
scroll to position [1, 8]
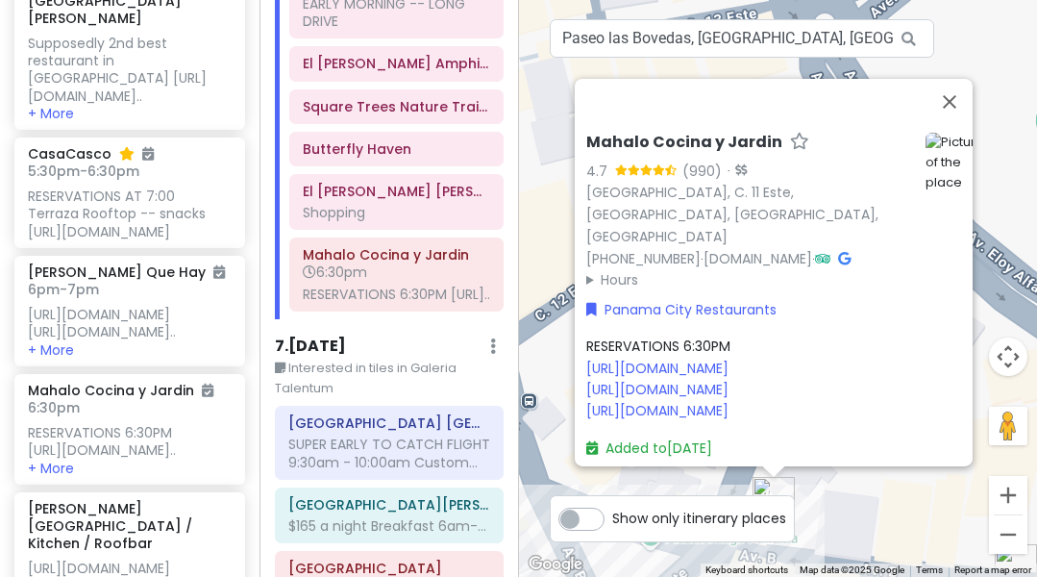
click at [767, 335] on div "RESERVATIONS 6:30PM [URL][DOMAIN_NAME] [URL][DOMAIN_NAME] [URL][DOMAIN_NAME]" at bounding box center [790, 378] width 408 height 87
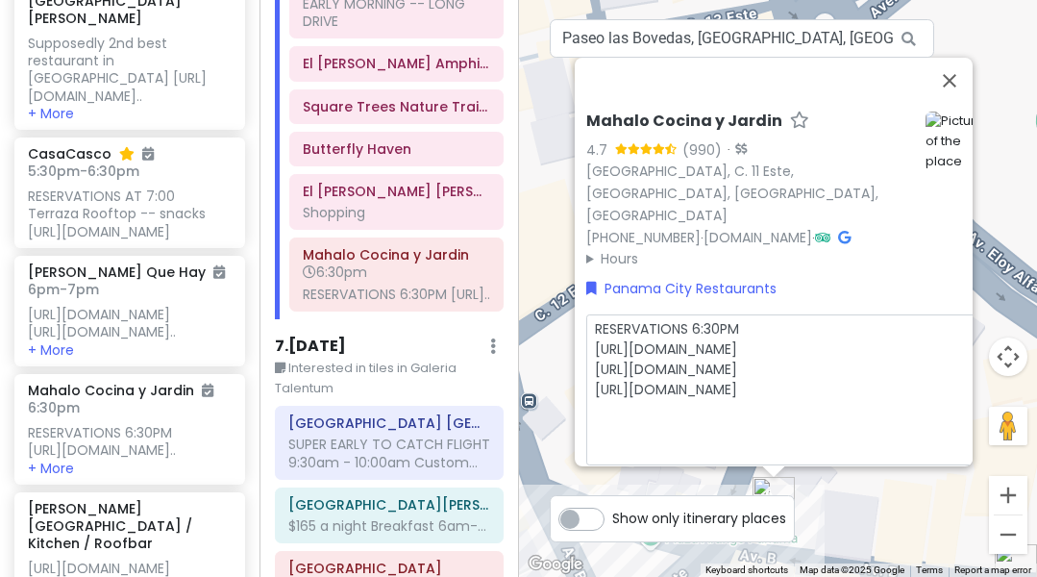
scroll to position [0, 4]
click at [762, 315] on textarea "RESERVATIONS 6:30PM [URL][DOMAIN_NAME] [URL][DOMAIN_NAME] [URL][DOMAIN_NAME]" at bounding box center [794, 389] width 408 height 151
type textarea "x"
type textarea "RESERVATIONS 6:30PM [URL][DOMAIN_NAME] [URL][DOMAIN_NAME] [URL][DOMAIN_NAME]"
type textarea "x"
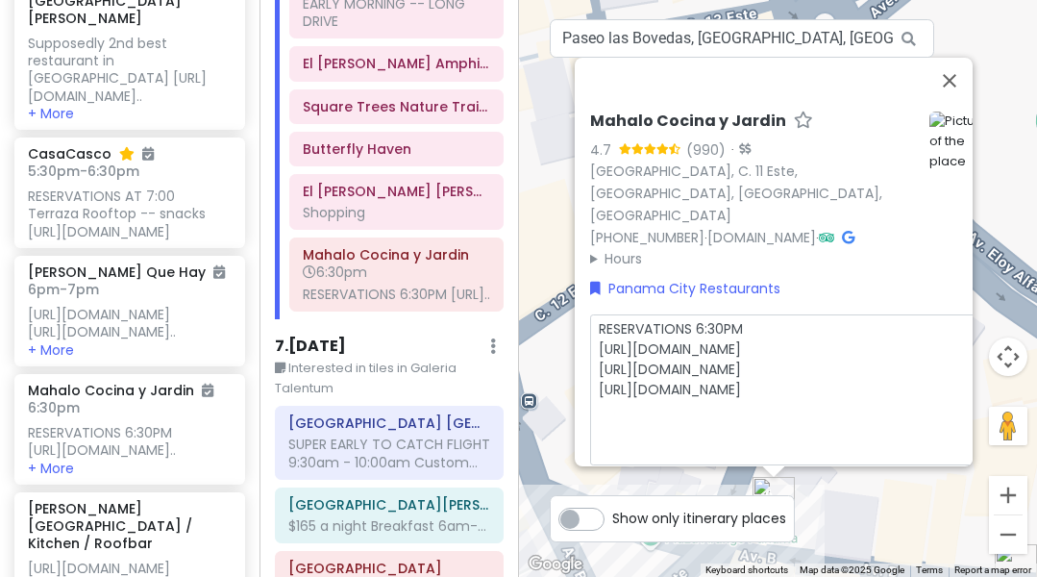
type textarea "RESERVATIONS 6:30PM [URL][DOMAIN_NAME] [URL][DOMAIN_NAME] [URL][DOMAIN_NAME]"
type textarea "x"
type textarea "RESERVATIONS 6:30PM O [URL][DOMAIN_NAME] [URL][DOMAIN_NAME] [URL][DOMAIN_NAME]"
type textarea "x"
type textarea "RESERVATIONS 6:30PM OT [URL][DOMAIN_NAME] [URL][DOMAIN_NAME] [URL][DOMAIN_NAME]"
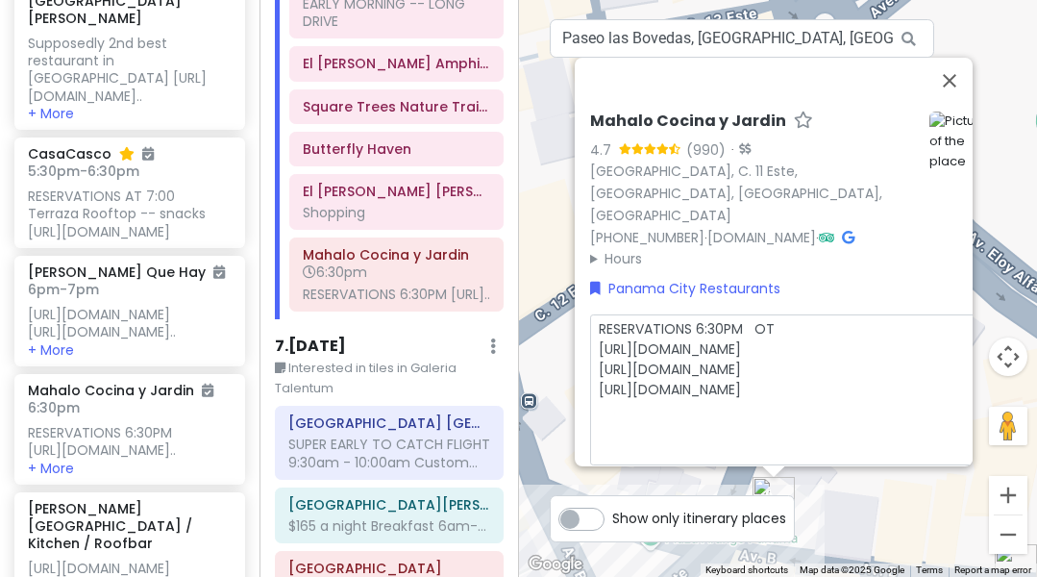
type textarea "x"
type textarea "RESERVATIONS 6:30PM OT [URL][DOMAIN_NAME] [URL][DOMAIN_NAME] [URL][DOMAIN_NAME]"
type textarea "x"
type textarea "RESERVATIONS 6:30PM OT 6 [URL][DOMAIN_NAME] [URL][DOMAIN_NAME] [URL][DOMAIN_NAM…"
type textarea "x"
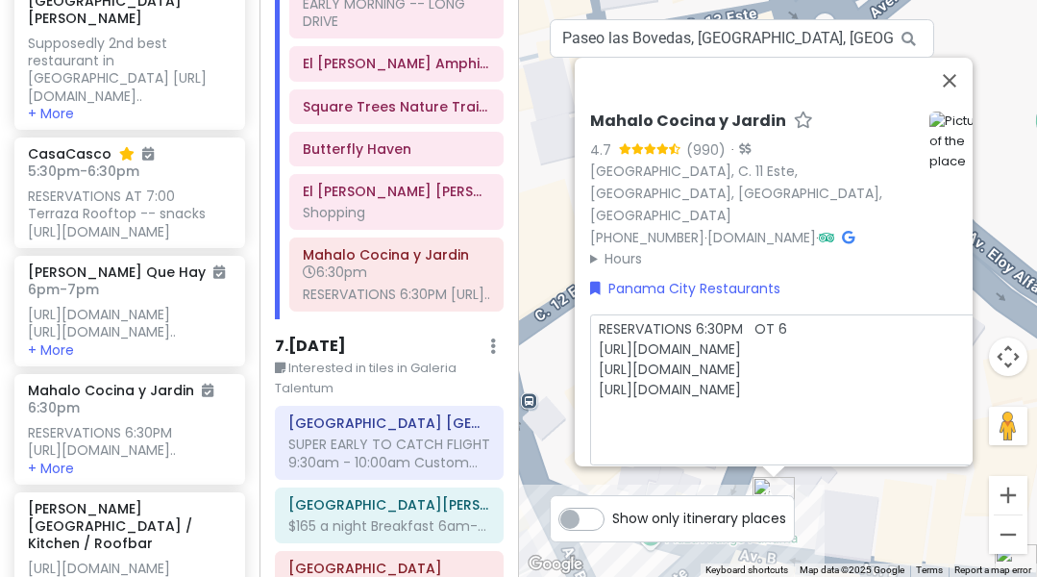
type textarea "RESERVATIONS 6:30PM OT 62 [URL][DOMAIN_NAME] [URL][DOMAIN_NAME] [URL][DOMAIN_NA…"
type textarea "x"
click at [783, 327] on textarea "RESERVATIONS 6:30PM OT 65277 [URL][DOMAIN_NAME] [URL][DOMAIN_NAME] [URL][DOMAIN…" at bounding box center [794, 389] width 408 height 151
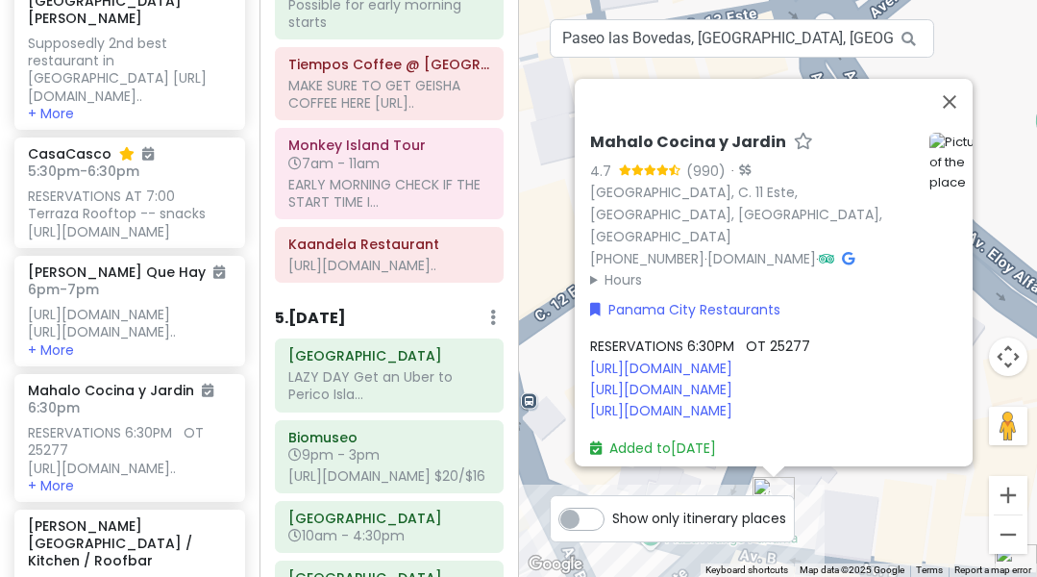
scroll to position [2920, 0]
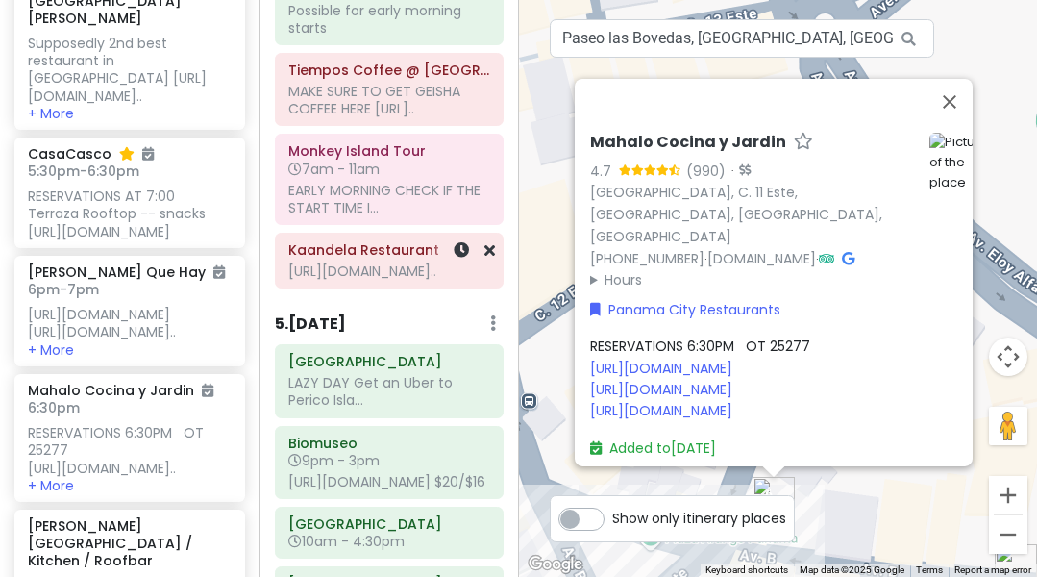
click at [381, 276] on div "[URL][DOMAIN_NAME].." at bounding box center [389, 270] width 202 height 17
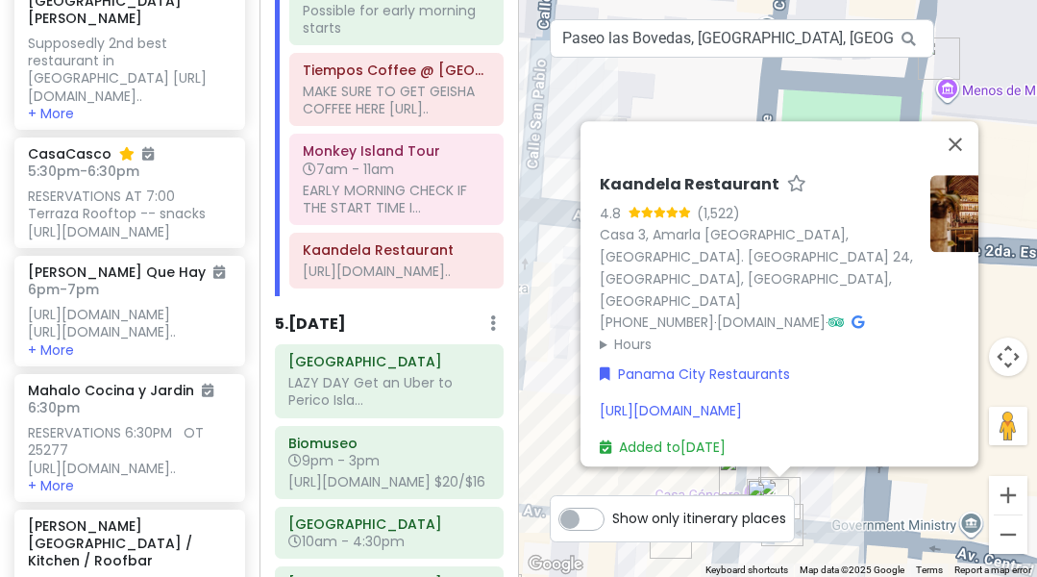
click at [801, 400] on div "[URL][DOMAIN_NAME]" at bounding box center [804, 410] width 408 height 21
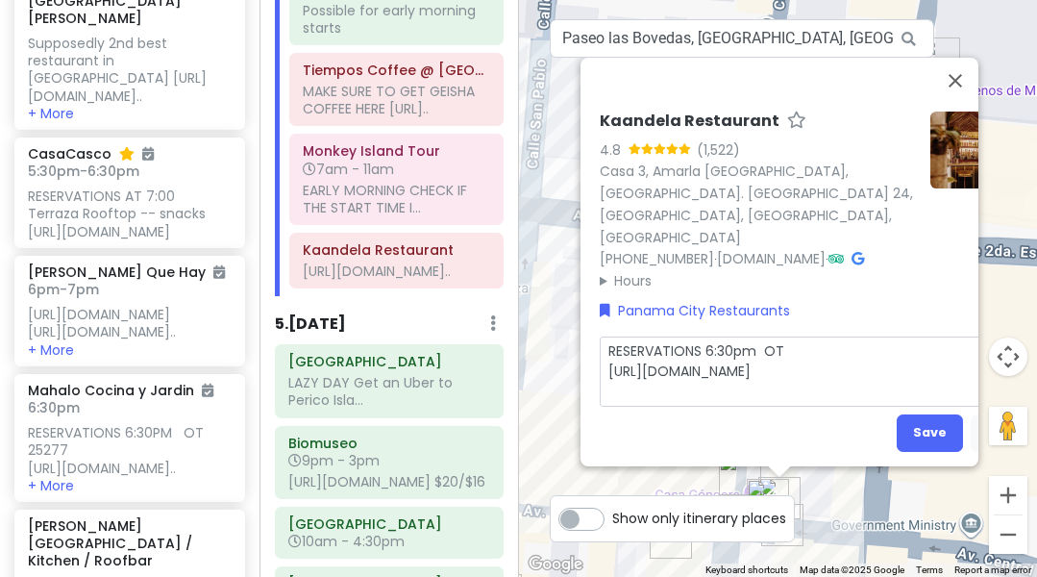
click at [799, 336] on textarea "RESERVATIONS 6:30pm OT [URL][DOMAIN_NAME]" at bounding box center [804, 371] width 408 height 70
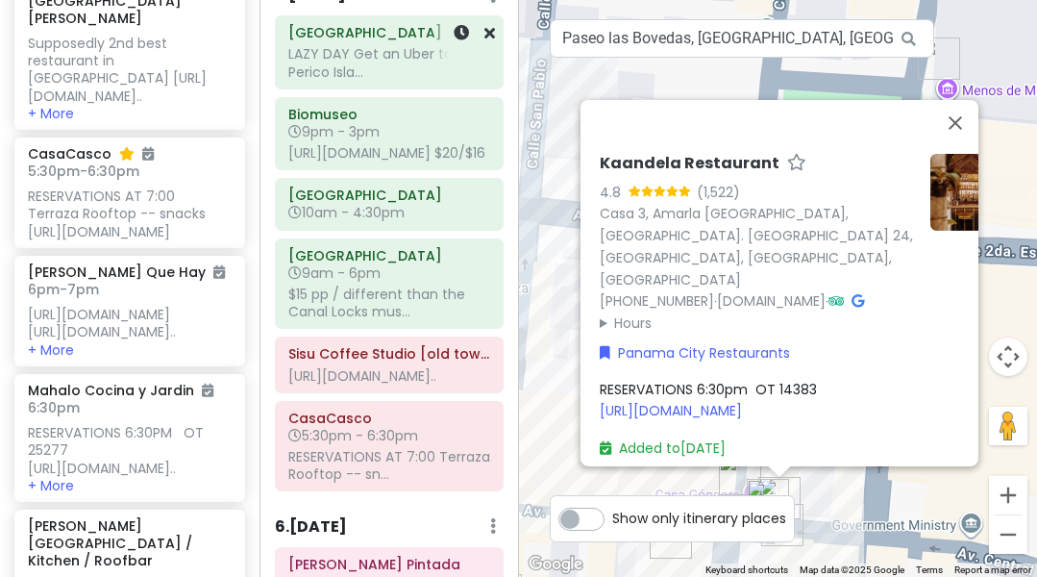
scroll to position [3268, 0]
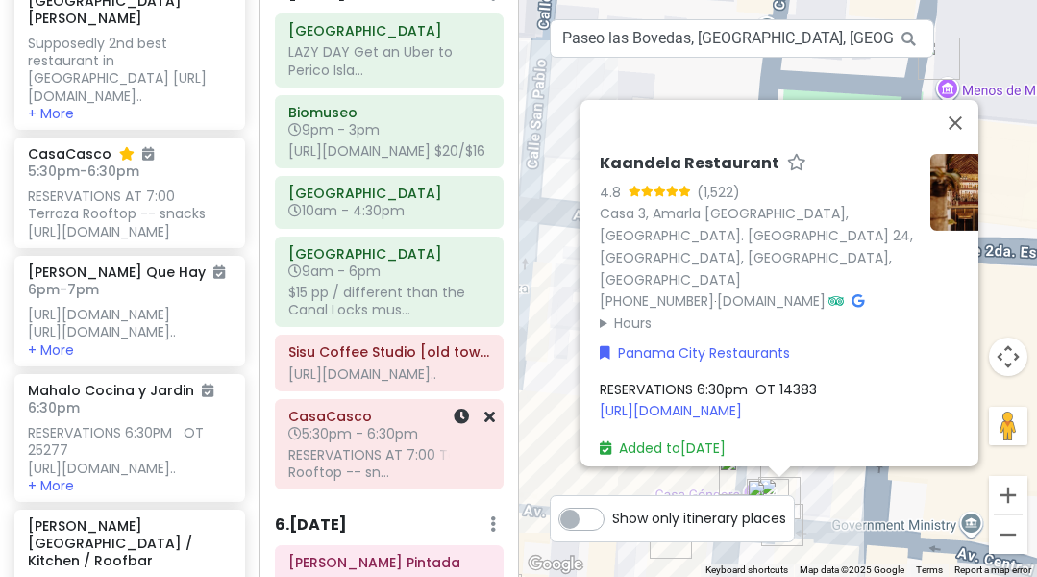
click at [376, 469] on div "RESERVATIONS AT 7:00 Terraza Rooftop -- sn..." at bounding box center [389, 463] width 202 height 35
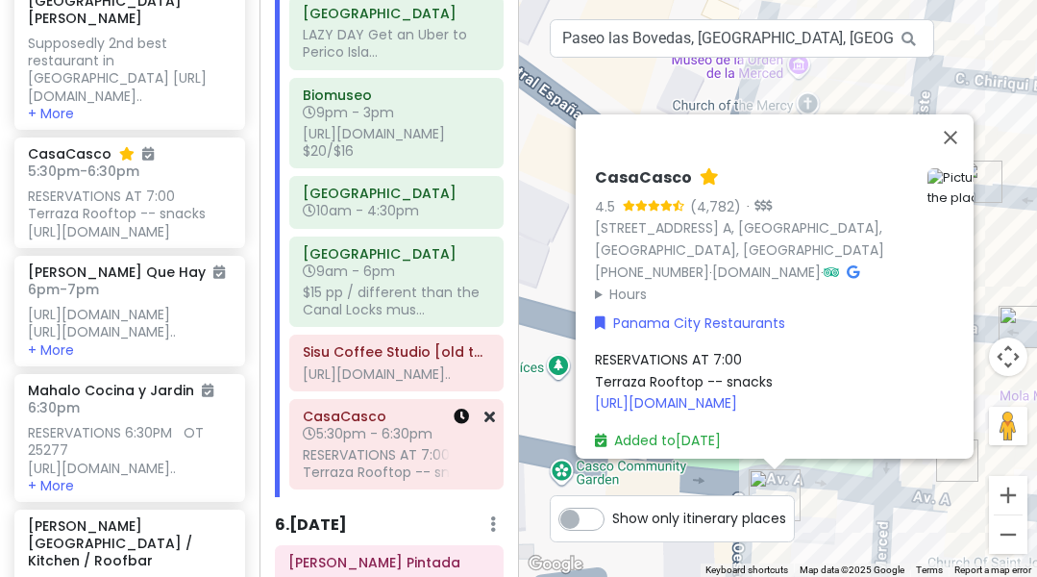
click at [462, 424] on icon at bounding box center [461, 416] width 15 height 15
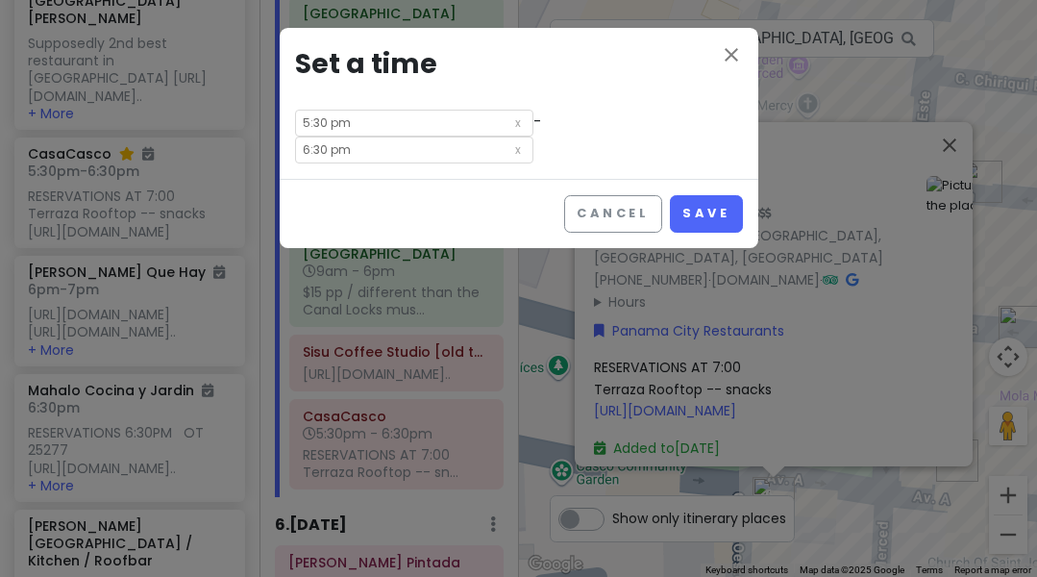
click at [453, 123] on input "5:30 pm" at bounding box center [414, 123] width 238 height 27
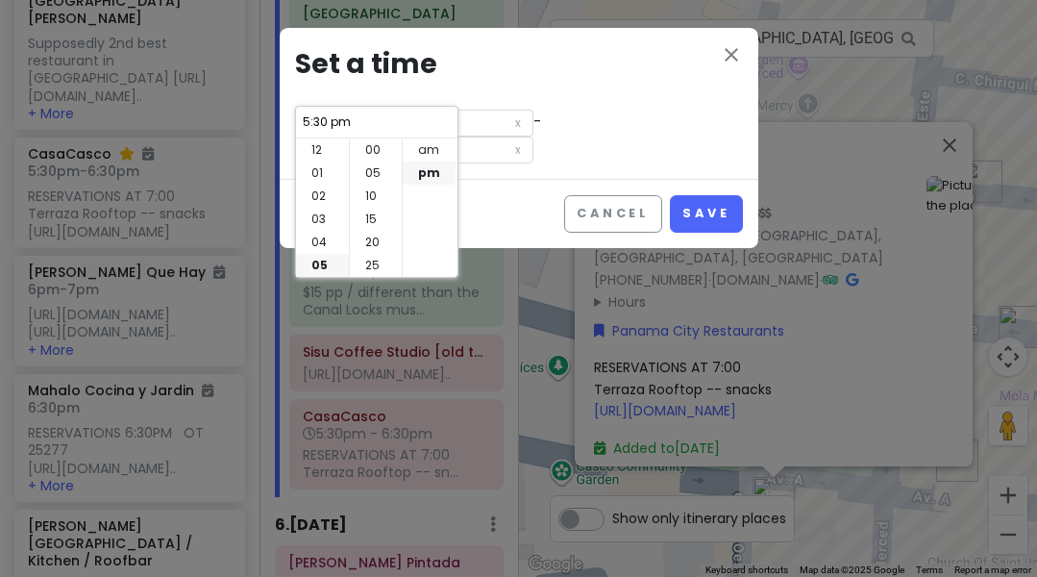
scroll to position [138, 0]
click at [326, 196] on li "07" at bounding box center [322, 196] width 53 height 23
click at [373, 147] on li "00" at bounding box center [376, 149] width 52 height 23
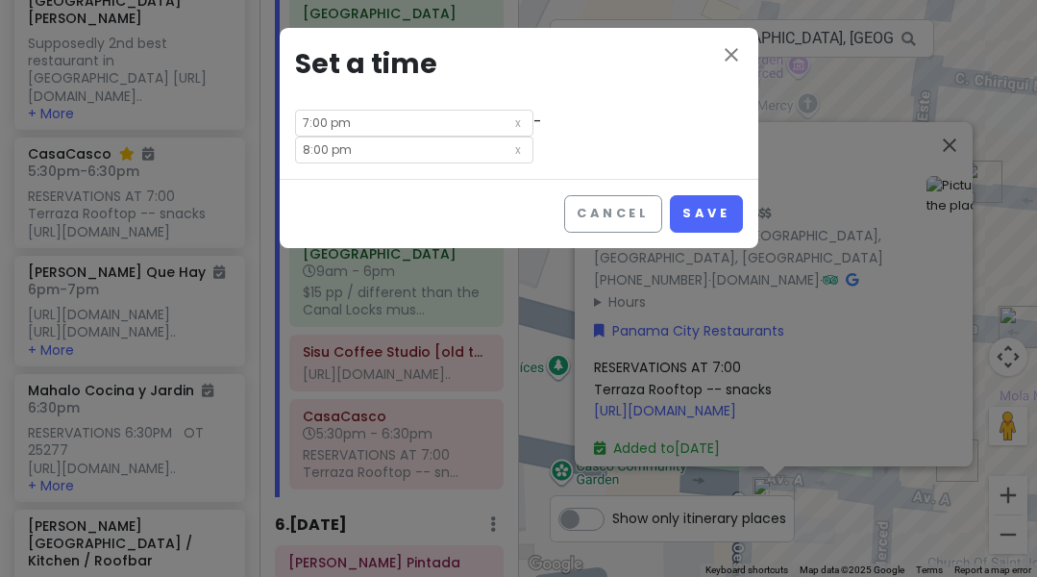
click at [608, 129] on div "close Set a time 7:00 pm - 8:00 pm" at bounding box center [519, 103] width 479 height 151
drag, startPoint x: 442, startPoint y: 152, endPoint x: 293, endPoint y: 143, distance: 149.3
click at [293, 143] on div "close Set a time 7:00 pm - 8:00 pm" at bounding box center [519, 103] width 479 height 151
drag, startPoint x: 415, startPoint y: 147, endPoint x: 282, endPoint y: 147, distance: 133.6
click at [282, 147] on div "close Set a time 7:00 pm - 8:00 pm" at bounding box center [519, 103] width 479 height 151
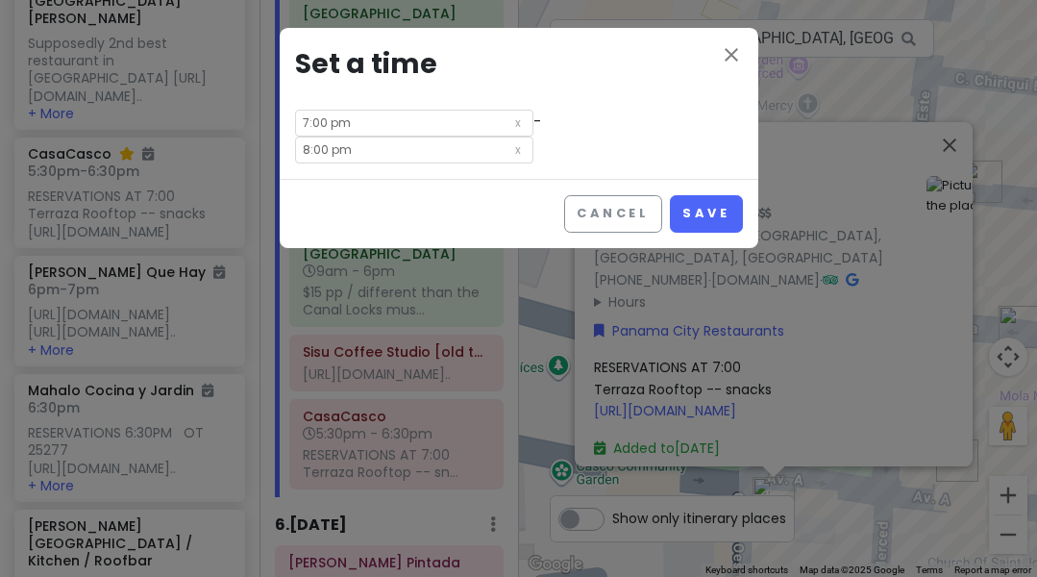
click at [469, 153] on input "8:00 pm" at bounding box center [414, 150] width 238 height 27
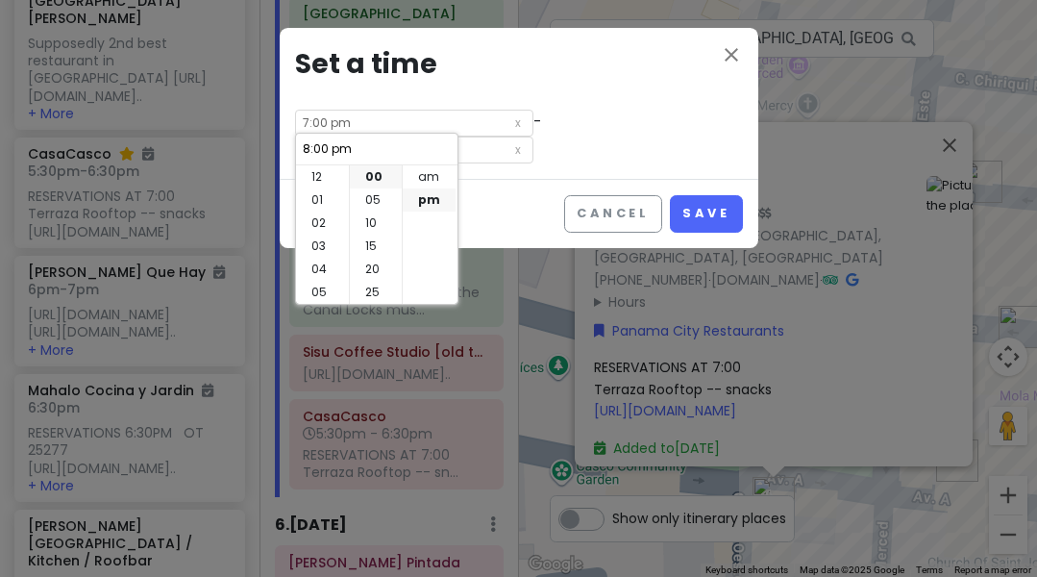
scroll to position [138, 0]
click at [367, 235] on li "30" at bounding box center [376, 232] width 52 height 23
click at [699, 206] on button "Save" at bounding box center [706, 213] width 72 height 37
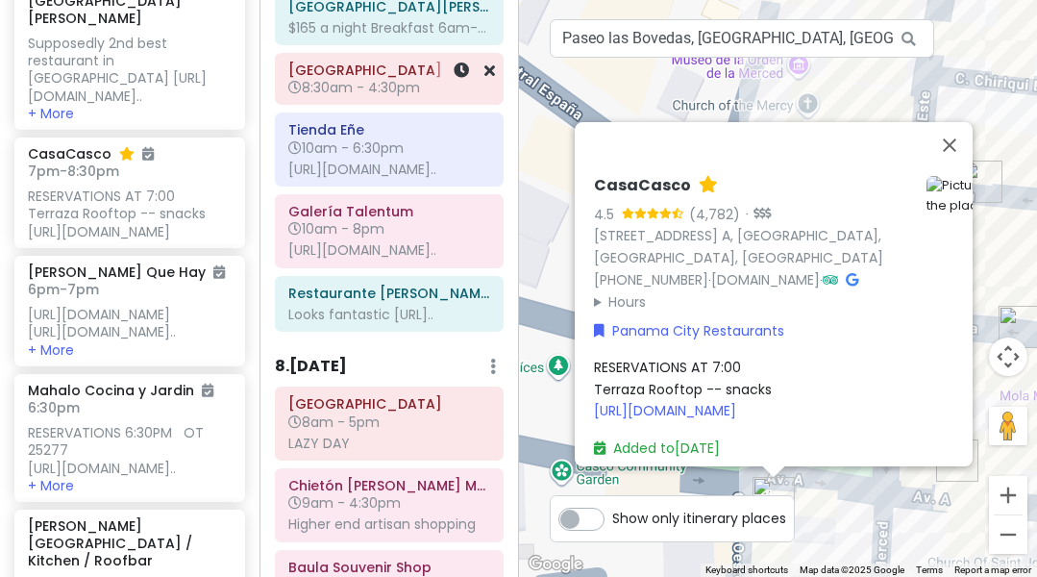
scroll to position [4330, 0]
click at [432, 330] on div at bounding box center [463, 303] width 64 height 54
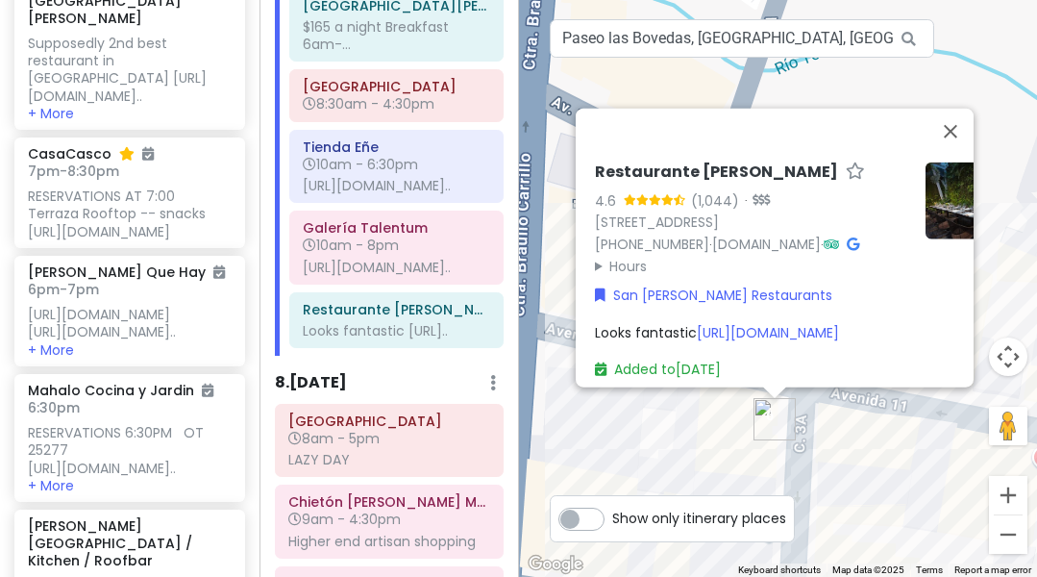
click at [811, 285] on div "San [PERSON_NAME] Restaurants" at bounding box center [799, 295] width 408 height 21
click at [732, 321] on div "Looks fantastic [URL][DOMAIN_NAME]" at bounding box center [799, 331] width 408 height 21
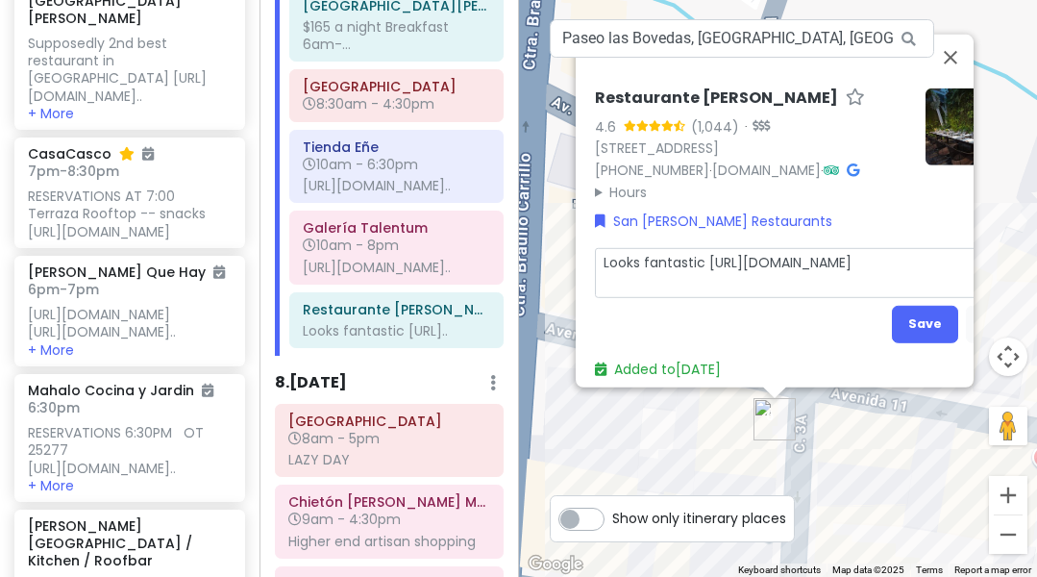
drag, startPoint x: 713, startPoint y: 251, endPoint x: 589, endPoint y: 251, distance: 124.0
click at [589, 251] on div "Restaurante [PERSON_NAME] 4.6 (1,044) · [STREET_ADDRESS] Rica [PHONE_NUMBER] · …" at bounding box center [798, 234] width 423 height 307
click at [716, 252] on textarea "RESERVATIONS [URL][DOMAIN_NAME]" at bounding box center [799, 272] width 408 height 50
click at [778, 247] on textarea "RESERVATIONS 6 pm [URL][DOMAIN_NAME]" at bounding box center [799, 272] width 408 height 50
click at [781, 254] on textarea "RESERVATIONS 6 pm OT [URL][DOMAIN_NAME]" at bounding box center [799, 272] width 408 height 50
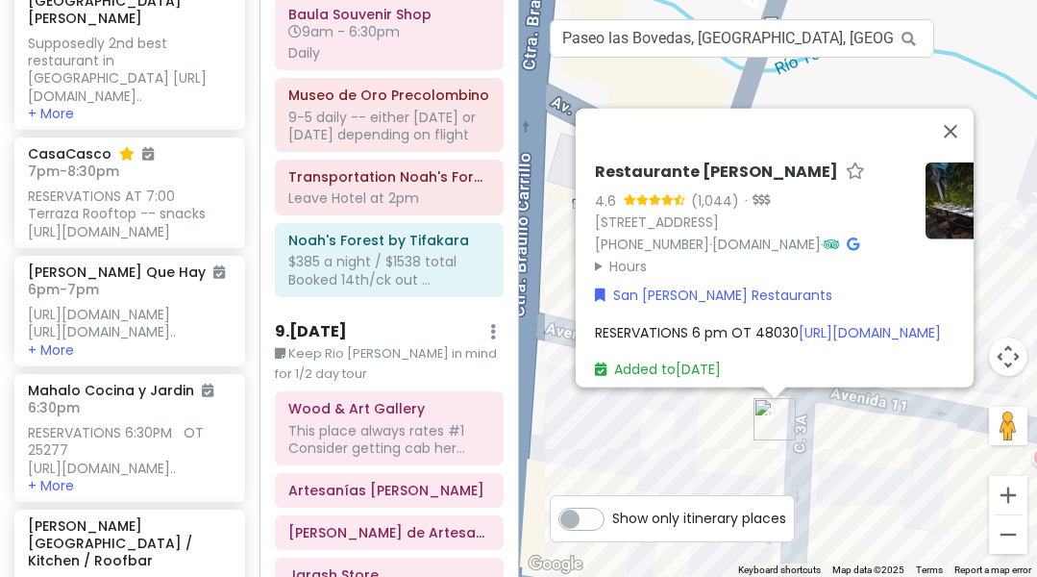
scroll to position [4920, 0]
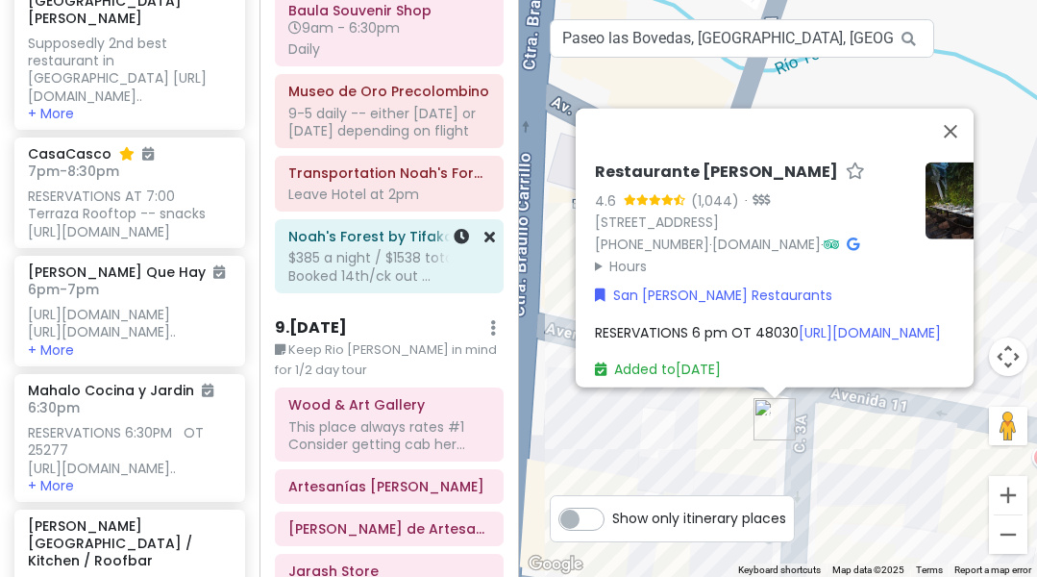
click at [385, 284] on div "$385 a night / $1538 total Booked 14th/ck out ..." at bounding box center [389, 266] width 202 height 35
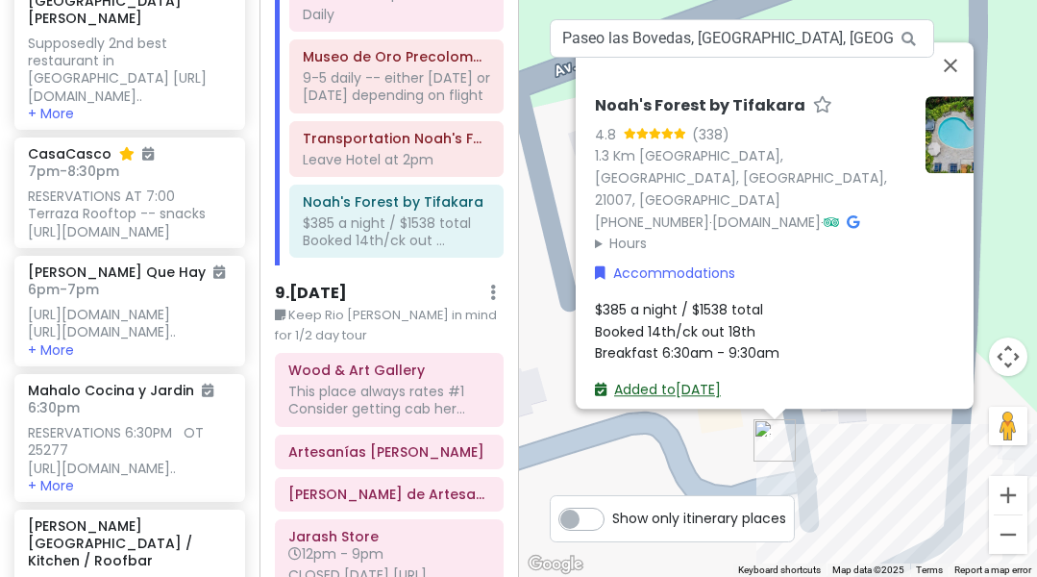
click at [649, 381] on link "Added to [DATE]" at bounding box center [658, 390] width 126 height 19
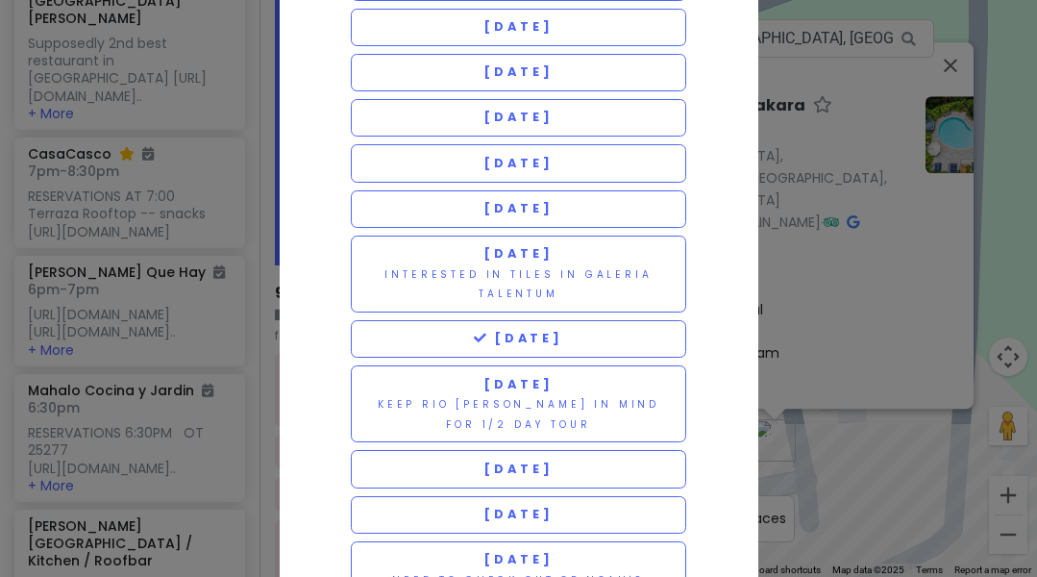
scroll to position [173, 0]
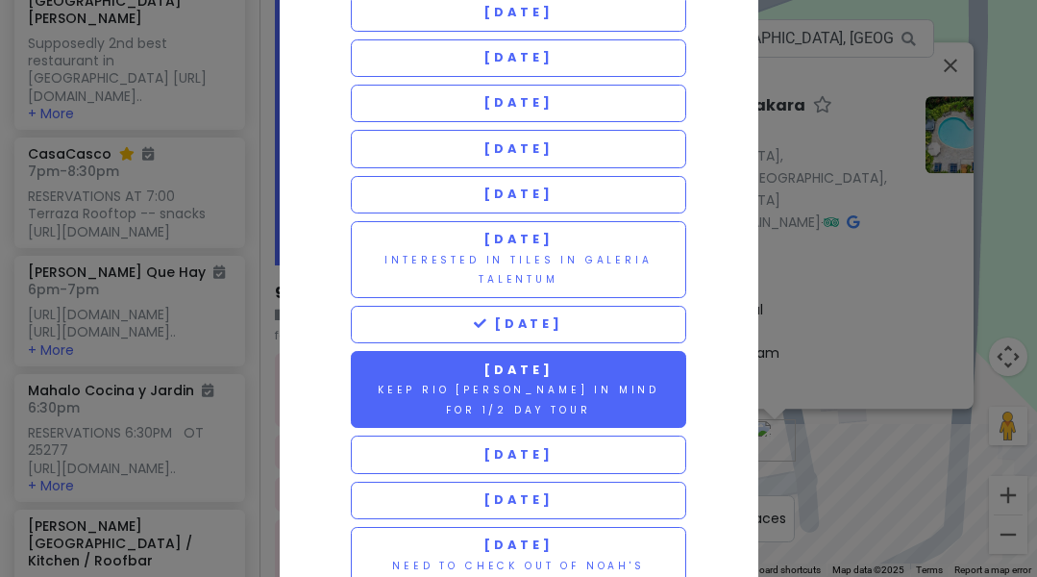
click at [529, 373] on button "[DATE] Keep Rio [PERSON_NAME] in mind for 1/2 day tour" at bounding box center [519, 389] width 336 height 77
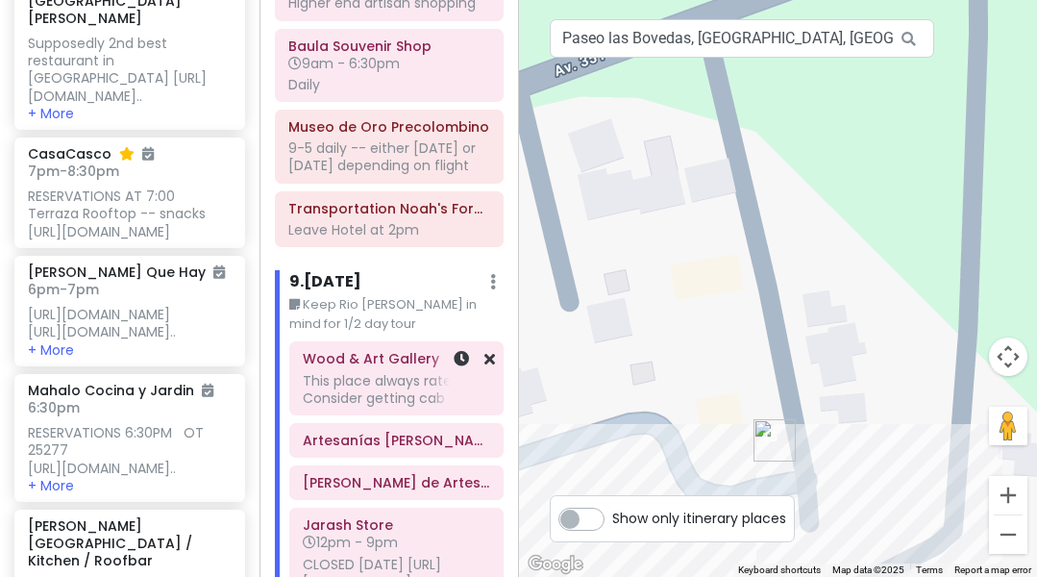
scroll to position [4836, 0]
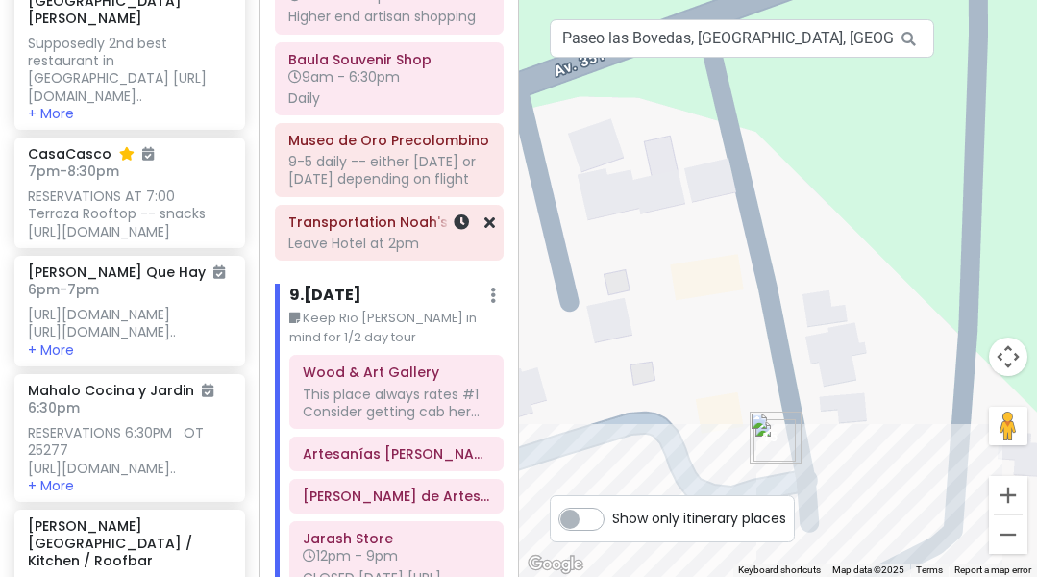
click at [420, 252] on div "Leave Hotel at 2pm" at bounding box center [389, 243] width 202 height 17
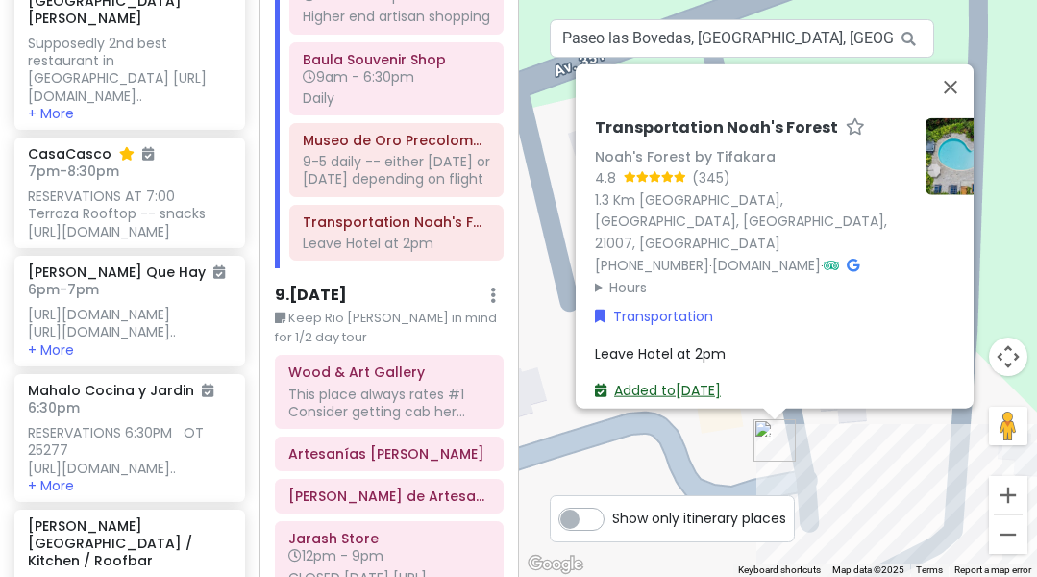
click at [660, 382] on link "Added to [DATE]" at bounding box center [658, 390] width 126 height 19
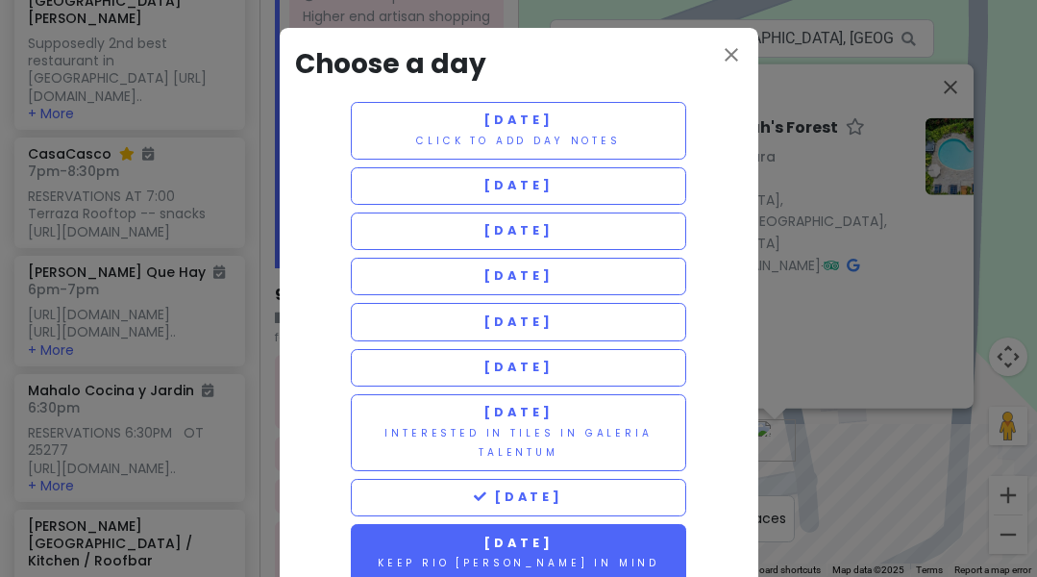
click at [536, 539] on span "[DATE]" at bounding box center [518, 542] width 69 height 16
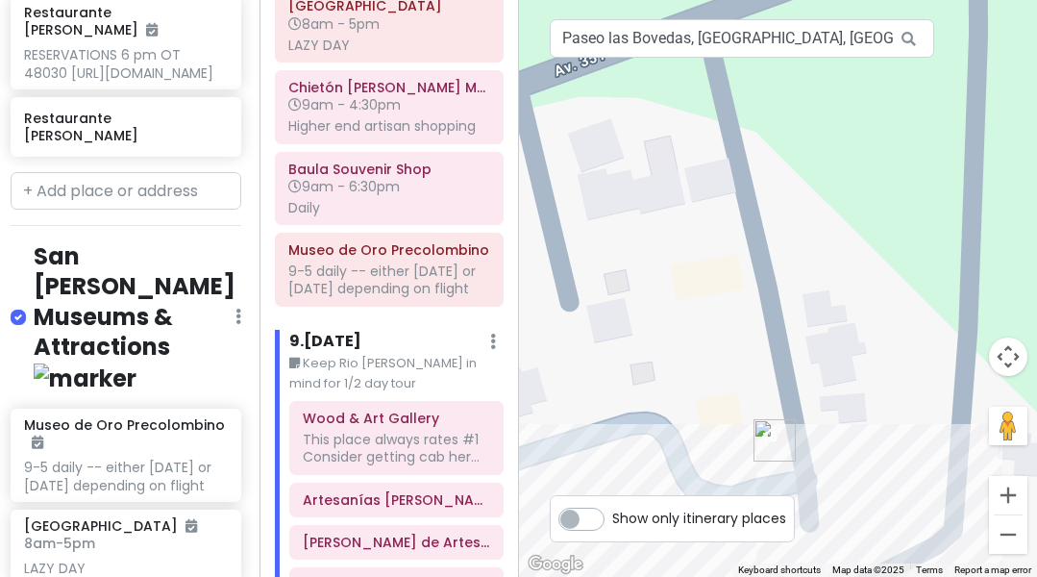
scroll to position [7397, 4]
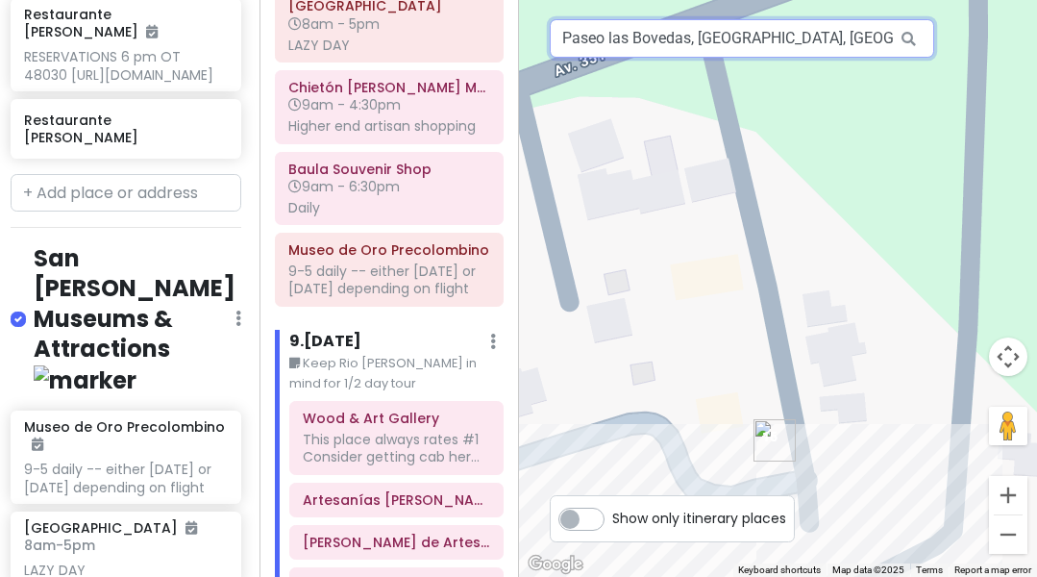
click at [665, 37] on input "Paseo las Bovedas, [GEOGRAPHIC_DATA], [GEOGRAPHIC_DATA]" at bounding box center [742, 38] width 385 height 38
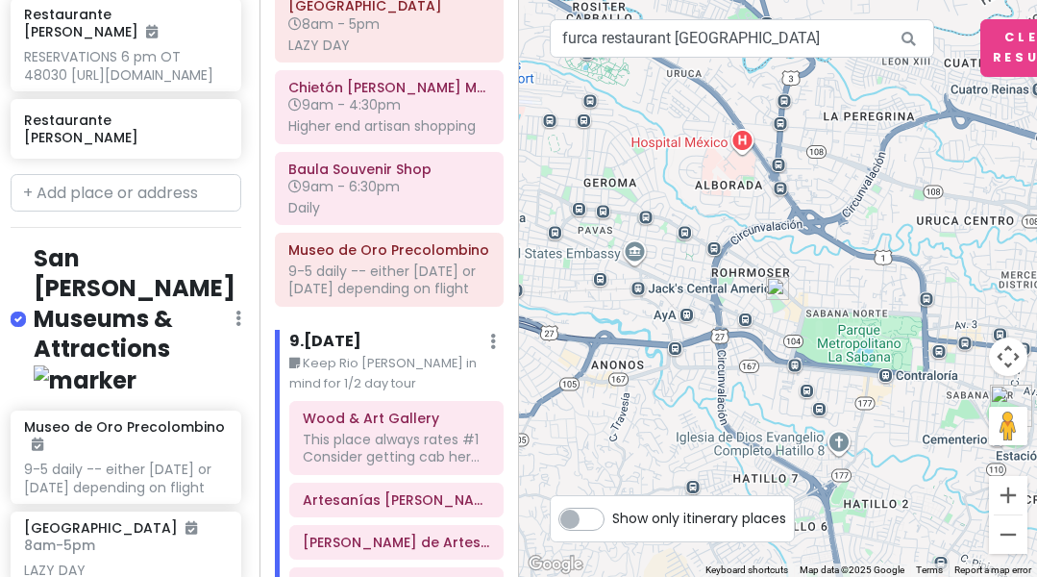
click at [778, 288] on img at bounding box center [777, 288] width 23 height 23
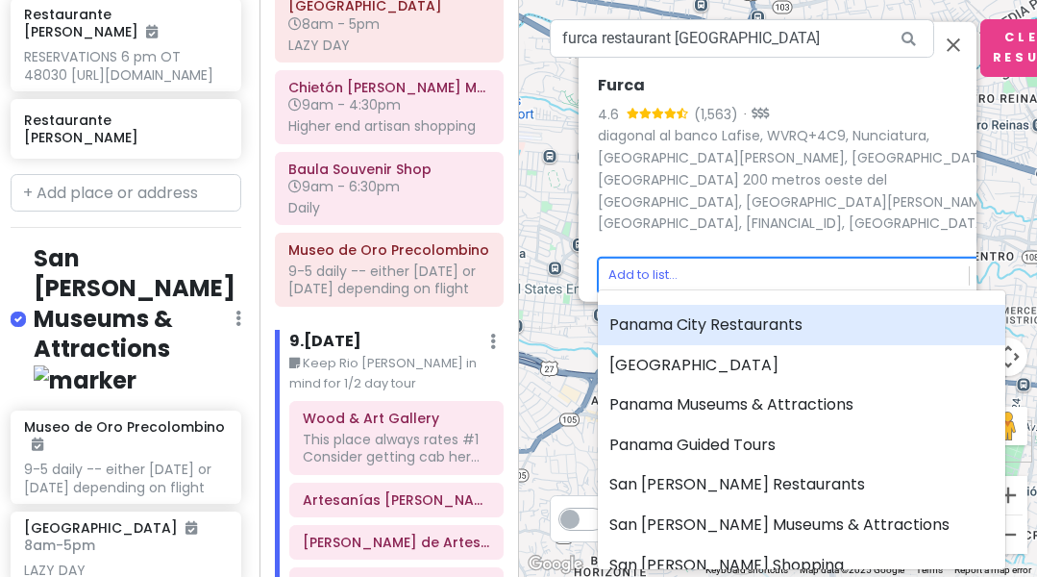
click at [638, 265] on body "[GEOGRAPHIC_DATA] [GEOGRAPHIC_DATA] Private Change Dates Make a Copy Delete Tri…" at bounding box center [518, 288] width 1037 height 577
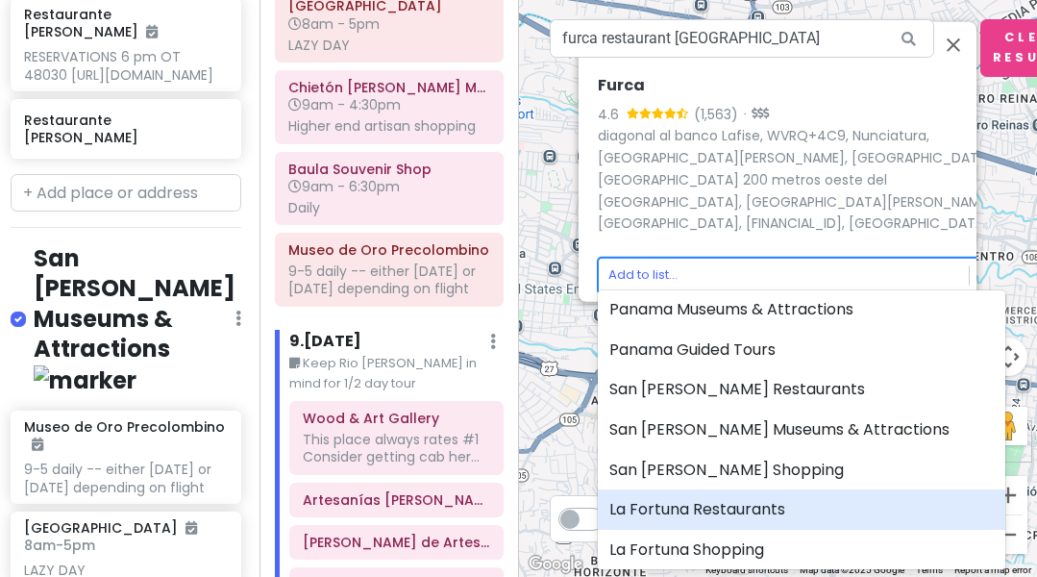
scroll to position [96, 0]
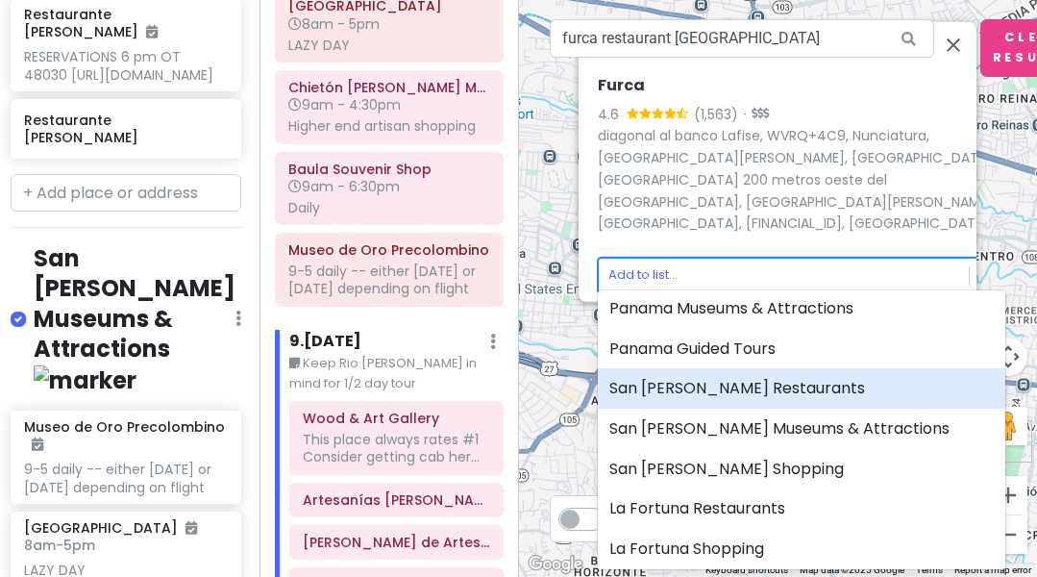
click at [737, 386] on div "San [PERSON_NAME] Restaurants" at bounding box center [802, 388] width 408 height 40
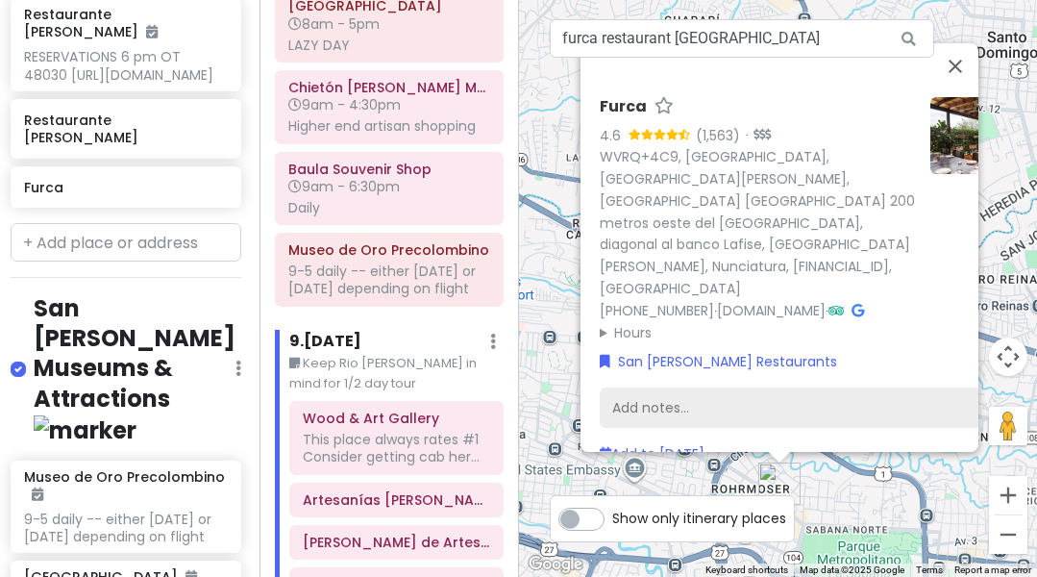
click at [665, 387] on div "Add notes..." at bounding box center [804, 407] width 408 height 40
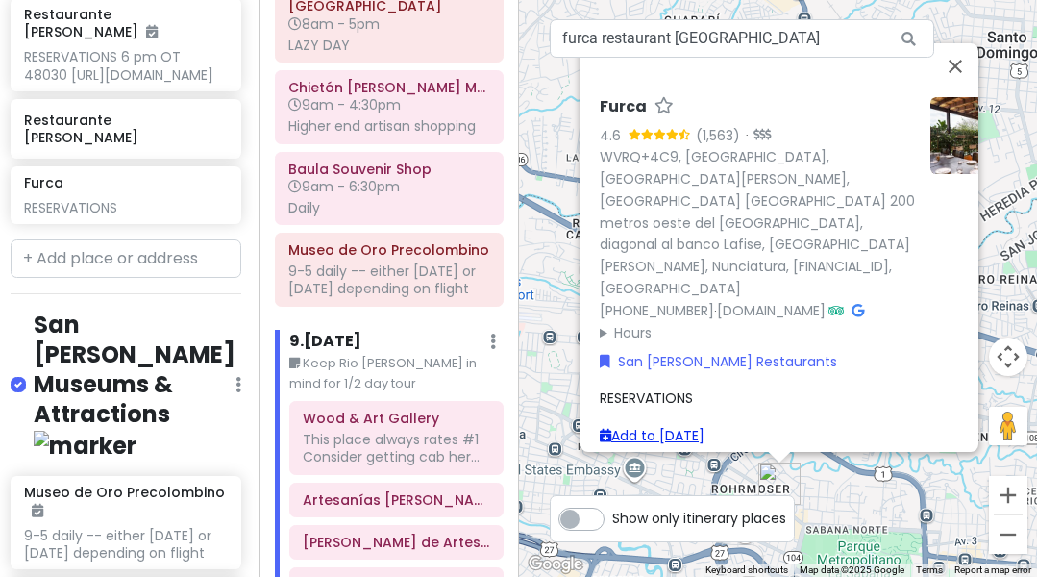
click at [671, 426] on link "Add to [DATE]" at bounding box center [652, 435] width 105 height 19
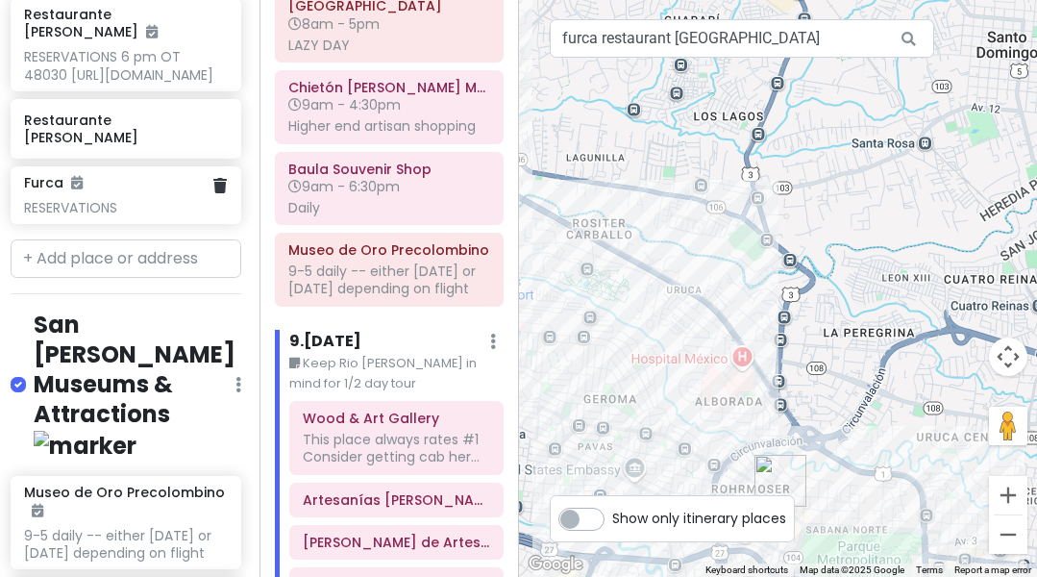
click at [131, 216] on div "RESERVATIONS" at bounding box center [125, 207] width 203 height 17
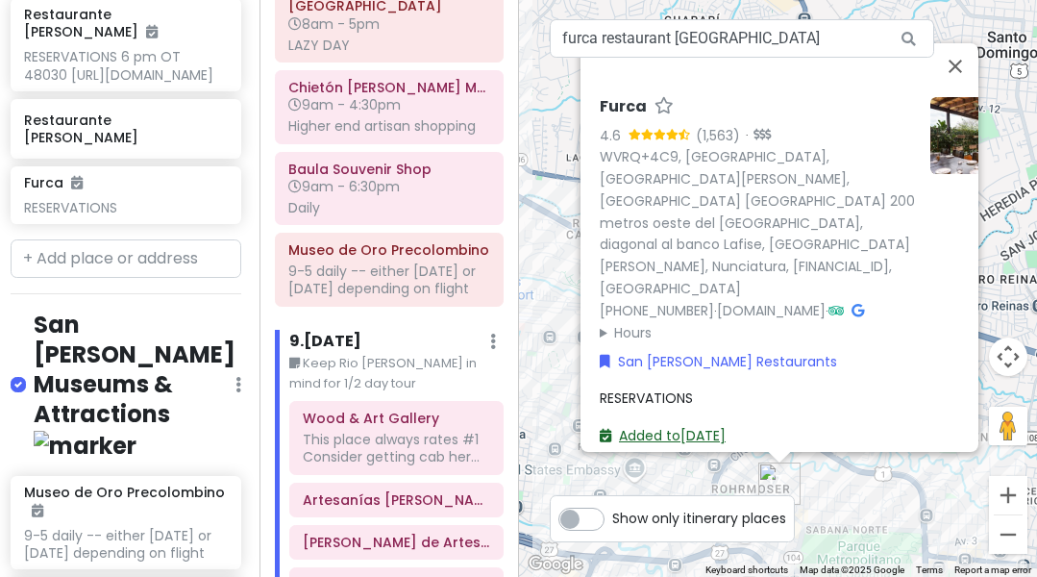
click at [669, 426] on link "Added to [DATE]" at bounding box center [663, 435] width 126 height 19
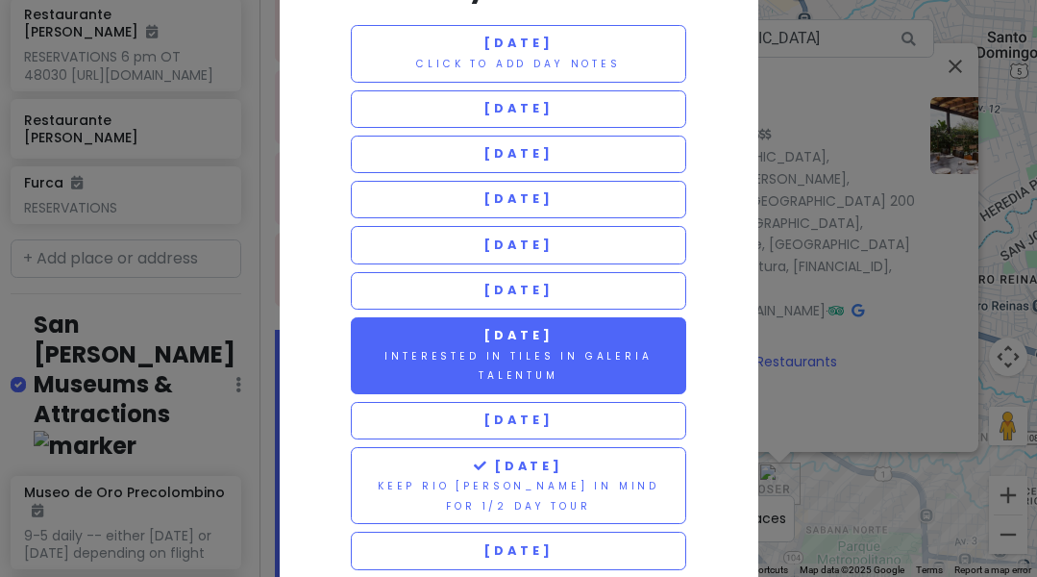
scroll to position [79, 0]
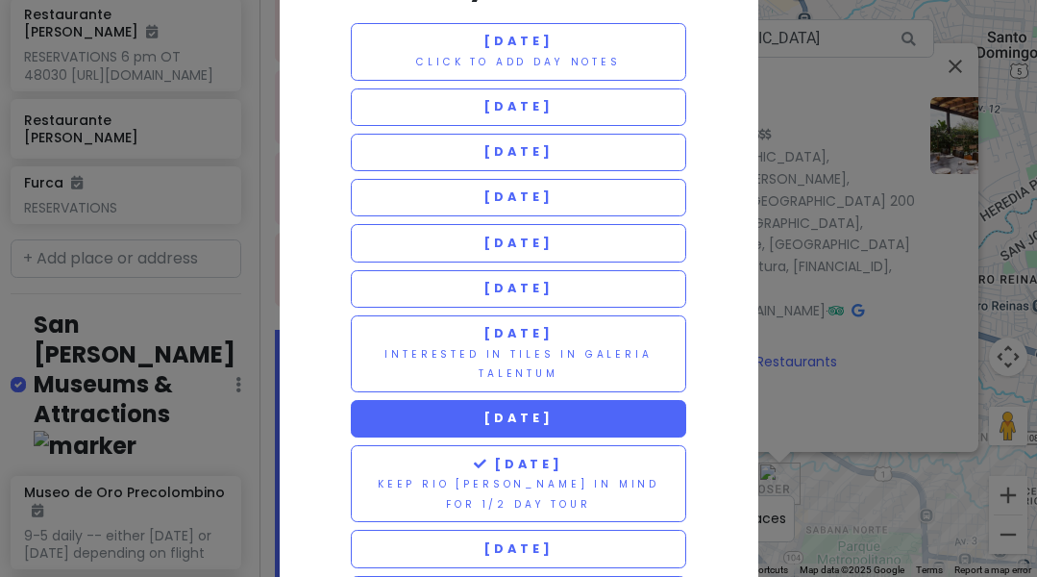
click at [545, 411] on span "[DATE]" at bounding box center [518, 418] width 69 height 16
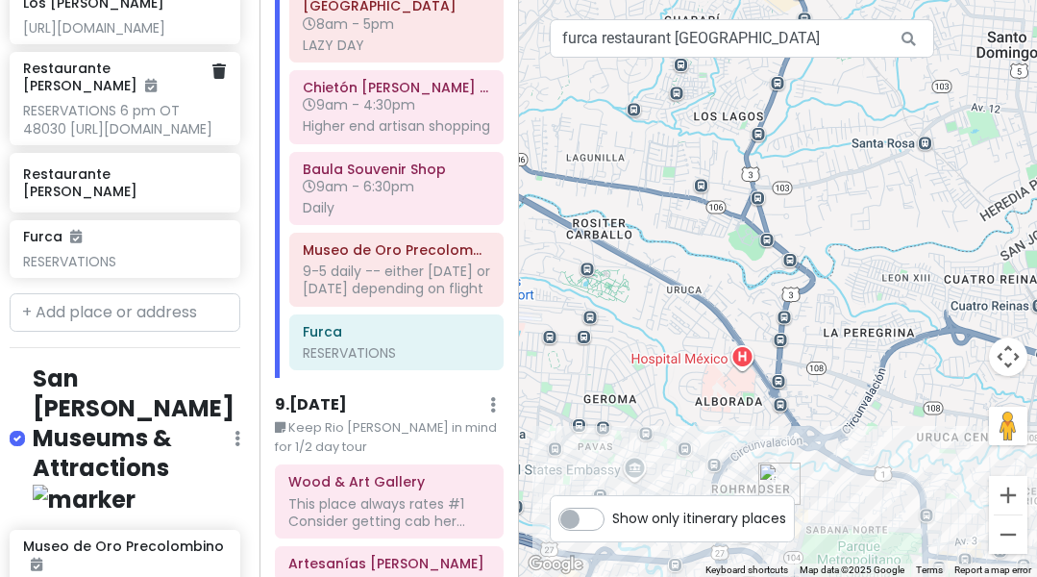
scroll to position [7332, 5]
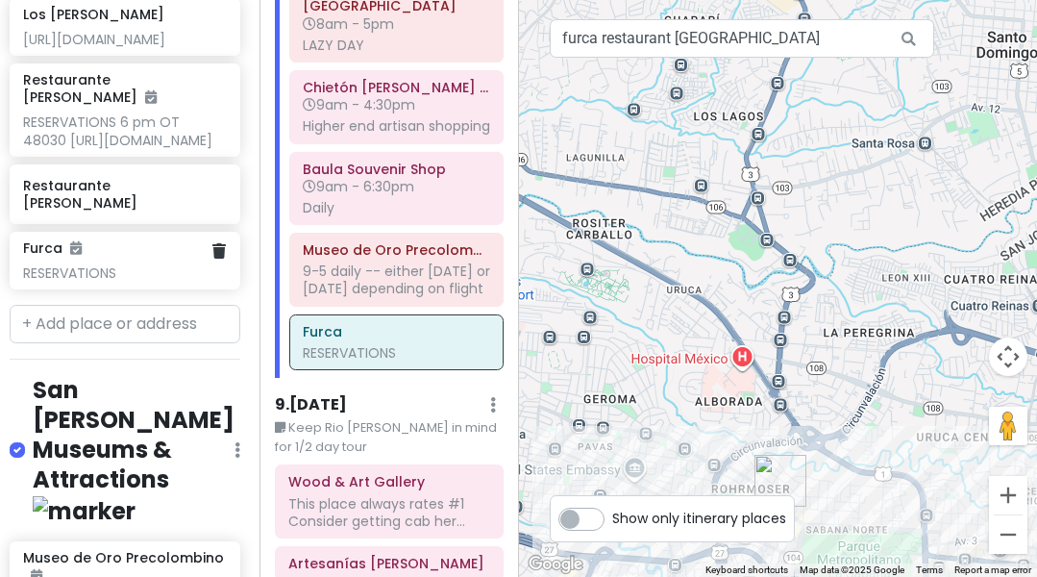
click at [133, 282] on div "RESERVATIONS" at bounding box center [124, 272] width 203 height 17
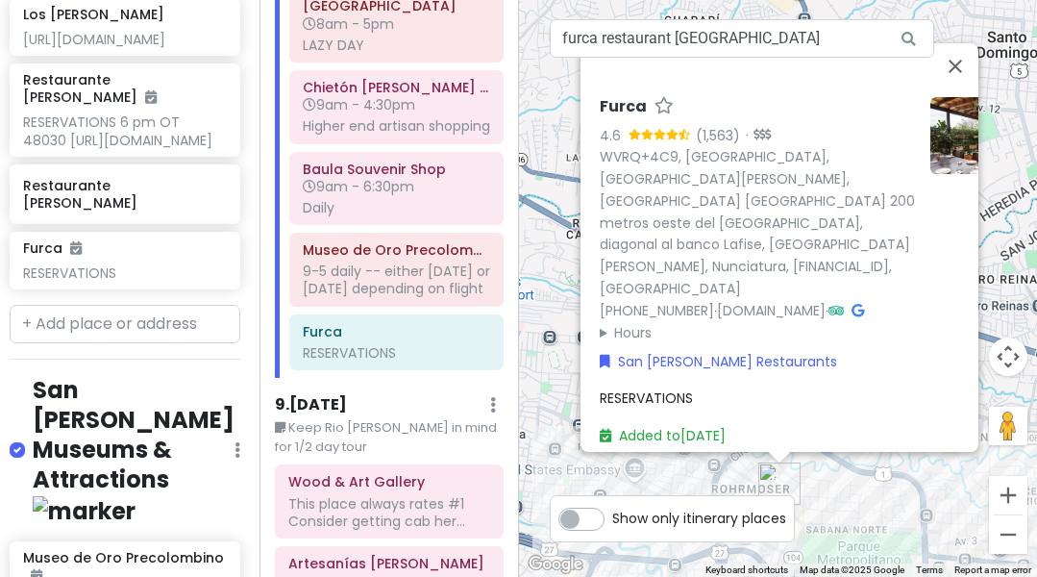
click at [713, 387] on div "RESERVATIONS" at bounding box center [804, 397] width 408 height 21
click at [726, 387] on textarea "RESERVATIONS" at bounding box center [804, 412] width 408 height 50
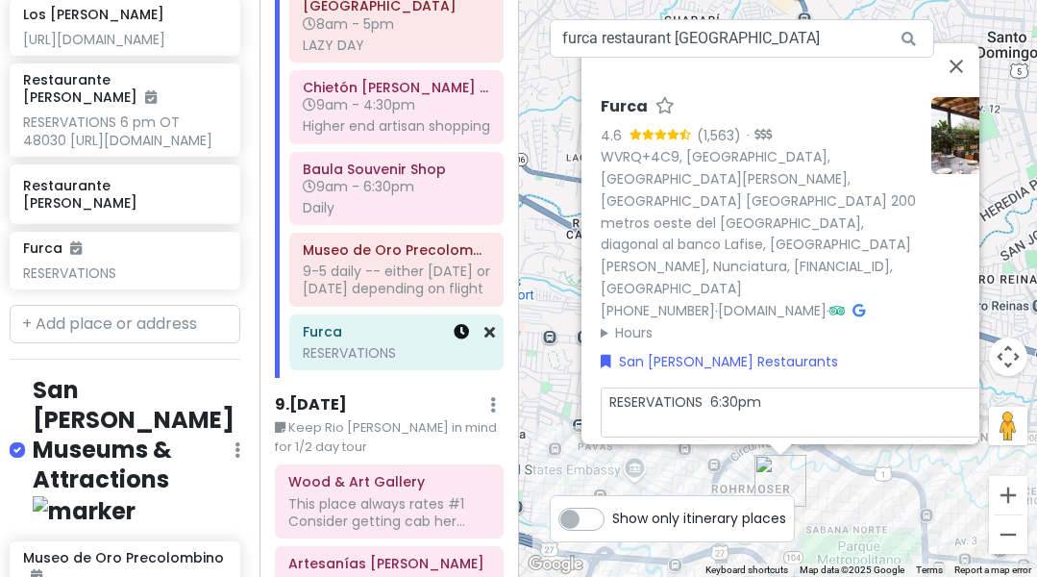
click at [465, 339] on icon at bounding box center [461, 331] width 15 height 15
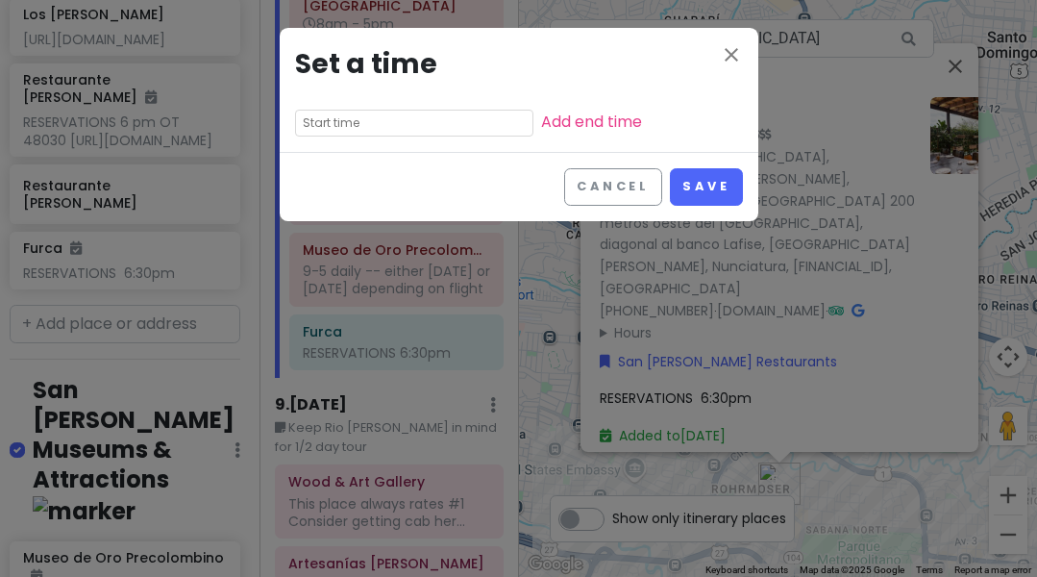
click at [458, 122] on input "text" at bounding box center [414, 123] width 238 height 27
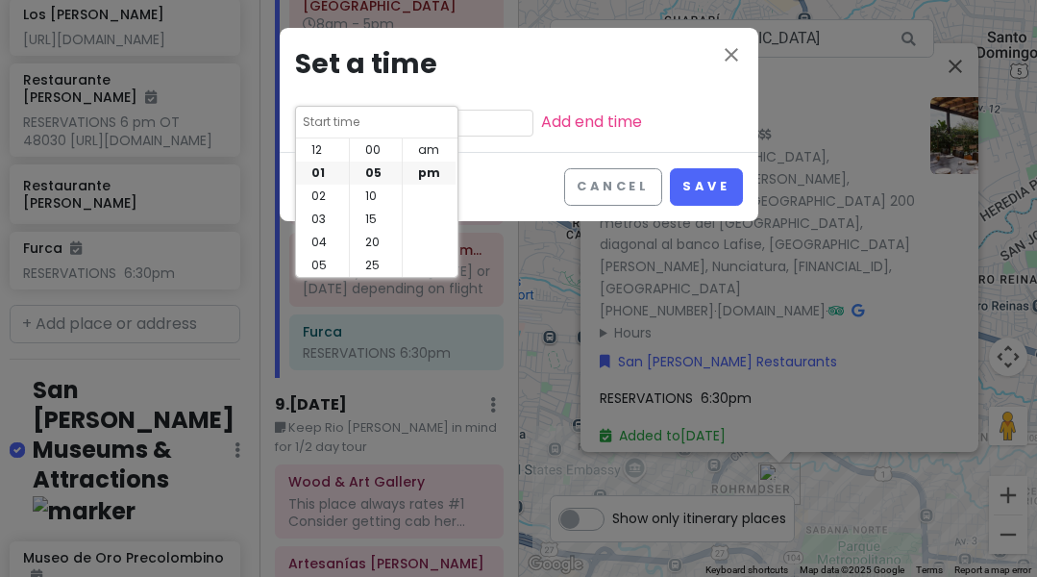
scroll to position [23, 0]
click at [324, 264] on li "06" at bounding box center [322, 265] width 53 height 23
click at [365, 263] on li "30" at bounding box center [376, 265] width 52 height 23
click at [423, 172] on li "pm" at bounding box center [429, 172] width 53 height 23
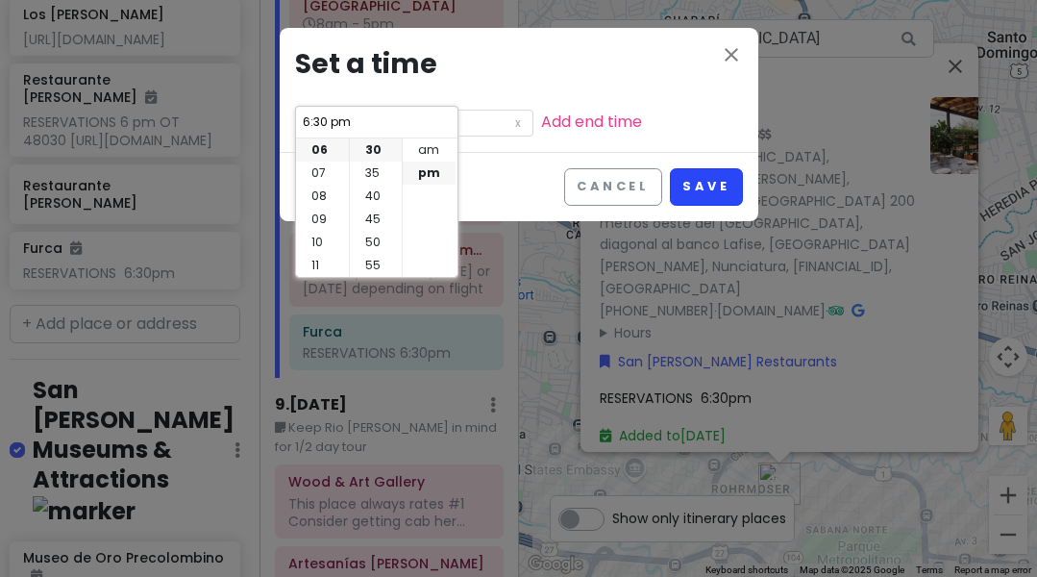
click at [709, 185] on button "Save" at bounding box center [706, 186] width 72 height 37
